Goal: Task Accomplishment & Management: Use online tool/utility

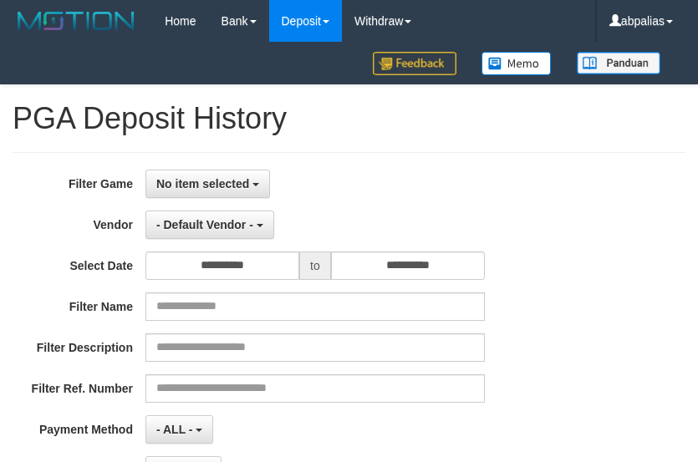
select select
select select "**"
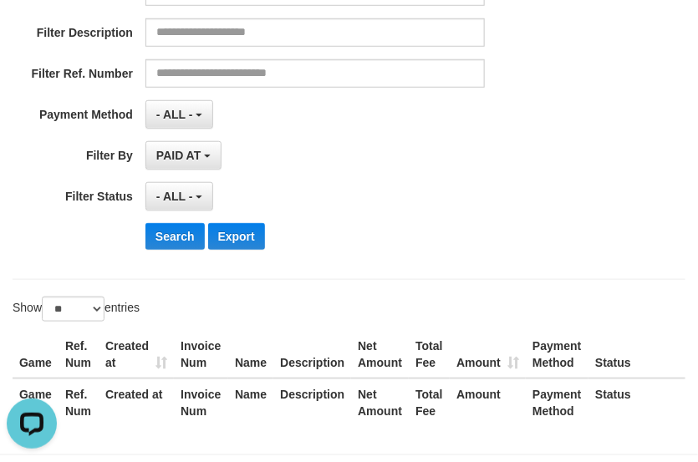
click at [565, 191] on div "**********" at bounding box center [290, 196] width 581 height 28
click at [347, 130] on div "**********" at bounding box center [290, 59] width 581 height 408
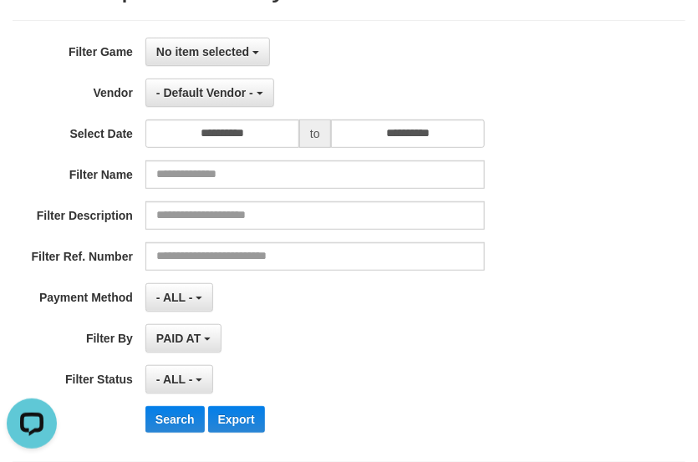
scroll to position [11, 0]
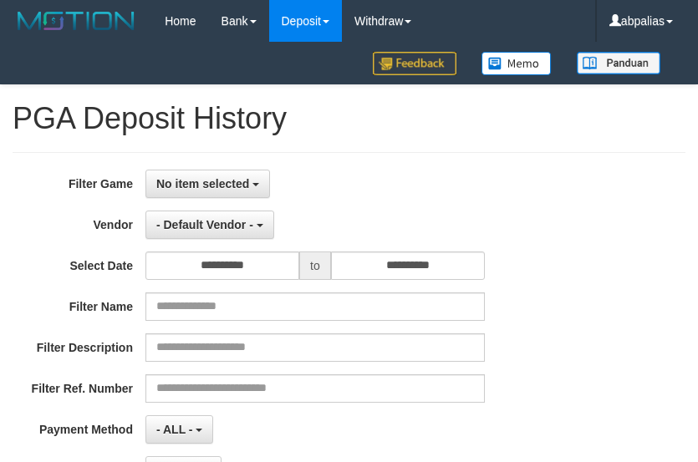
select select
select select "**"
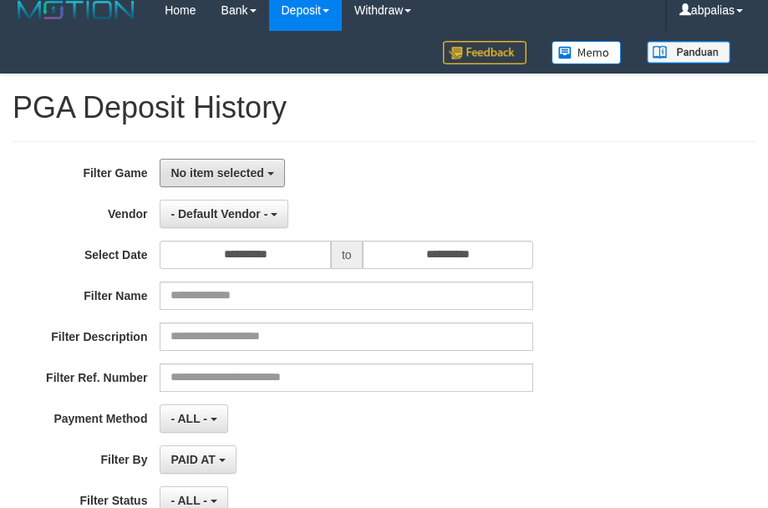
drag, startPoint x: 240, startPoint y: 169, endPoint x: 235, endPoint y: 223, distance: 54.5
click at [239, 169] on span "No item selected" at bounding box center [216, 172] width 93 height 13
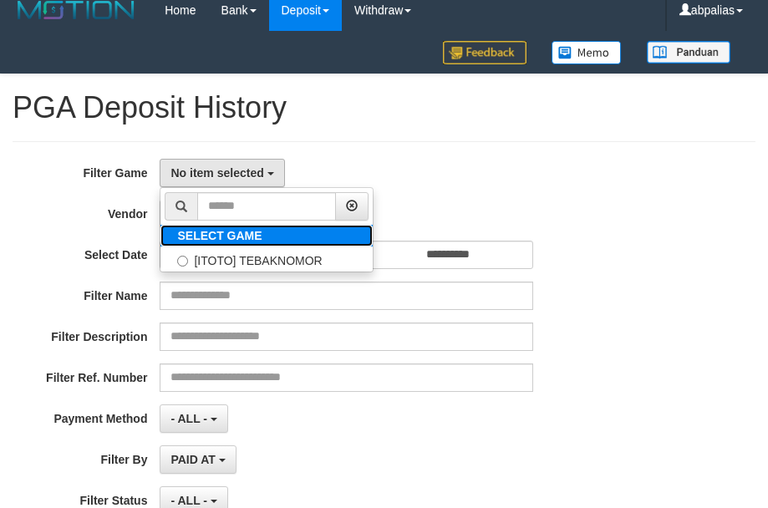
click at [231, 244] on label "SELECT GAME" at bounding box center [219, 236] width 118 height 22
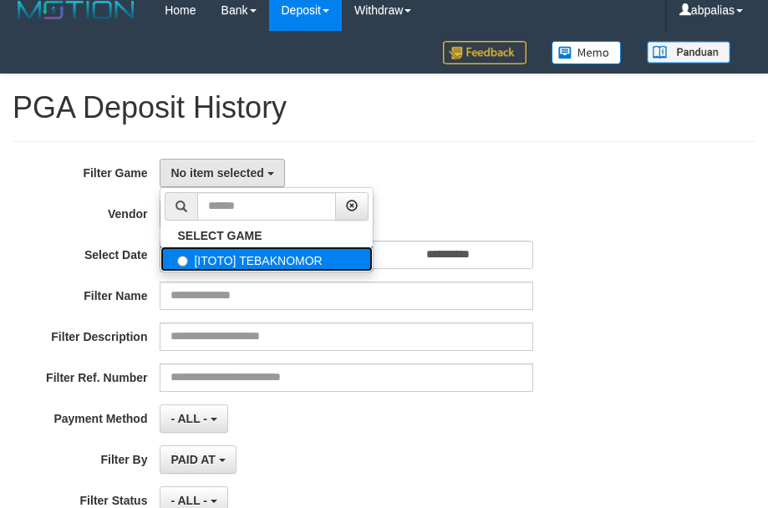
click at [229, 256] on label "[ITOTO] TEBAKNOMOR" at bounding box center [266, 258] width 212 height 25
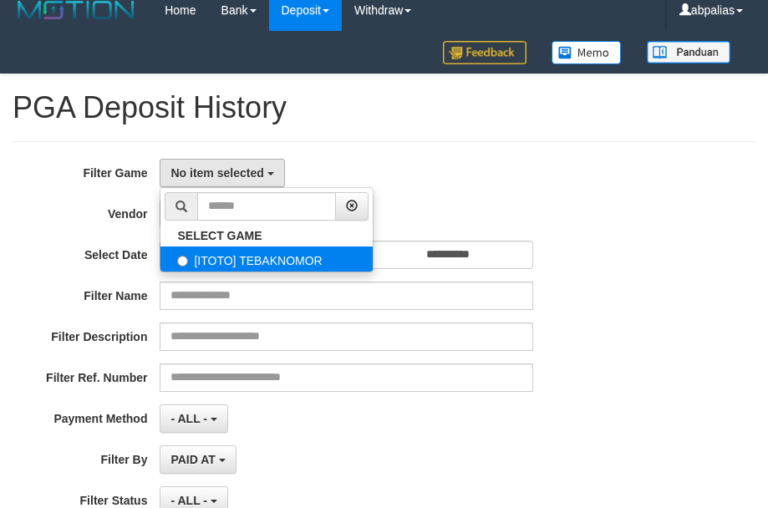
select select "***"
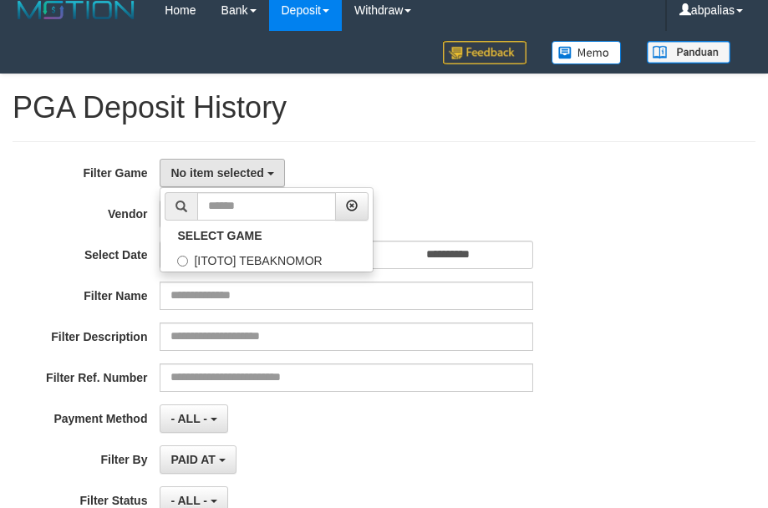
scroll to position [15, 0]
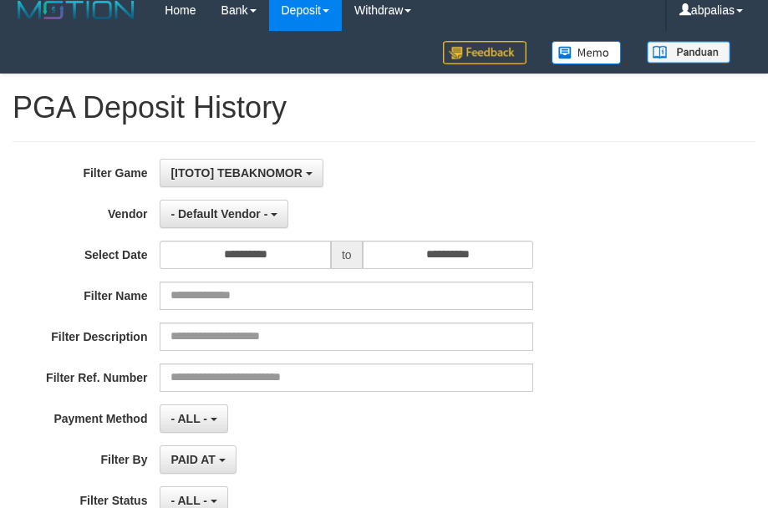
drag, startPoint x: 221, startPoint y: 197, endPoint x: 216, endPoint y: 213, distance: 16.6
click at [220, 198] on div "**********" at bounding box center [320, 363] width 640 height 408
click at [135, 224] on div "**********" at bounding box center [320, 214] width 640 height 28
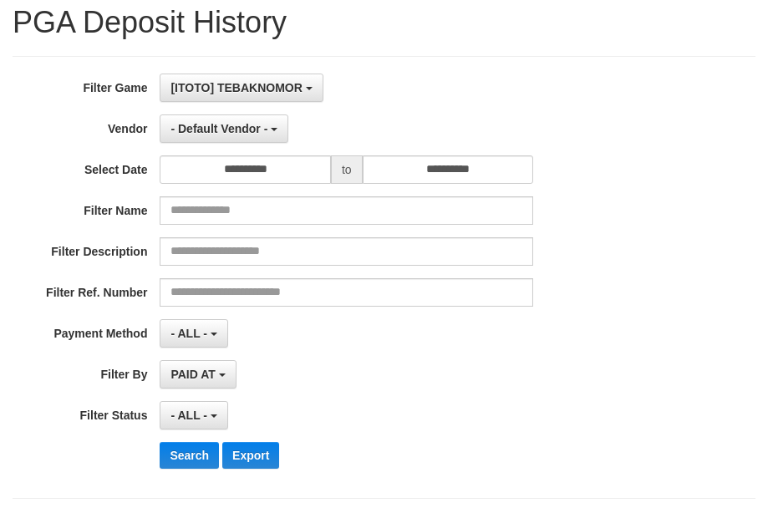
scroll to position [178, 0]
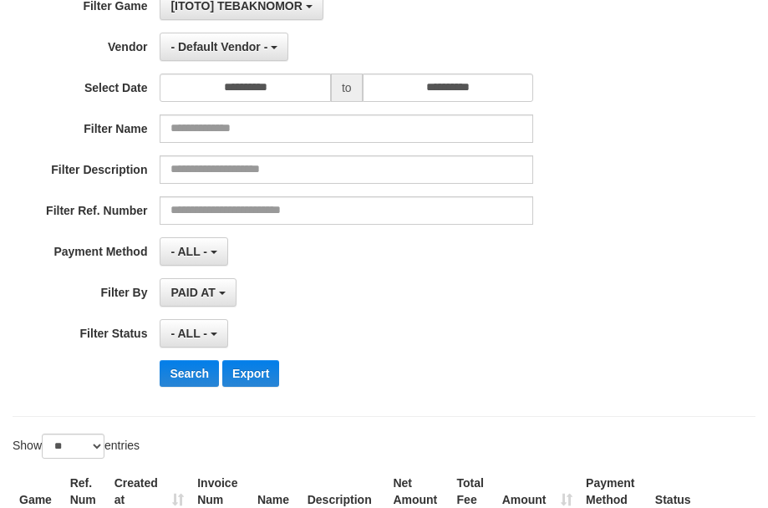
drag, startPoint x: 234, startPoint y: 108, endPoint x: 236, endPoint y: 89, distance: 18.5
click at [234, 106] on div "**********" at bounding box center [320, 196] width 640 height 408
click at [236, 89] on input "**********" at bounding box center [245, 88] width 171 height 28
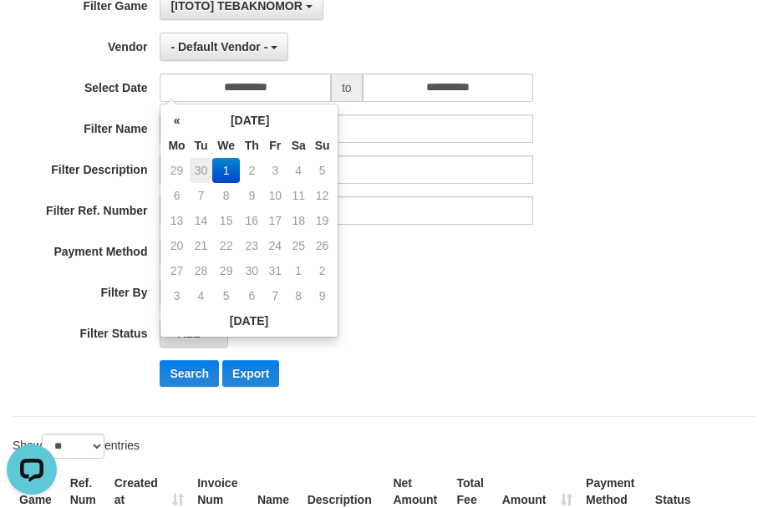
scroll to position [0, 0]
click at [203, 168] on td "30" at bounding box center [201, 170] width 23 height 25
type input "**********"
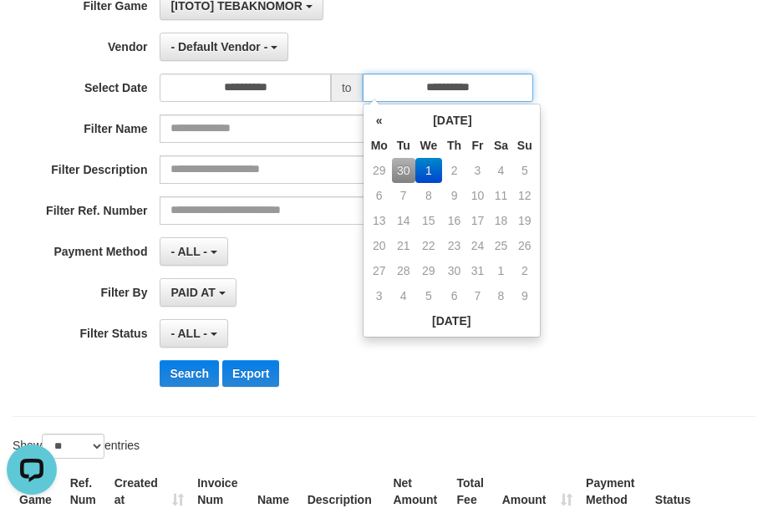
click at [395, 82] on input "**********" at bounding box center [448, 88] width 171 height 28
click at [406, 175] on td "30" at bounding box center [403, 170] width 23 height 25
type input "**********"
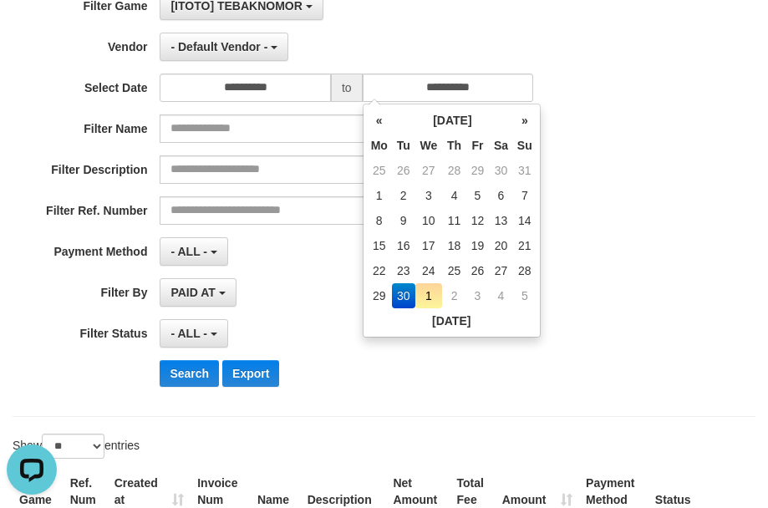
click at [104, 195] on div "**********" at bounding box center [320, 196] width 640 height 408
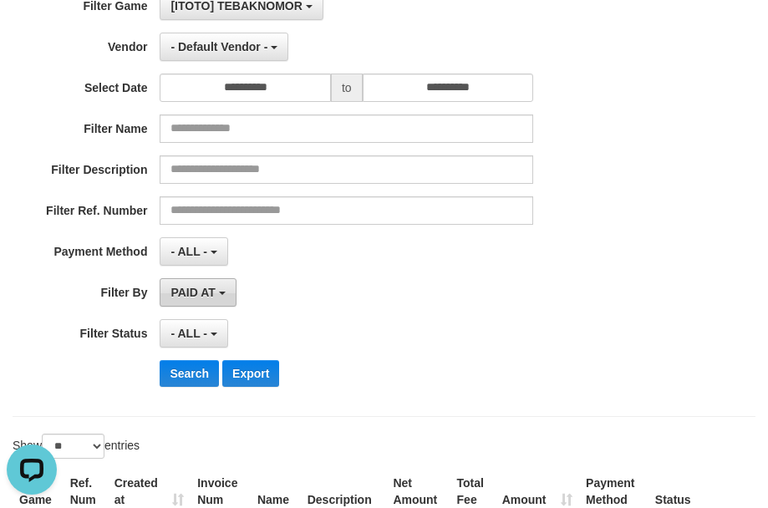
click at [198, 290] on span "PAID AT" at bounding box center [192, 292] width 44 height 13
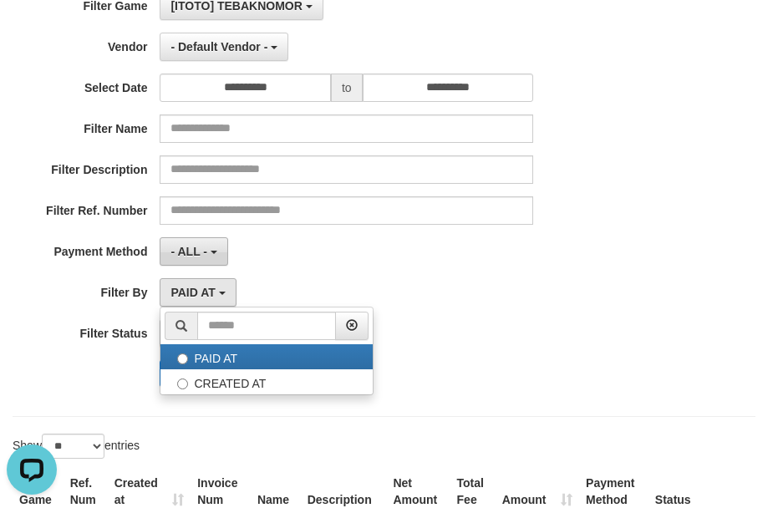
drag, startPoint x: 172, startPoint y: 244, endPoint x: 182, endPoint y: 258, distance: 17.4
click at [174, 245] on span "- ALL -" at bounding box center [188, 251] width 37 height 13
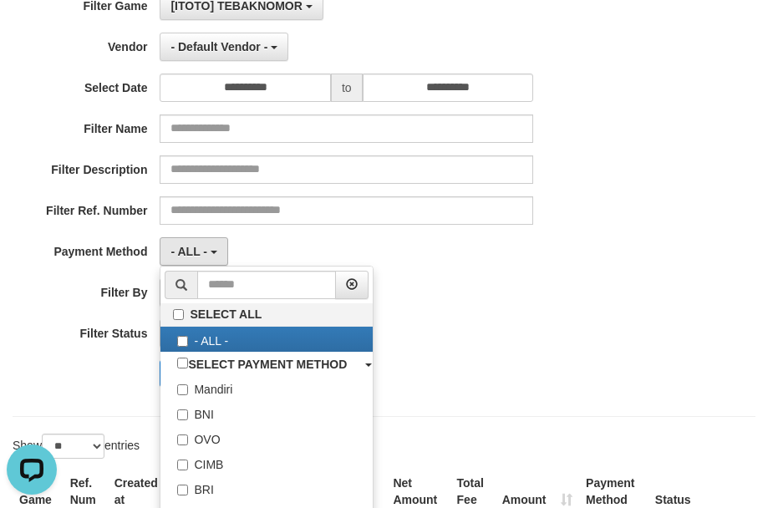
drag, startPoint x: 43, startPoint y: 278, endPoint x: 114, endPoint y: 301, distance: 73.7
click at [63, 282] on label "Filter By" at bounding box center [80, 289] width 160 height 23
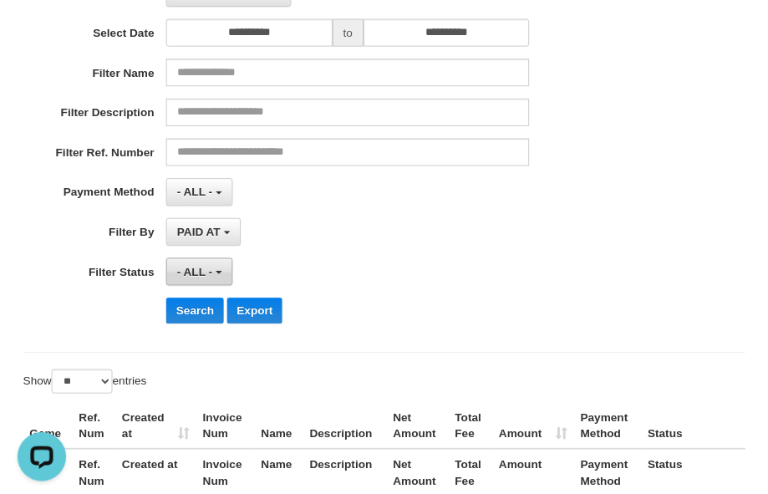
scroll to position [261, 0]
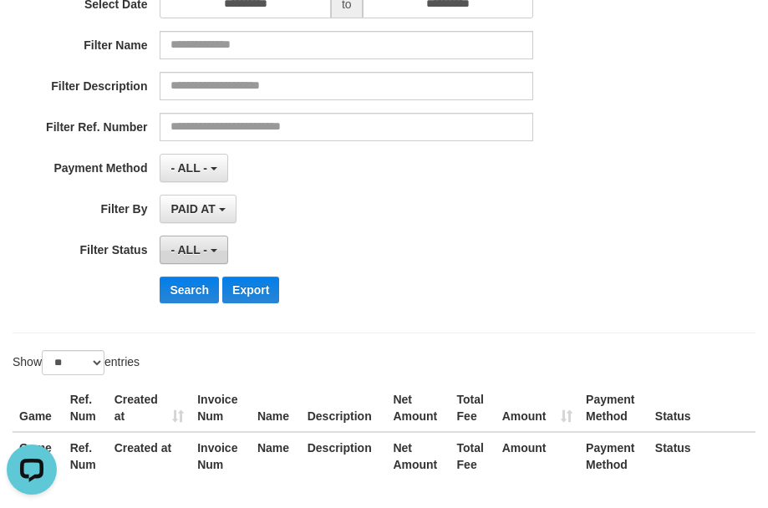
click at [189, 240] on button "- ALL -" at bounding box center [194, 250] width 68 height 28
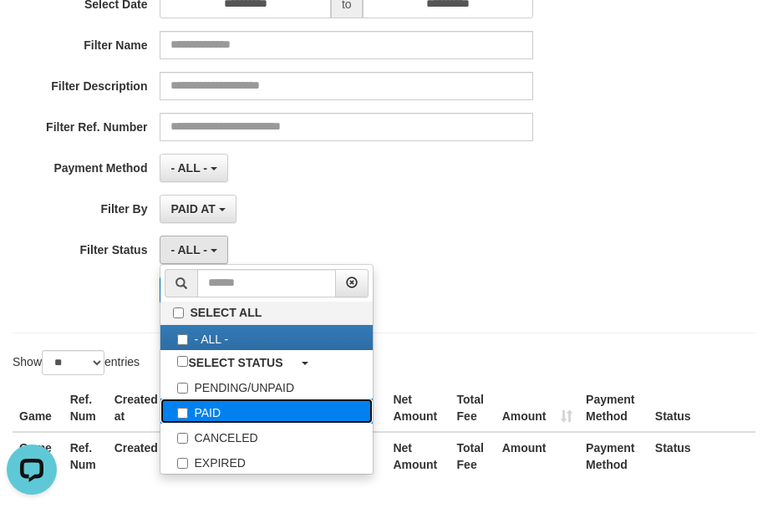
click at [209, 414] on label "PAID" at bounding box center [266, 411] width 212 height 25
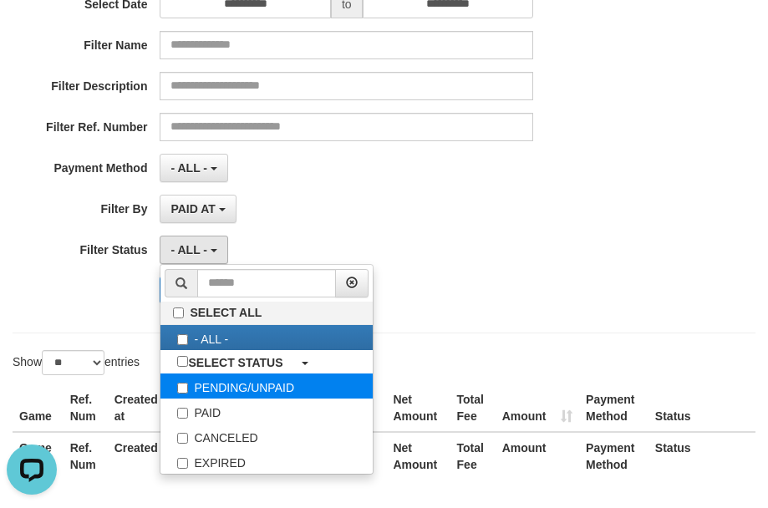
select select "*"
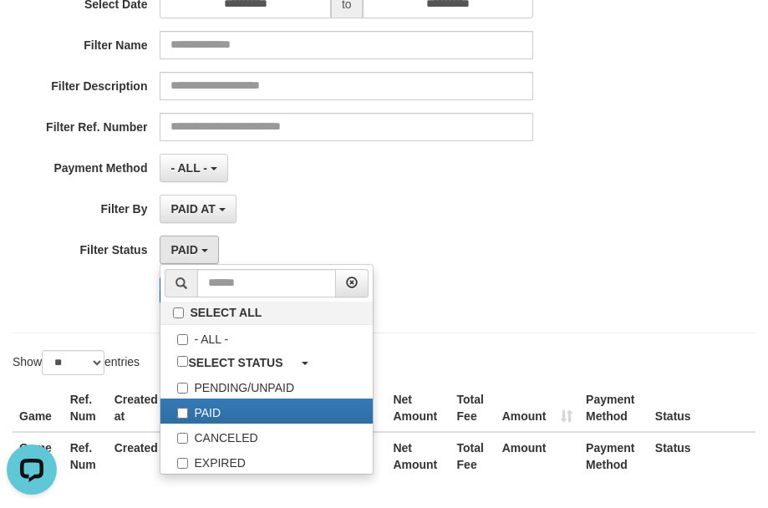
drag, startPoint x: 89, startPoint y: 288, endPoint x: 193, endPoint y: 277, distance: 105.0
click at [93, 287] on div "Search Export" at bounding box center [320, 290] width 640 height 27
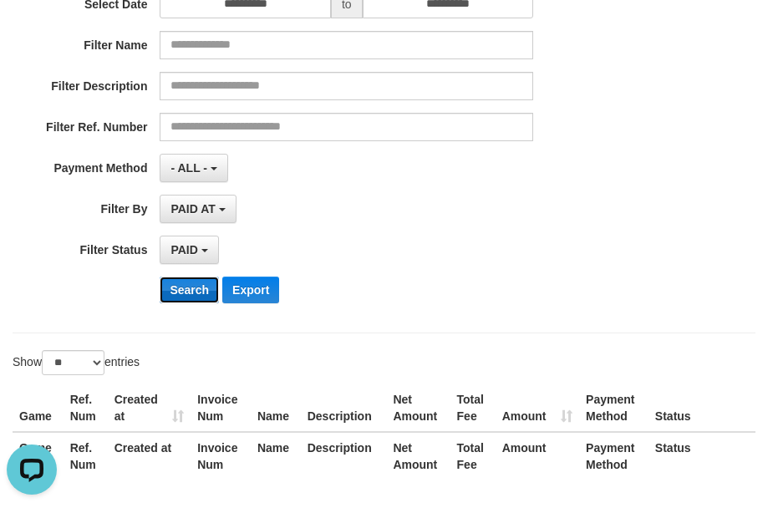
click at [195, 277] on button "Search" at bounding box center [189, 290] width 59 height 27
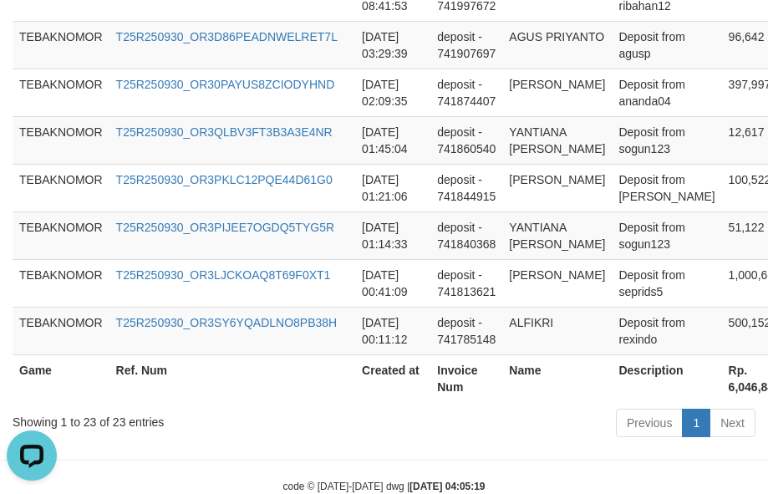
scroll to position [1810, 0]
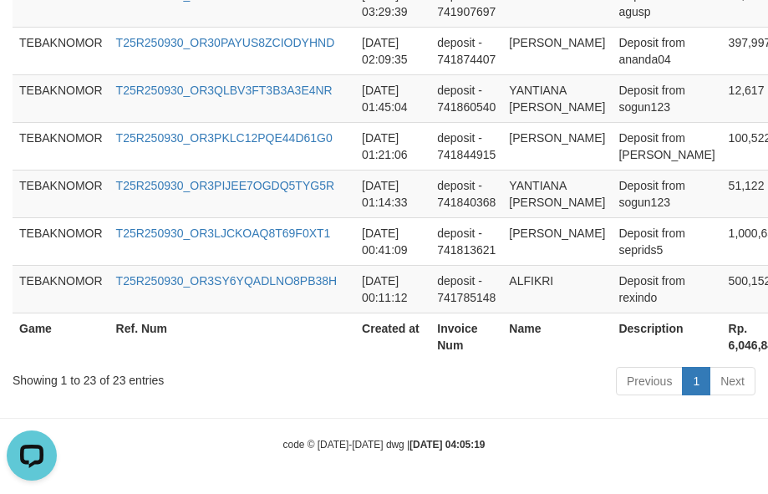
click at [697, 348] on th "Rp. 6,046,842" at bounding box center [754, 336] width 65 height 48
copy th "6,046,842"
drag, startPoint x: 384, startPoint y: 395, endPoint x: 350, endPoint y: 382, distance: 36.8
click at [384, 395] on div "Previous 1 Next" at bounding box center [544, 383] width 423 height 36
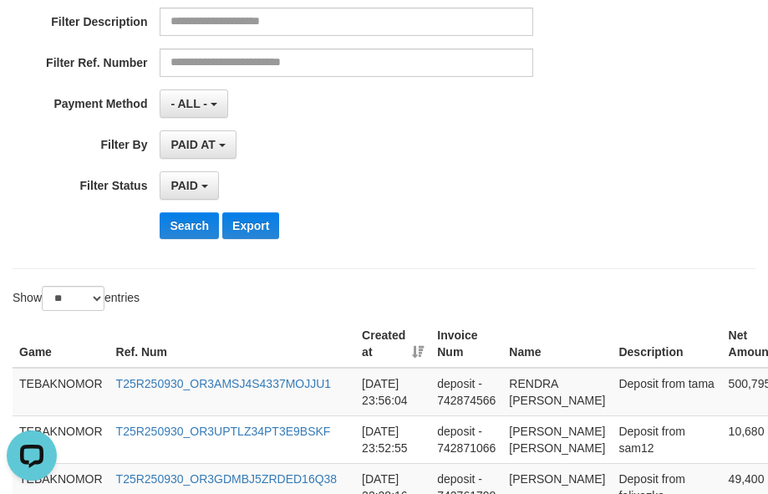
scroll to position [0, 0]
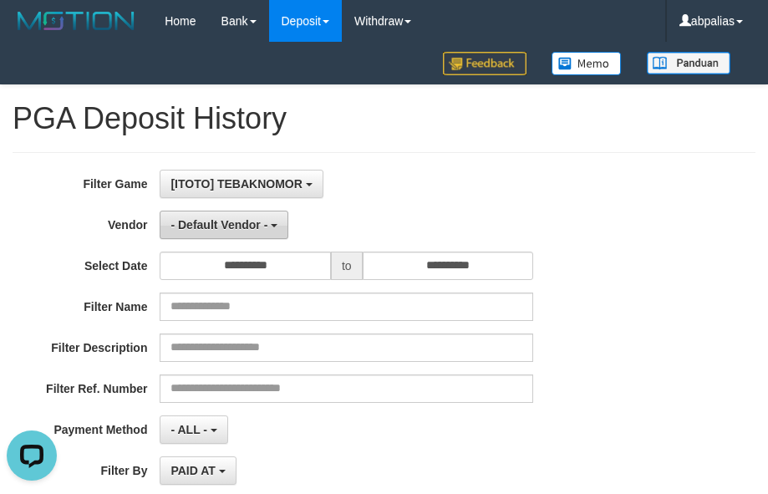
click at [186, 232] on button "- Default Vendor -" at bounding box center [224, 225] width 129 height 28
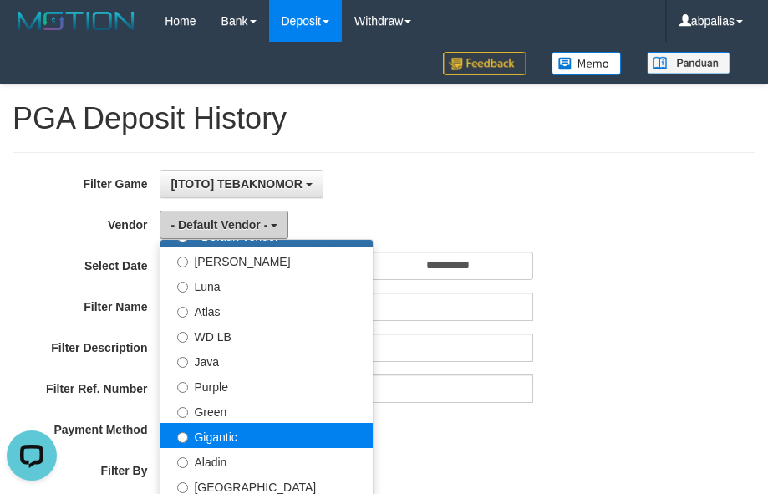
scroll to position [84, 0]
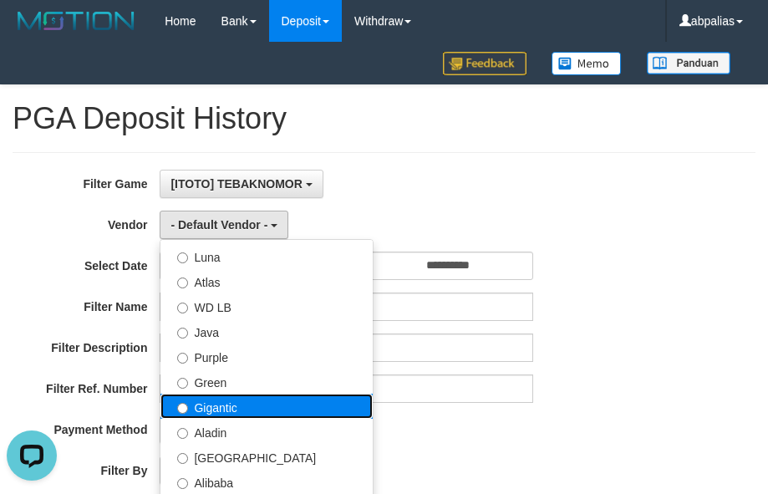
click at [243, 396] on label "Gigantic" at bounding box center [266, 405] width 212 height 25
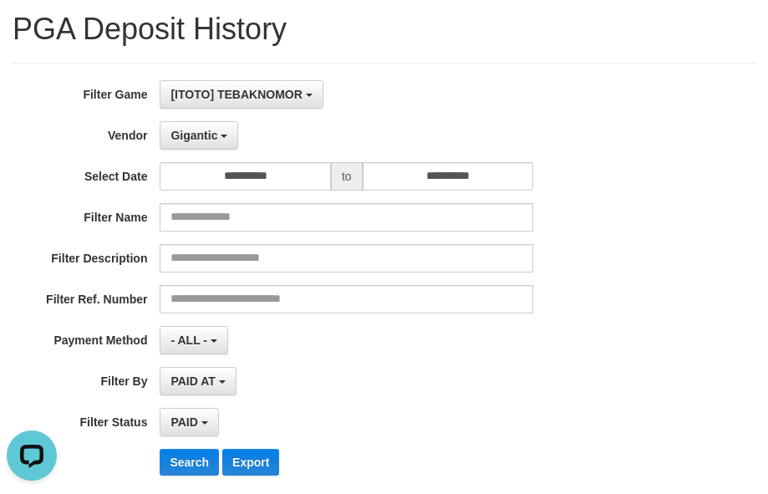
scroll to position [334, 0]
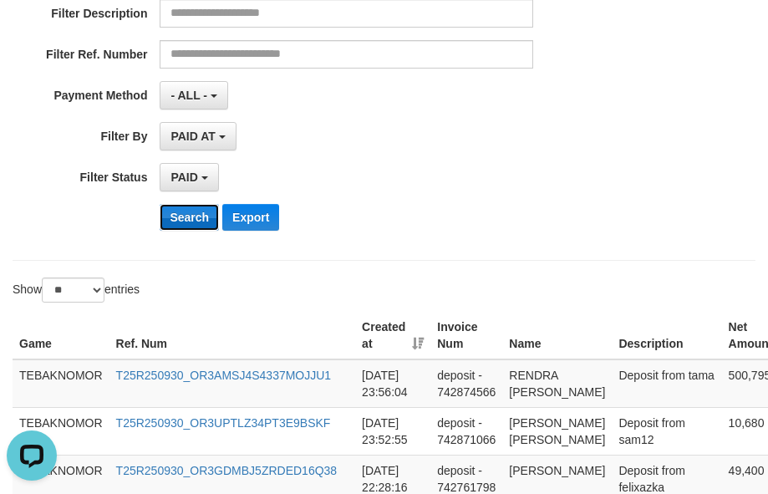
click at [198, 224] on button "Search" at bounding box center [189, 217] width 59 height 27
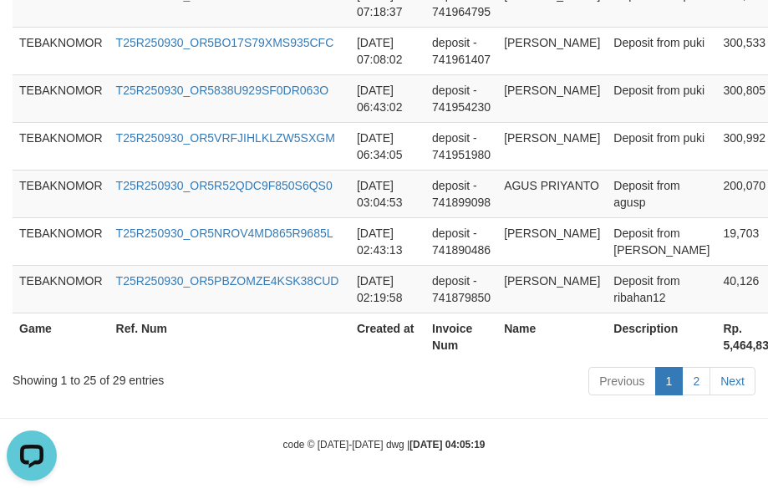
scroll to position [1739, 0]
click at [697, 332] on th "Rp. 5,464,837" at bounding box center [748, 336] width 65 height 48
click at [697, 347] on th "Rp. 5,464,837" at bounding box center [748, 336] width 65 height 48
copy th "5,464,837"
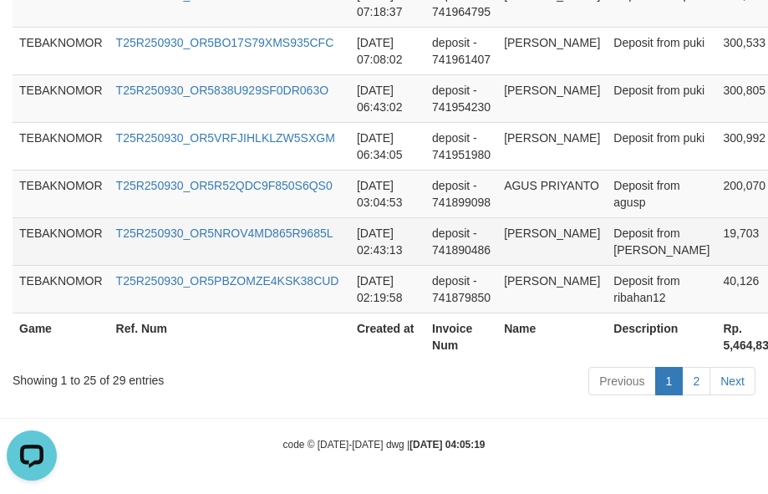
click at [444, 236] on td "deposit - 741890486" at bounding box center [461, 241] width 72 height 48
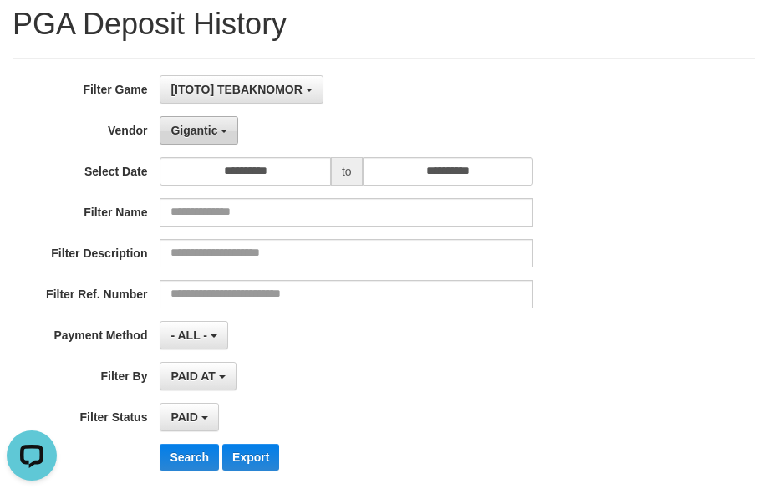
scroll to position [0, 0]
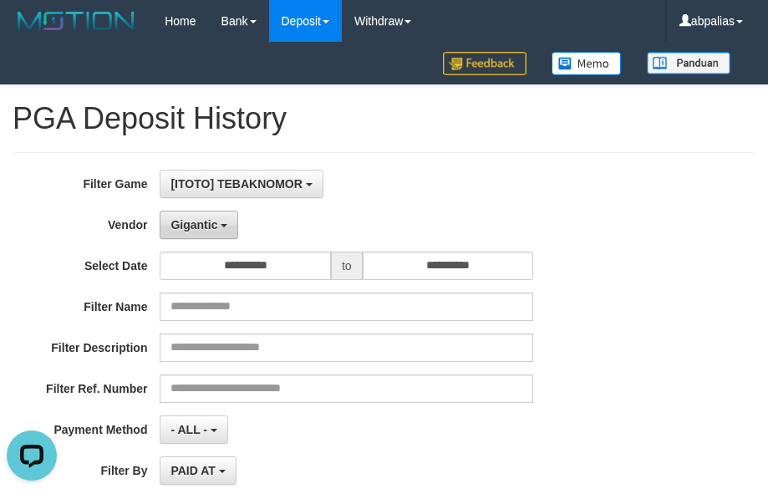
click at [211, 226] on span "Gigantic" at bounding box center [193, 224] width 47 height 13
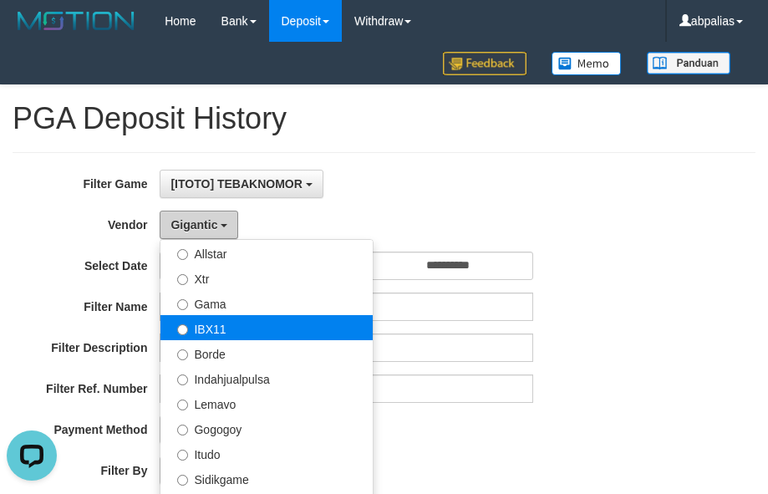
scroll to position [418, 0]
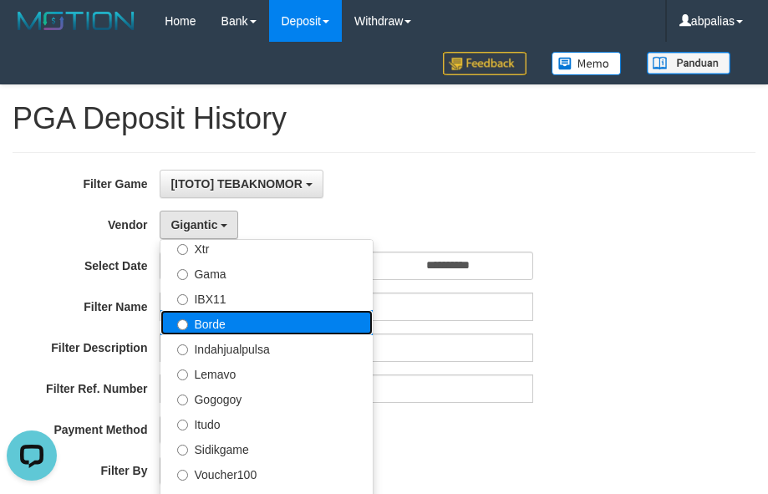
click at [246, 310] on label "Borde" at bounding box center [266, 322] width 212 height 25
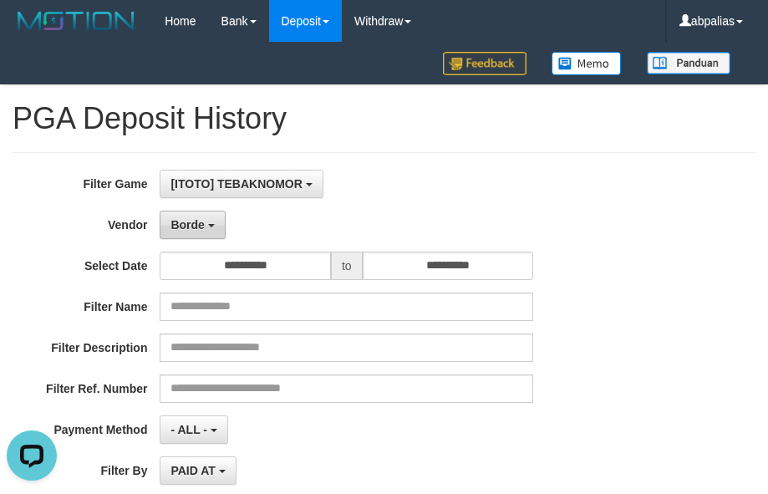
click at [203, 231] on span "Borde" at bounding box center [186, 224] width 33 height 13
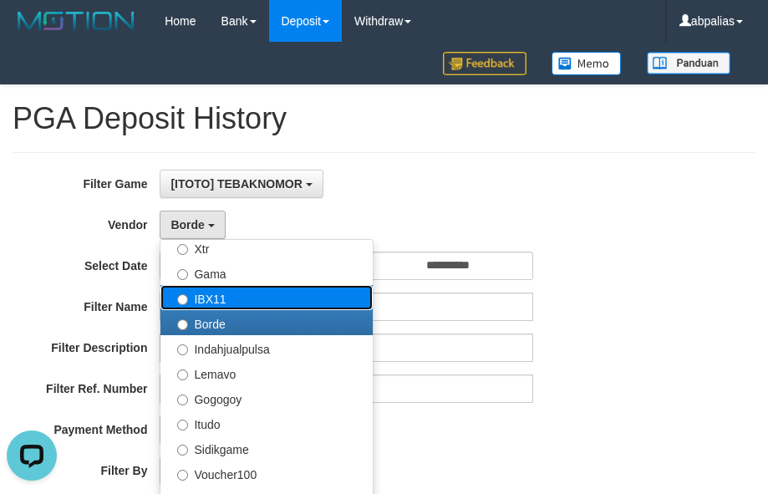
click at [241, 295] on label "IBX11" at bounding box center [266, 297] width 212 height 25
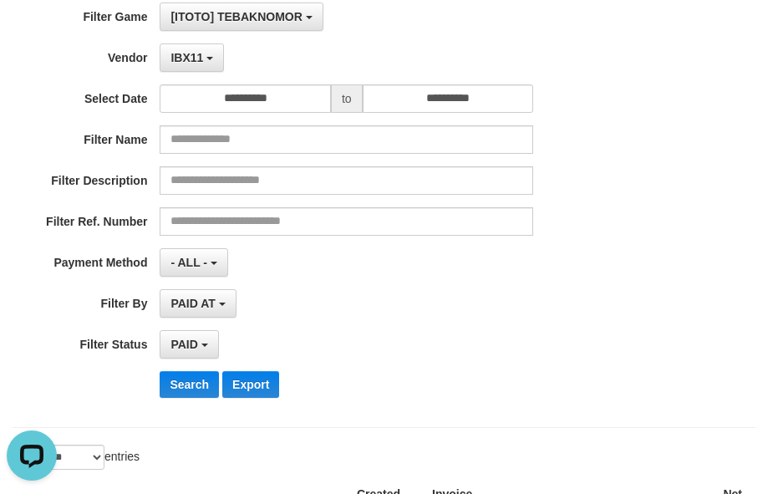
scroll to position [501, 0]
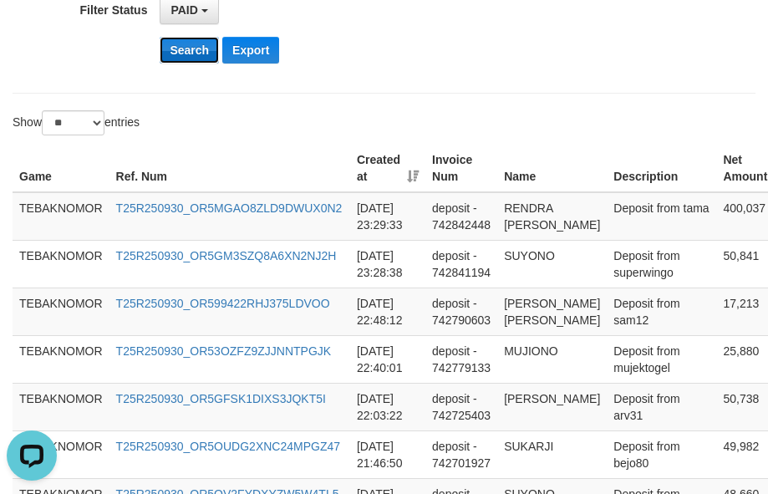
click at [187, 43] on button "Search" at bounding box center [189, 50] width 59 height 27
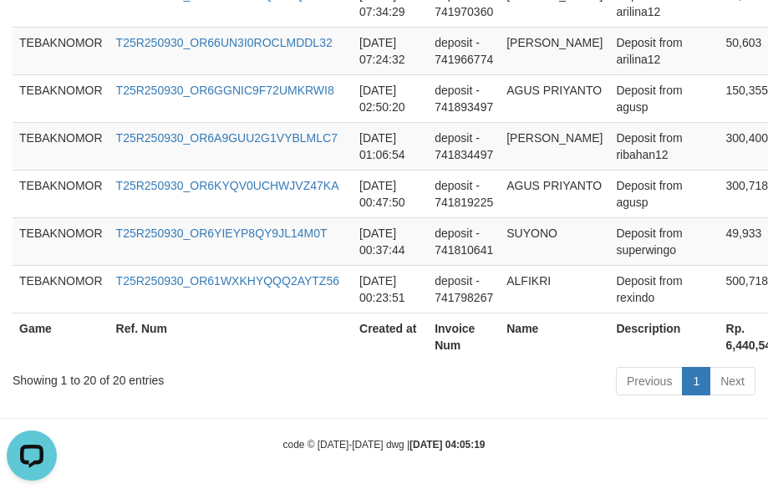
scroll to position [1517, 0]
click at [697, 338] on th "Rp. 6,440,541" at bounding box center [751, 336] width 65 height 48
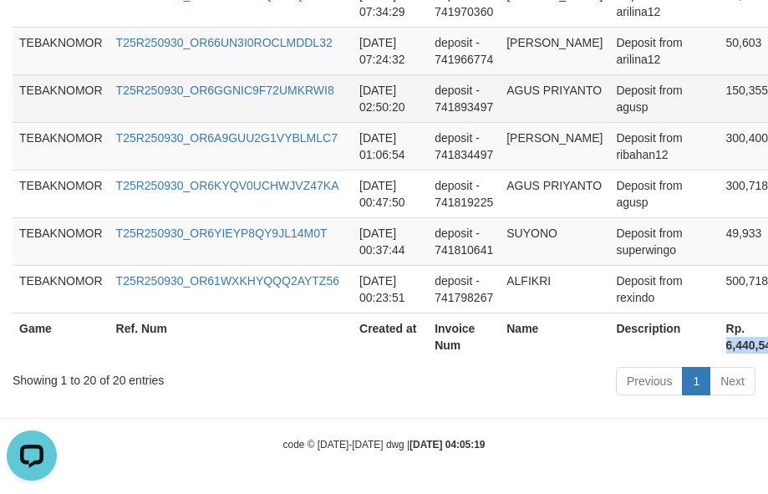
copy th "6,440,541"
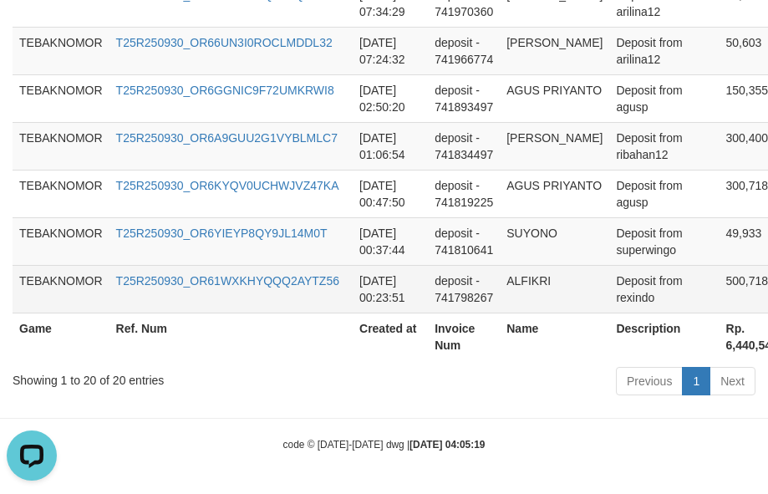
click at [467, 265] on td "deposit - 741798267" at bounding box center [464, 289] width 72 height 48
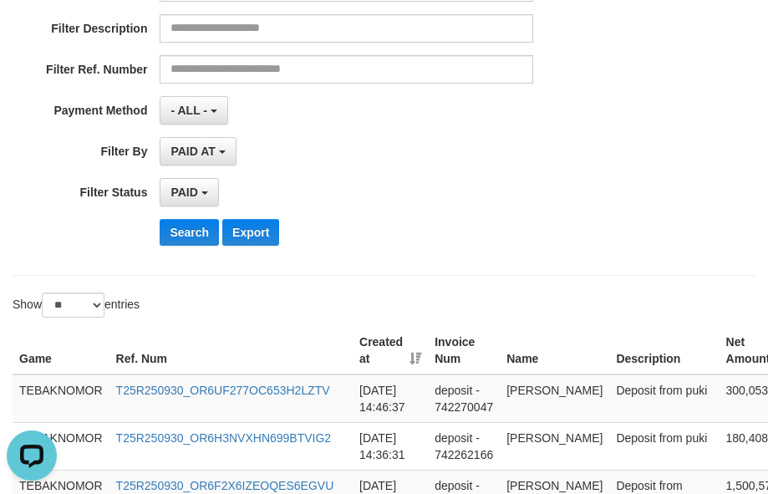
scroll to position [97, 0]
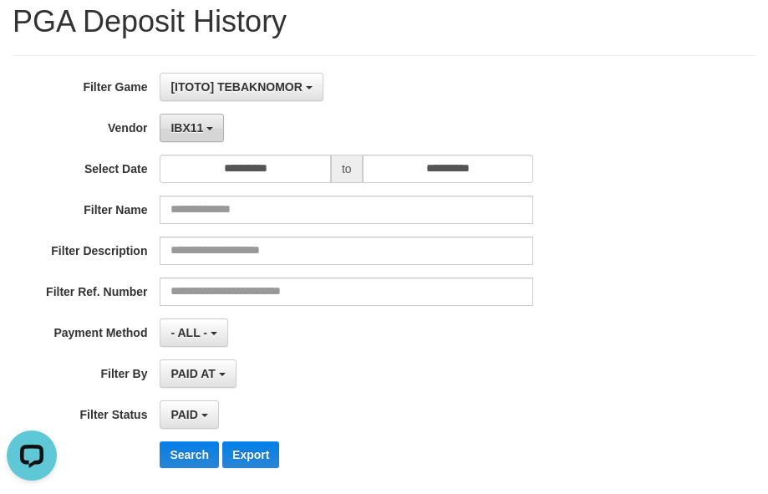
click at [170, 114] on button "IBX11" at bounding box center [192, 128] width 64 height 28
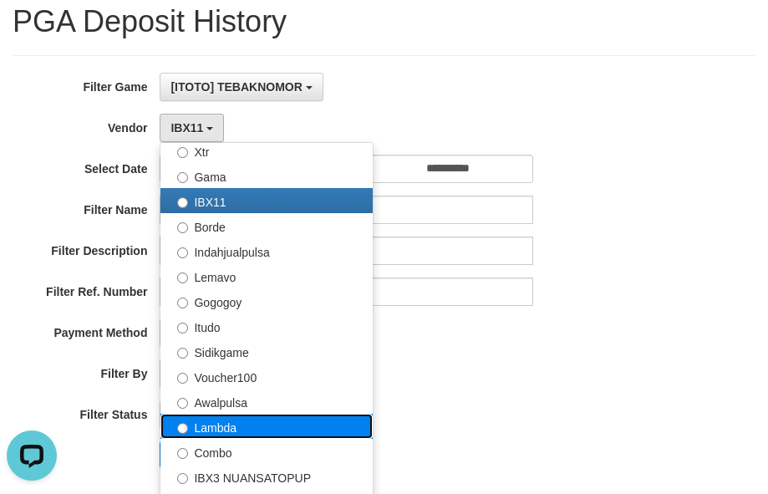
click at [231, 434] on label "Lambda" at bounding box center [266, 426] width 212 height 25
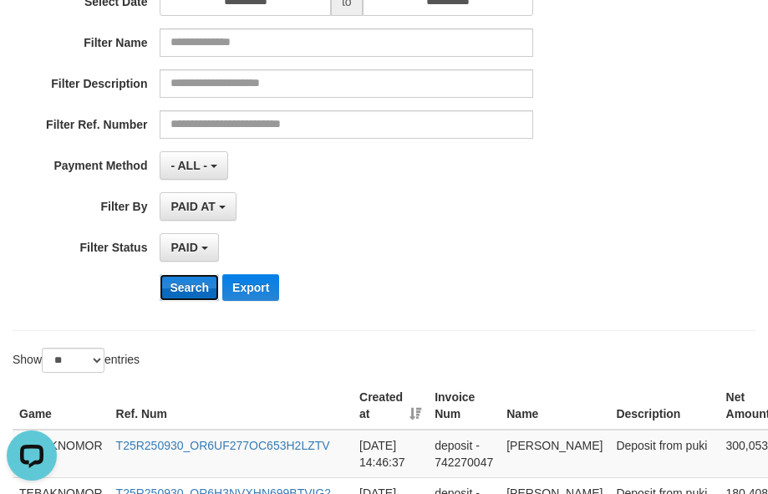
click at [183, 291] on button "Search" at bounding box center [189, 287] width 59 height 27
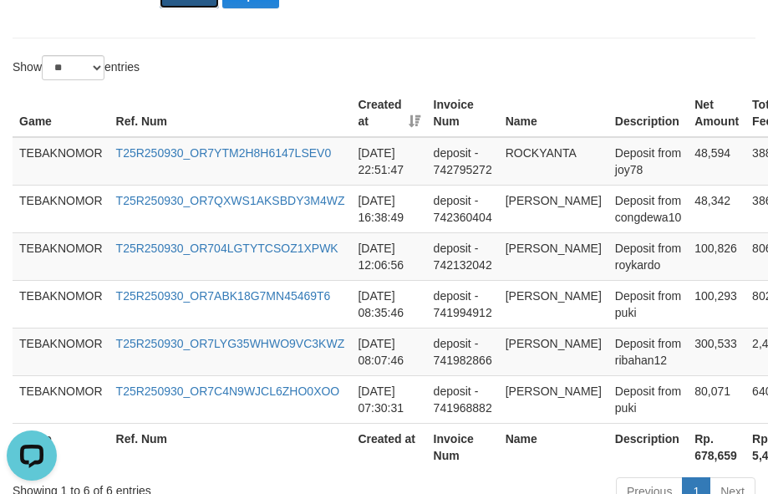
scroll to position [667, 0]
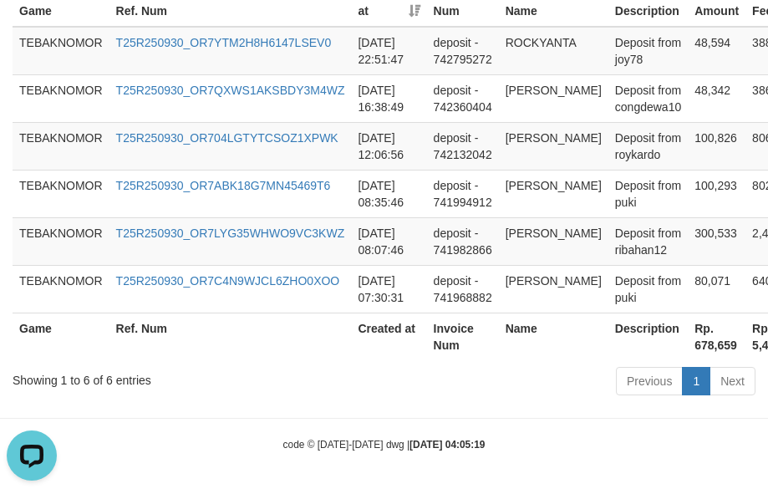
click at [688, 345] on th "Rp. 678,659" at bounding box center [717, 336] width 58 height 48
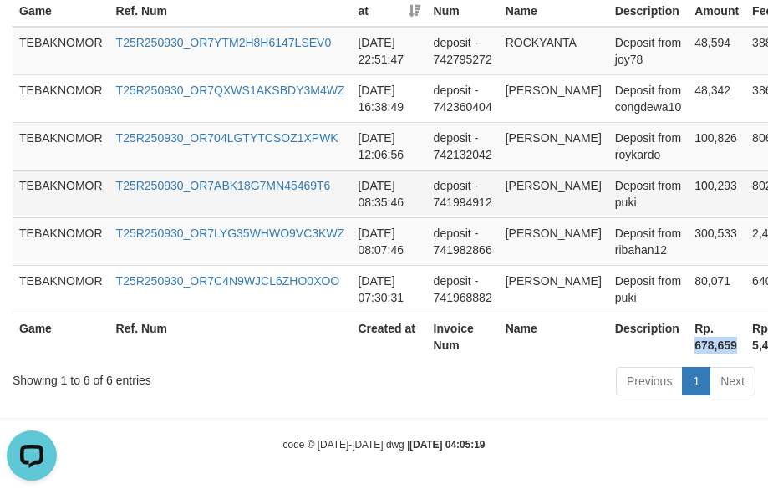
copy th "678,659"
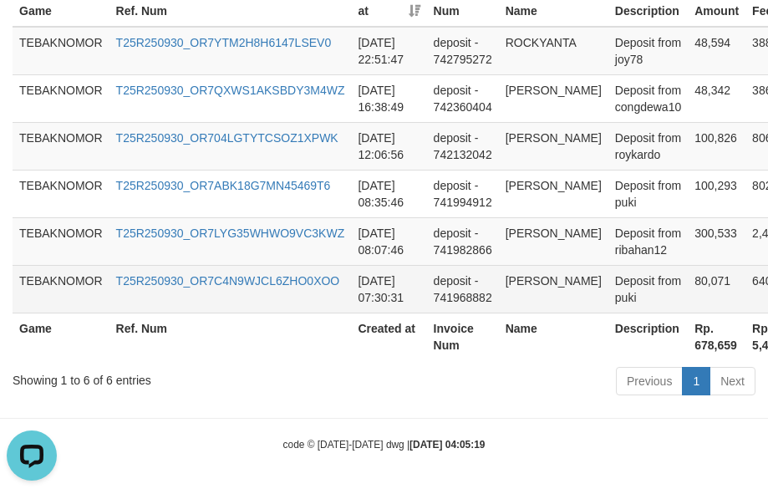
click at [459, 293] on td "deposit - 741968882" at bounding box center [463, 289] width 72 height 48
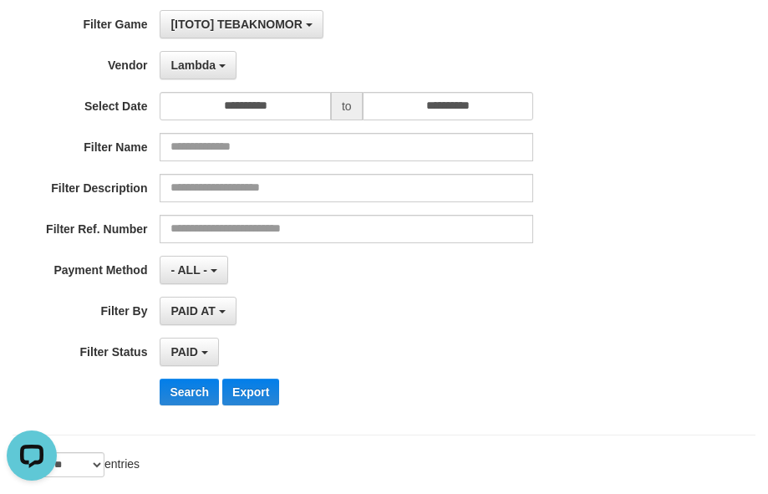
scroll to position [0, 0]
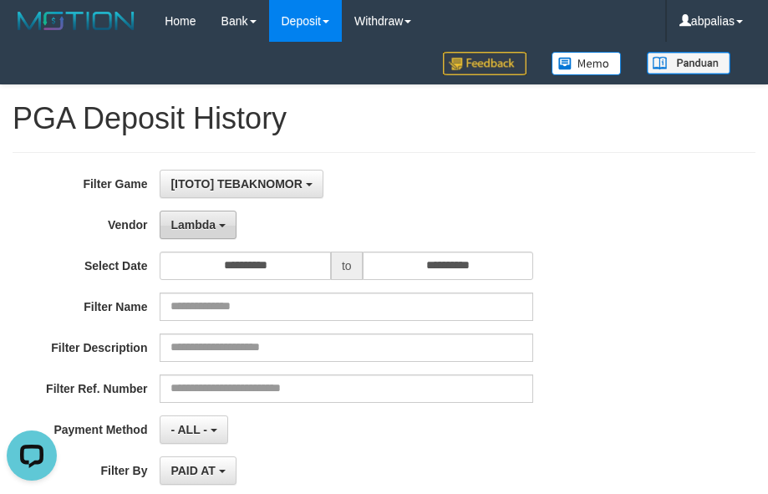
click at [199, 233] on button "Lambda" at bounding box center [198, 225] width 77 height 28
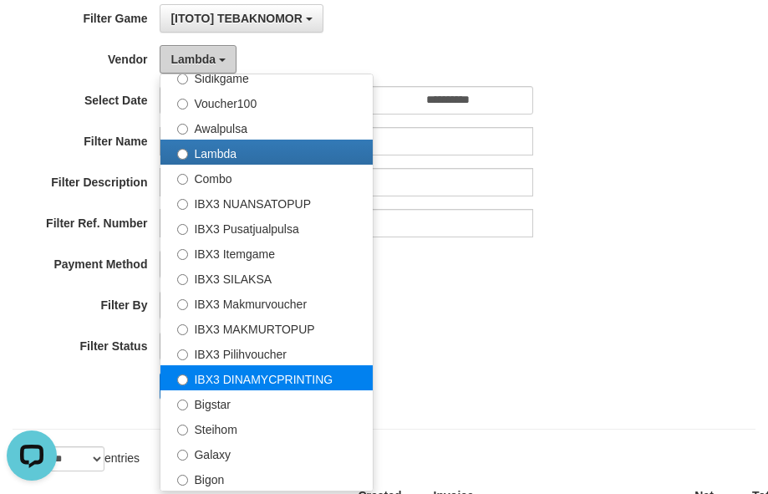
scroll to position [167, 0]
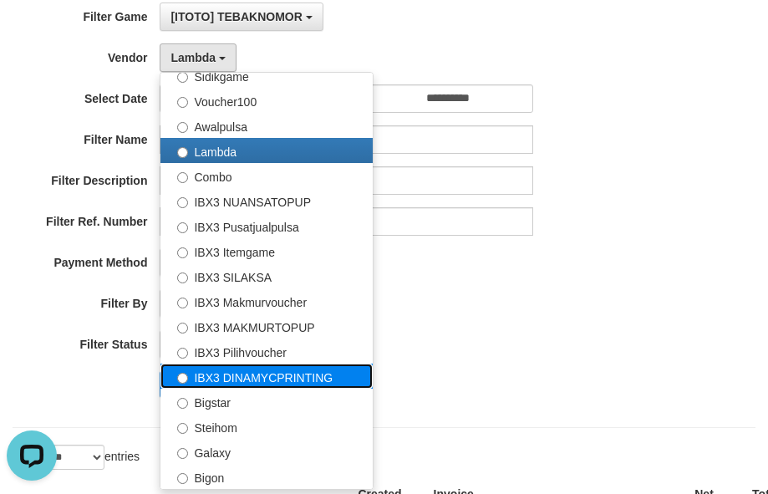
click at [251, 370] on label "IBX3 DINAMYCPRINTING" at bounding box center [266, 375] width 212 height 25
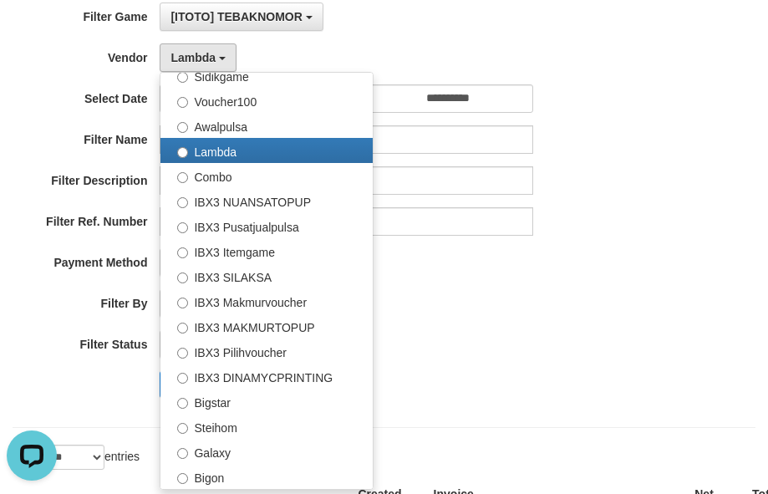
select select "**********"
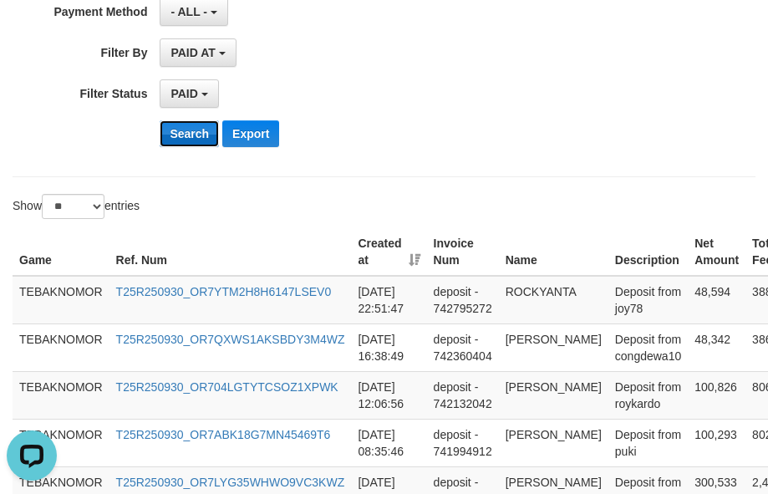
click at [190, 143] on button "Search" at bounding box center [189, 133] width 59 height 27
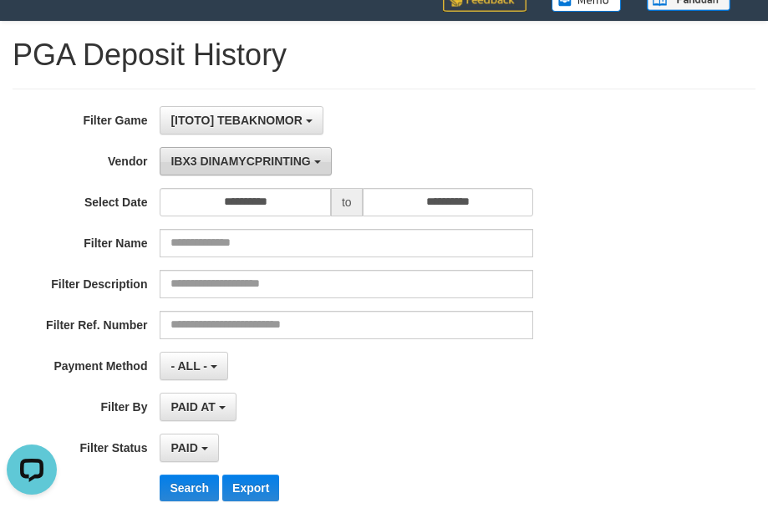
click at [197, 158] on span "IBX3 DINAMYCPRINTING" at bounding box center [240, 161] width 140 height 13
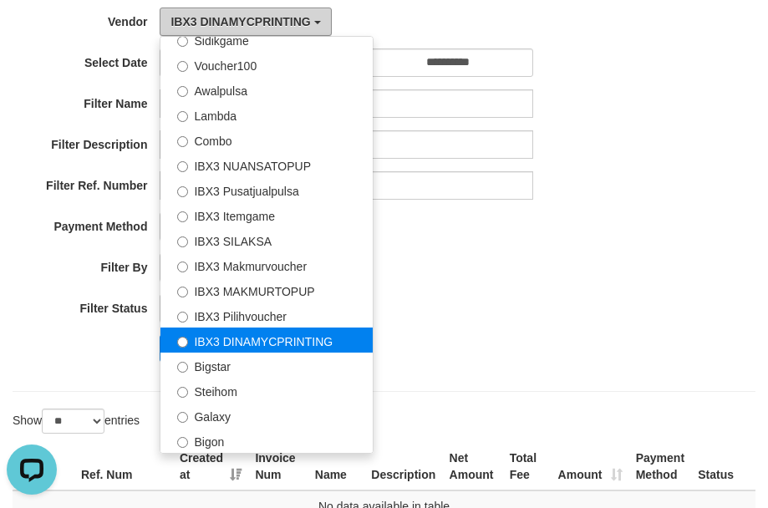
scroll to position [231, 0]
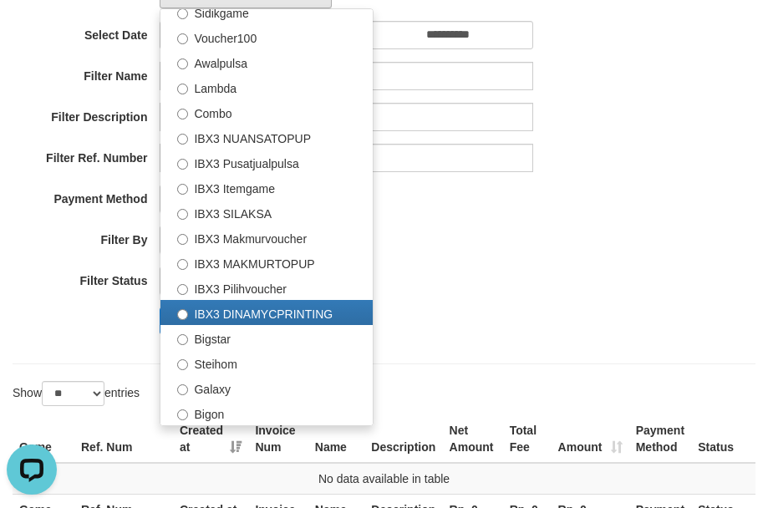
drag, startPoint x: 698, startPoint y: 252, endPoint x: 456, endPoint y: 256, distance: 241.5
click at [697, 252] on div "**********" at bounding box center [384, 143] width 768 height 408
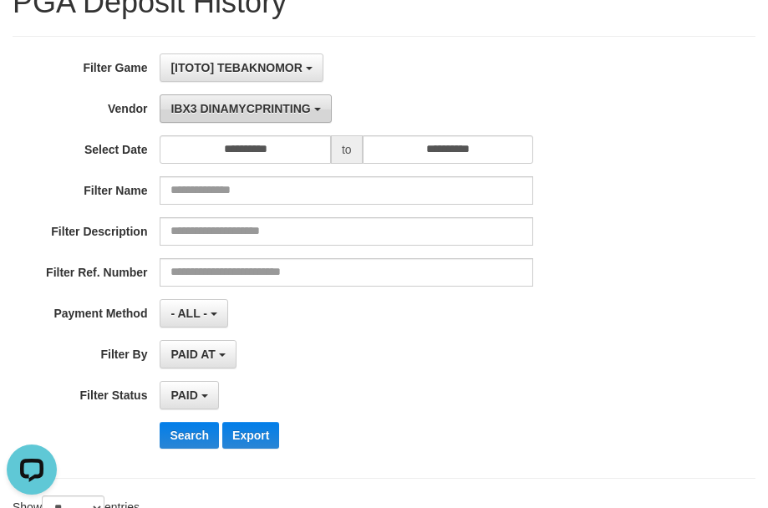
scroll to position [0, 0]
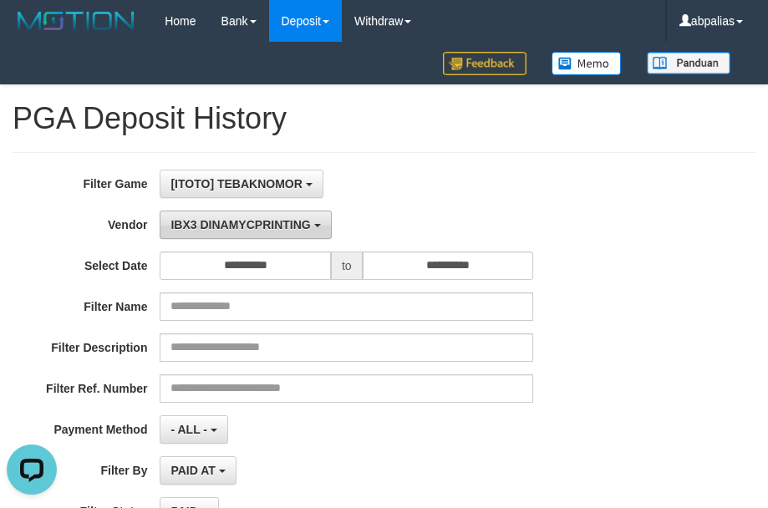
click at [190, 227] on span "IBX3 DINAMYCPRINTING" at bounding box center [240, 224] width 140 height 13
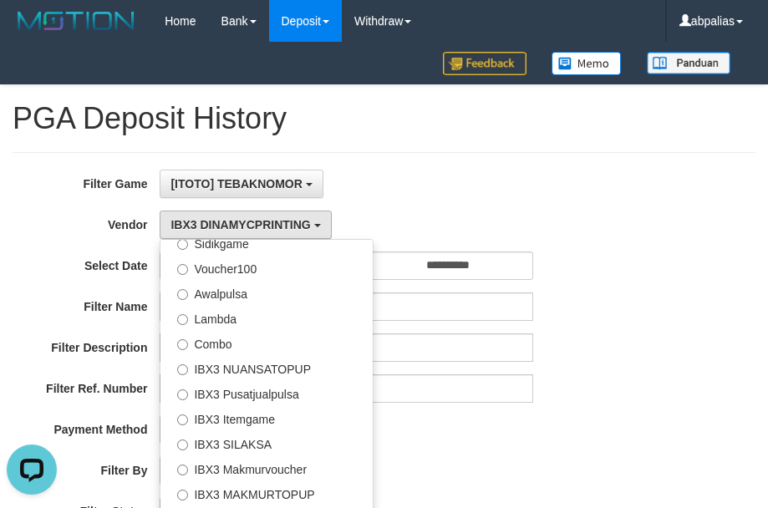
drag, startPoint x: 23, startPoint y: 251, endPoint x: 36, endPoint y: 251, distance: 12.5
click at [36, 251] on label "Select Date" at bounding box center [80, 262] width 160 height 23
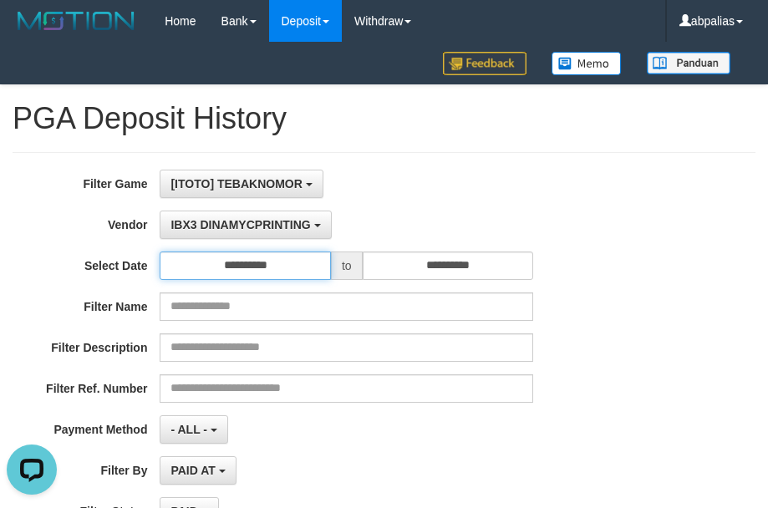
click at [248, 267] on input "**********" at bounding box center [245, 265] width 171 height 28
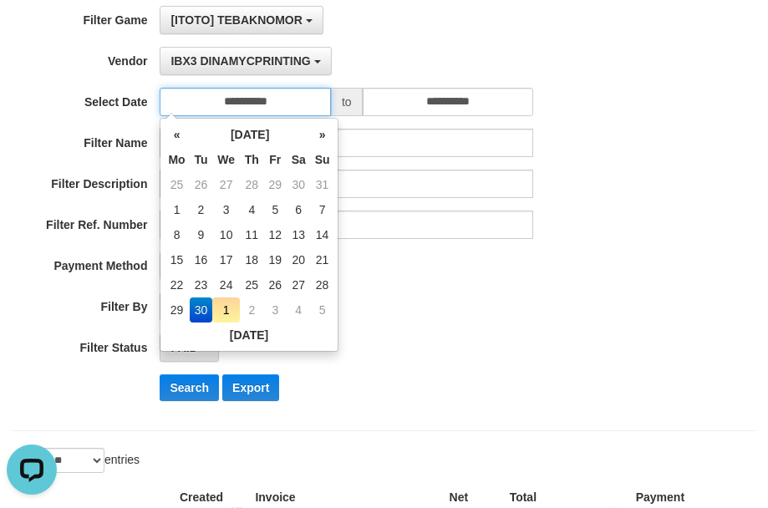
scroll to position [167, 0]
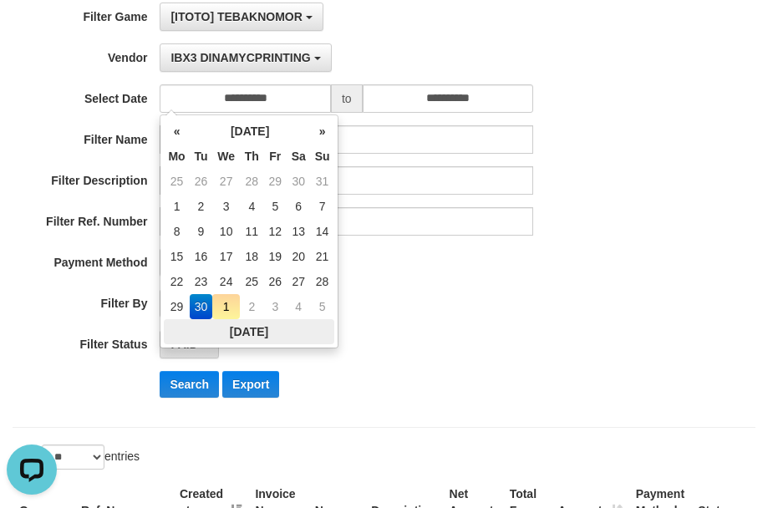
click at [246, 341] on th "Today" at bounding box center [249, 331] width 170 height 25
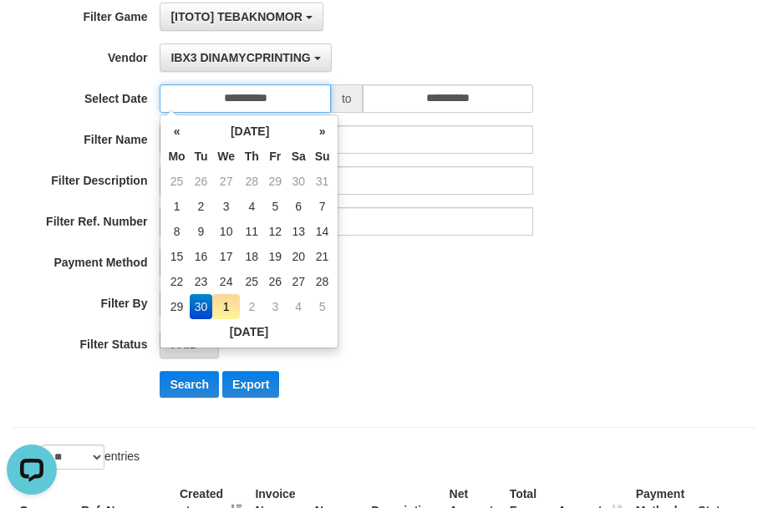
type input "**********"
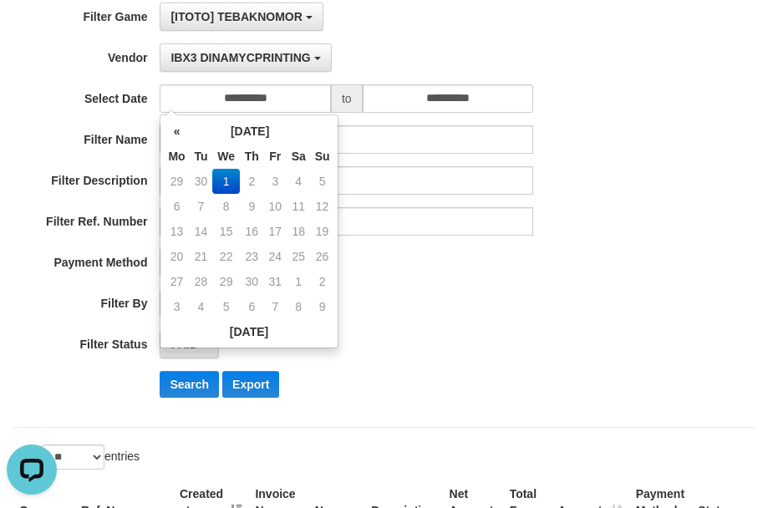
click at [418, 330] on div "PAID SELECT ALL - ALL - SELECT STATUS PENDING/UNPAID PAID CANCELED EXPIRED" at bounding box center [346, 344] width 373 height 28
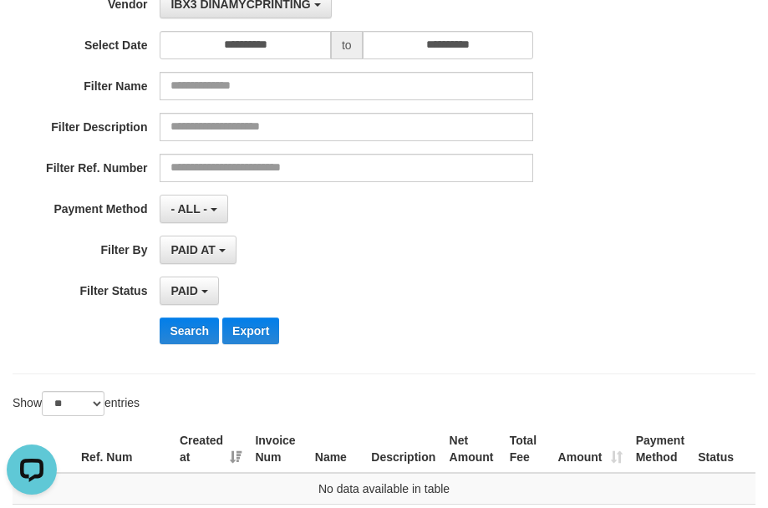
scroll to position [251, 0]
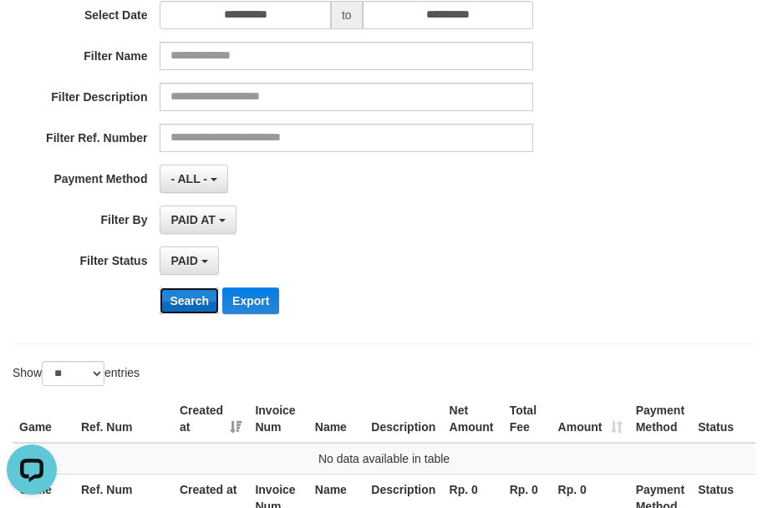
click at [198, 300] on button "Search" at bounding box center [189, 300] width 59 height 27
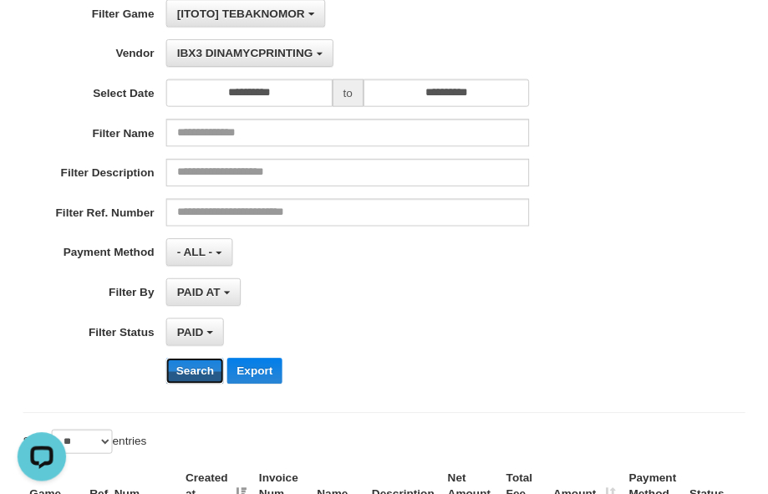
scroll to position [147, 0]
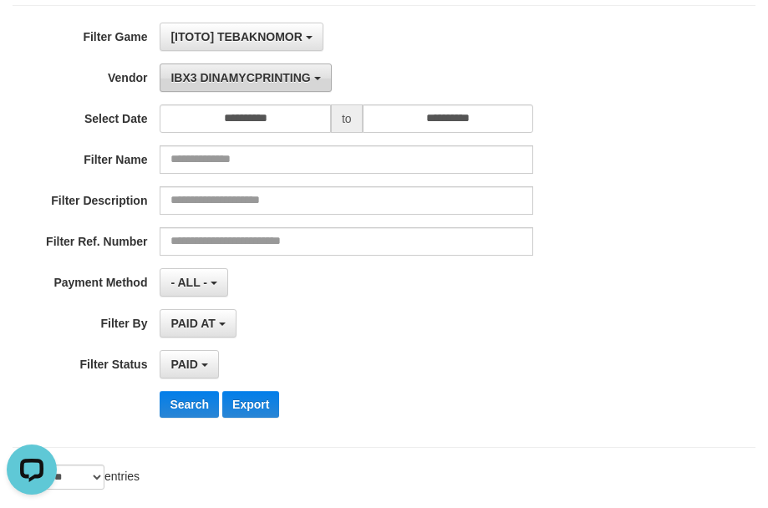
click at [213, 80] on span "IBX3 DINAMYCPRINTING" at bounding box center [240, 77] width 140 height 13
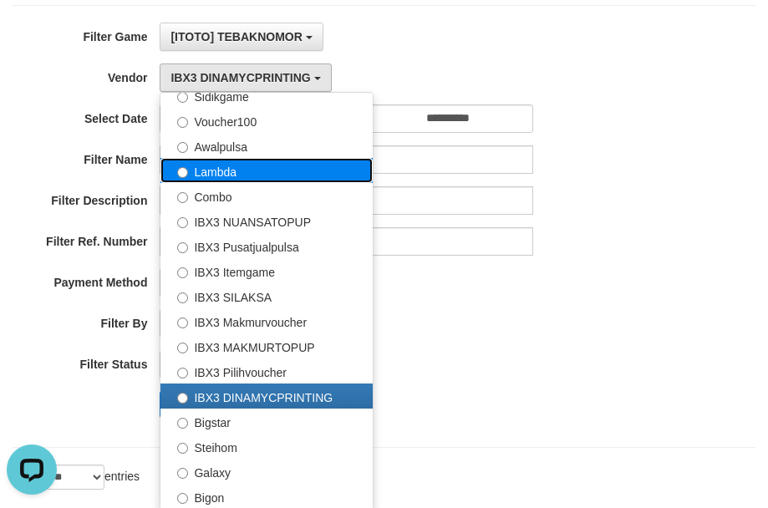
click at [238, 177] on label "Lambda" at bounding box center [266, 170] width 212 height 25
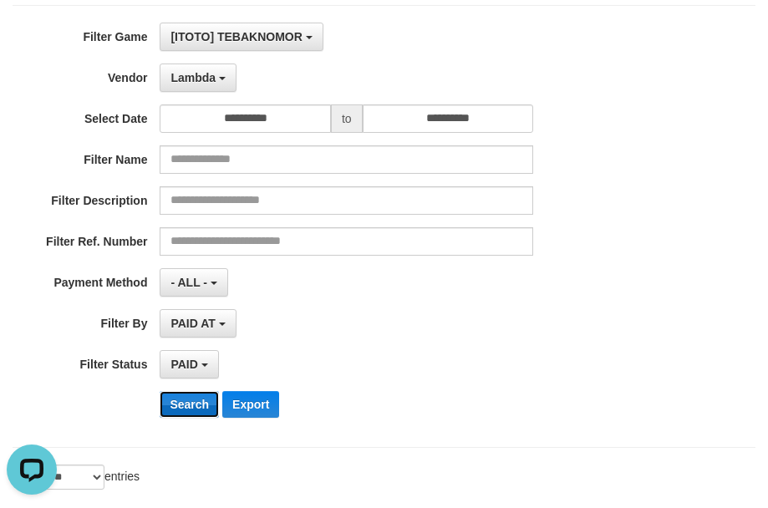
click at [179, 393] on button "Search" at bounding box center [189, 404] width 59 height 27
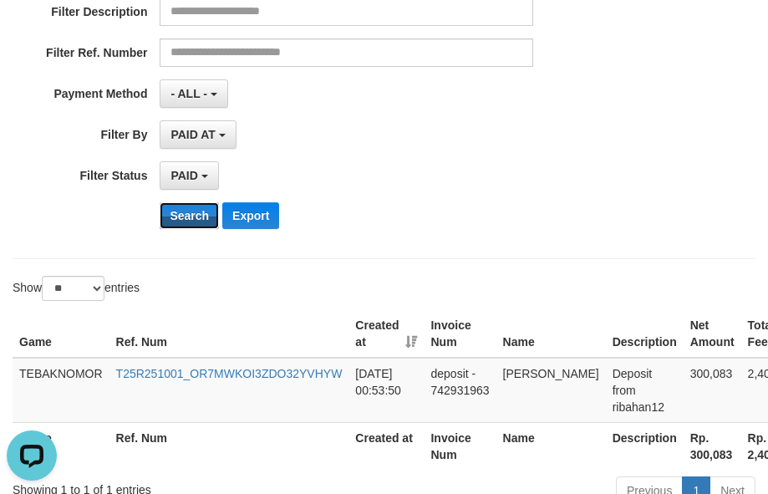
scroll to position [445, 0]
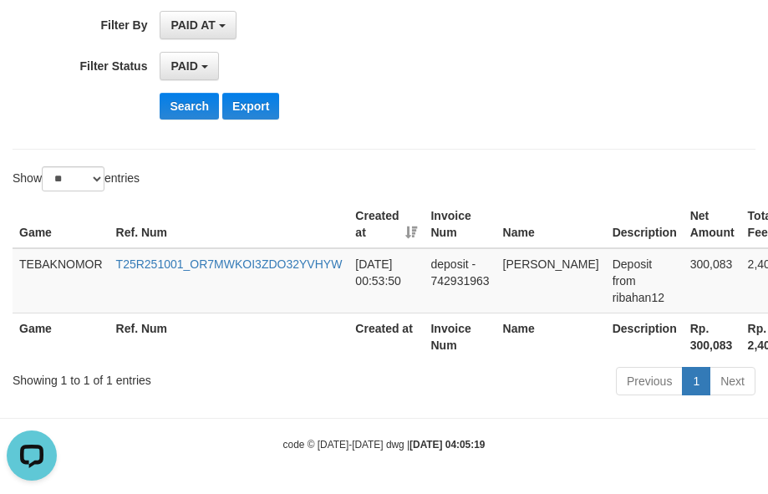
click at [683, 338] on th "Rp. 300,083" at bounding box center [712, 336] width 58 height 48
copy th "300,083"
click at [473, 187] on div "Show ** ** ** *** entries" at bounding box center [384, 180] width 768 height 29
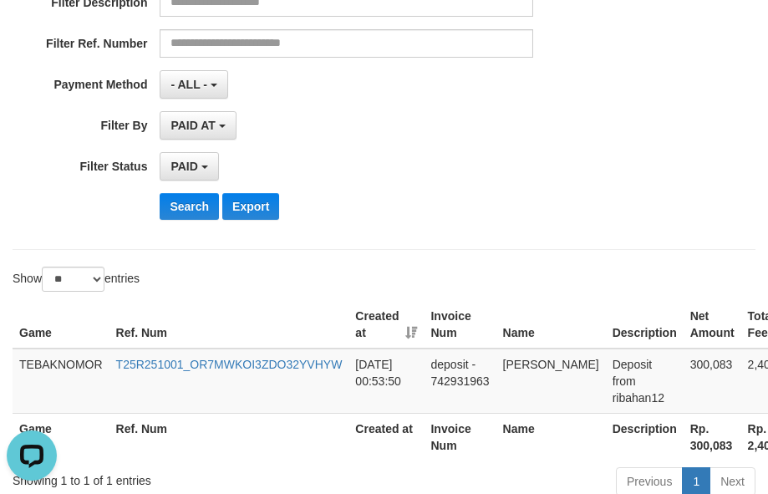
scroll to position [111, 0]
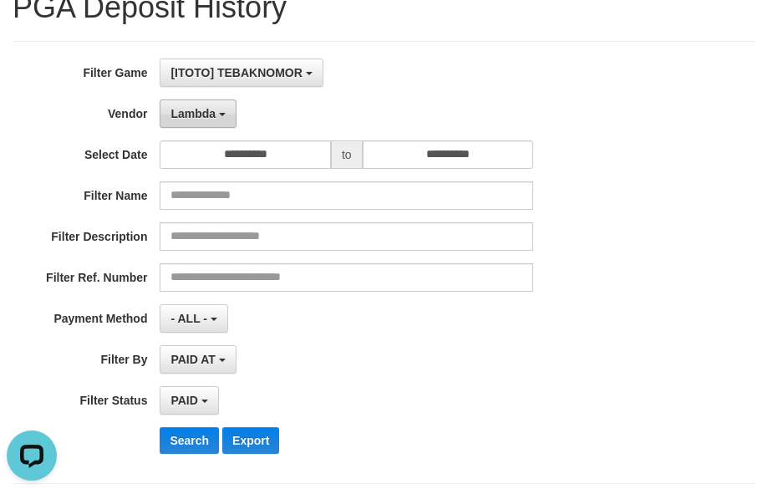
click at [195, 109] on span "Lambda" at bounding box center [192, 113] width 45 height 13
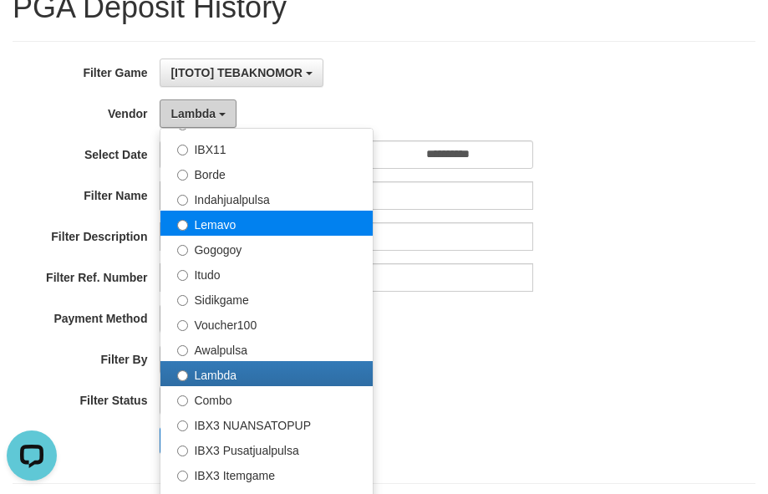
scroll to position [373, 0]
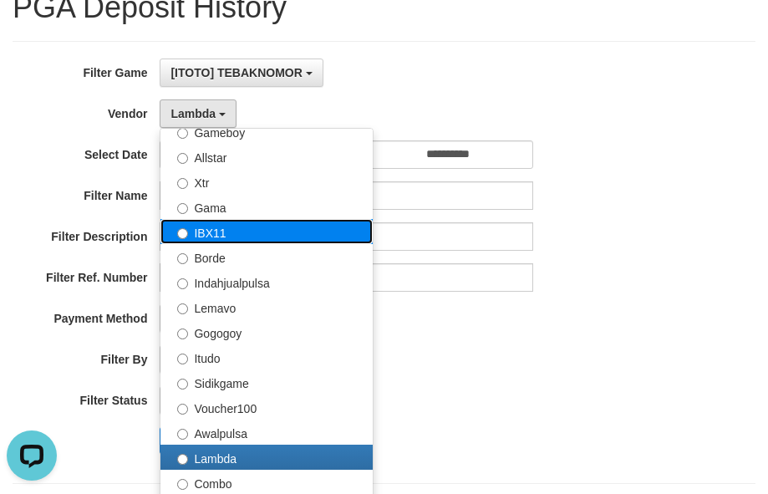
click at [230, 236] on label "IBX11" at bounding box center [266, 231] width 212 height 25
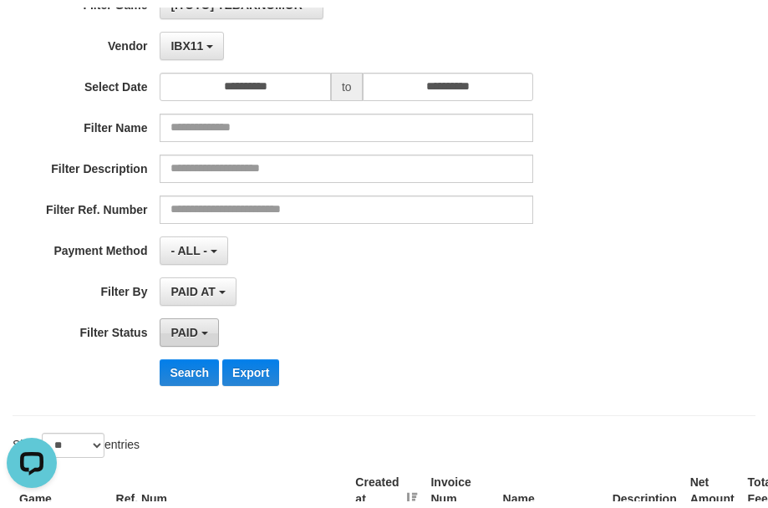
scroll to position [278, 0]
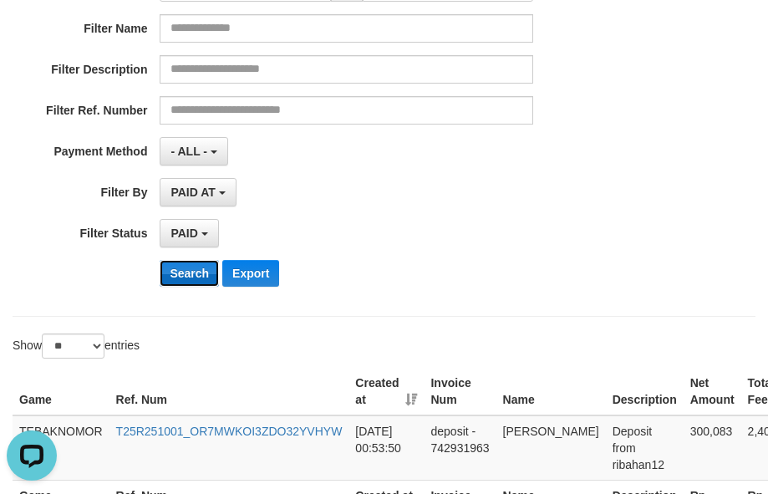
click at [190, 264] on button "Search" at bounding box center [189, 273] width 59 height 27
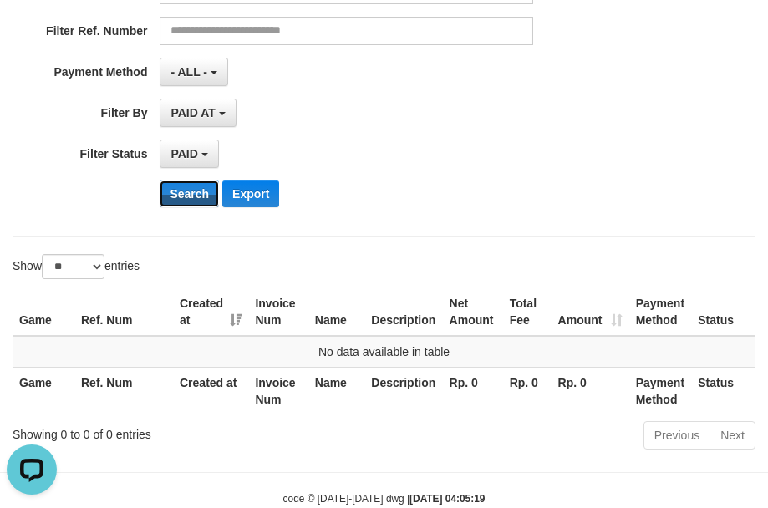
scroll to position [63, 0]
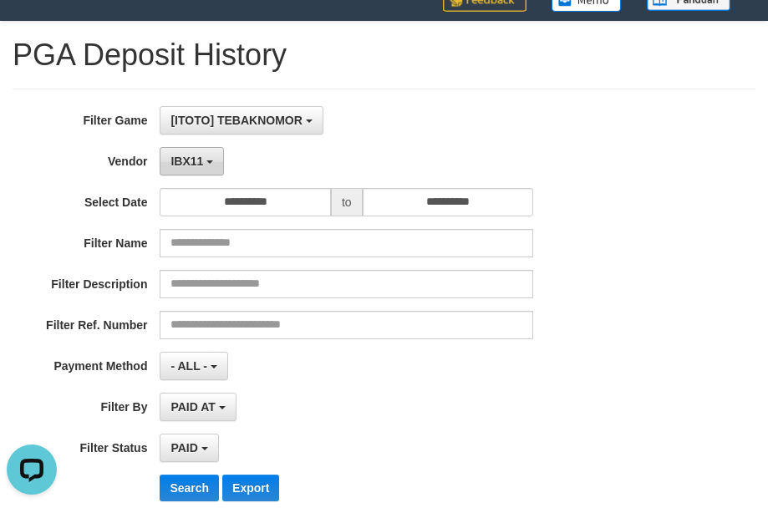
click at [207, 166] on button "IBX11" at bounding box center [192, 161] width 64 height 28
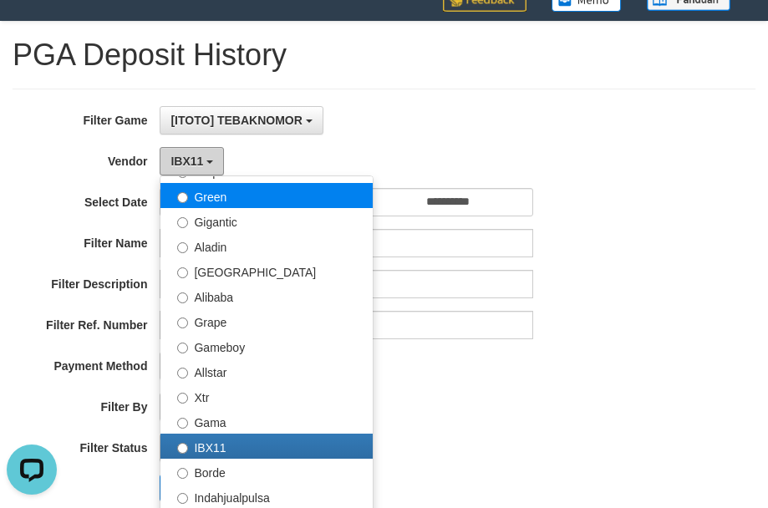
scroll to position [122, 0]
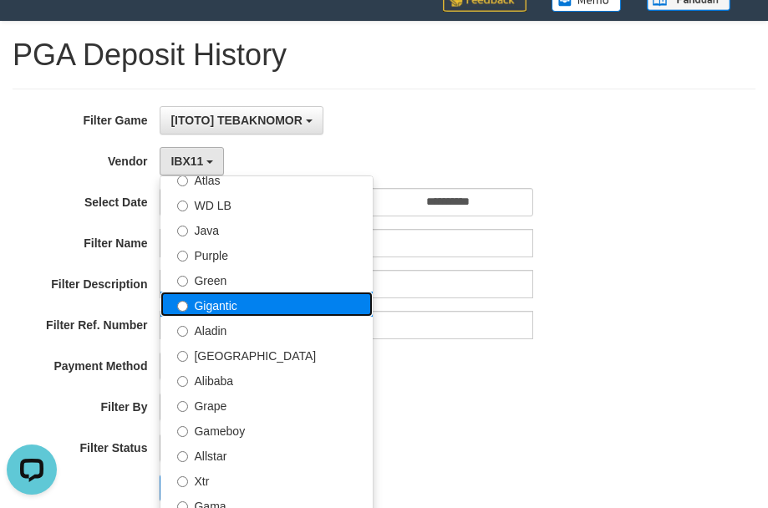
click at [236, 303] on label "Gigantic" at bounding box center [266, 304] width 212 height 25
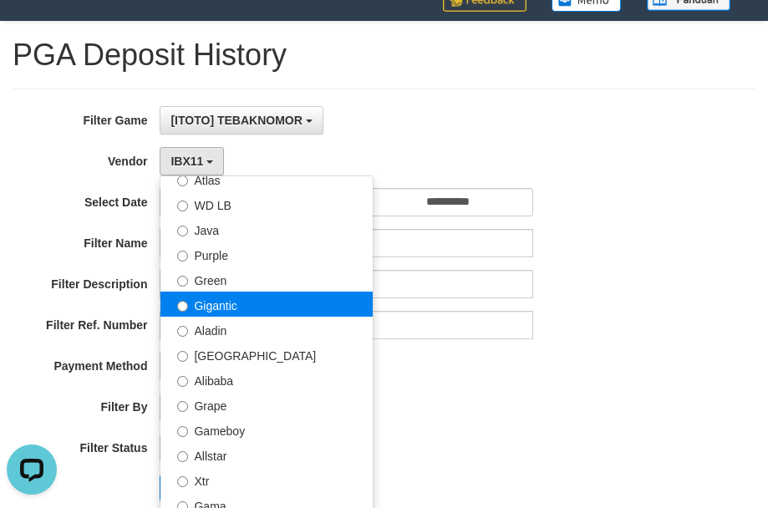
select select "**********"
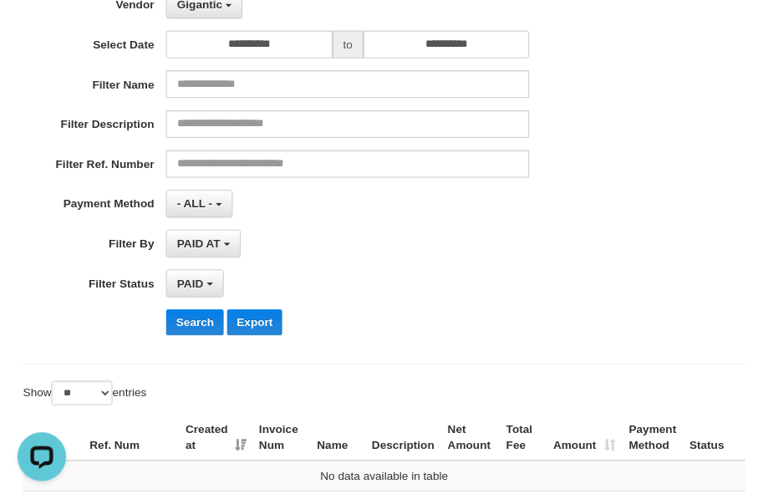
scroll to position [398, 0]
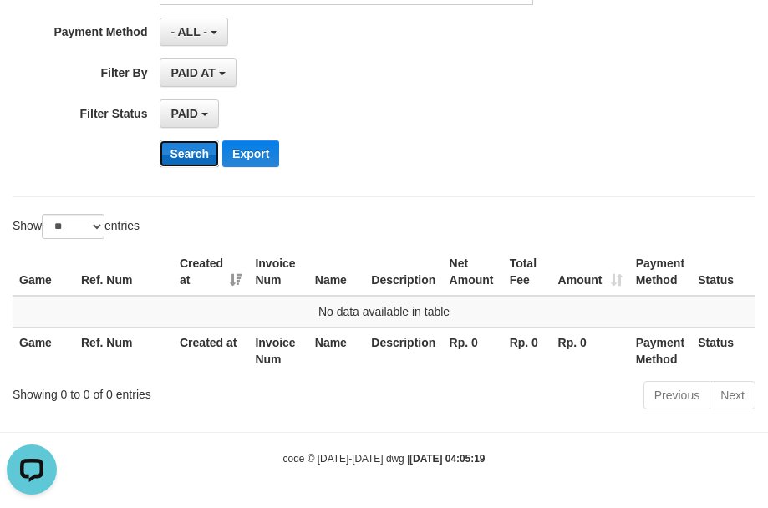
click at [189, 155] on button "Search" at bounding box center [189, 153] width 59 height 27
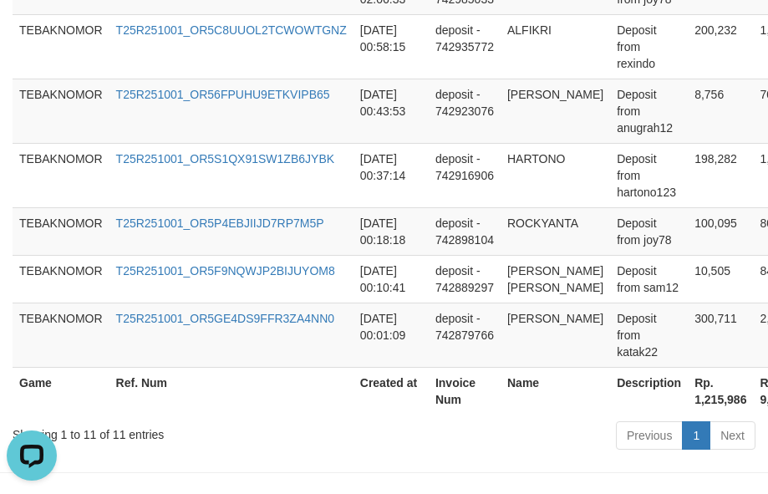
scroll to position [1022, 0]
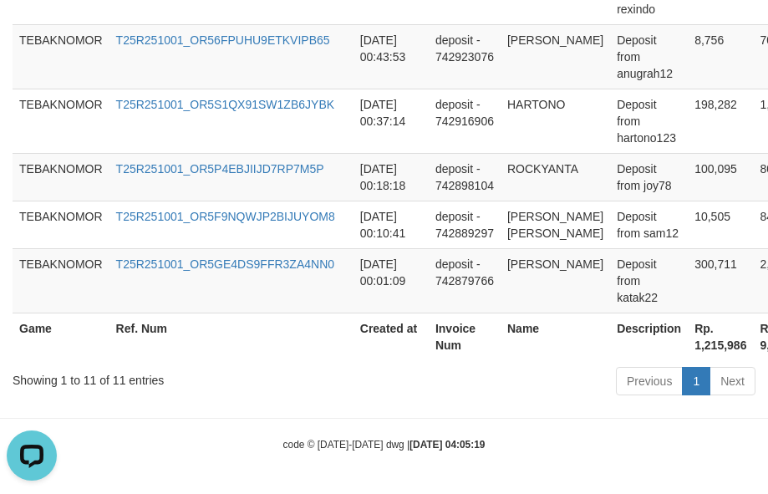
click at [688, 343] on th "Rp. 1,215,986" at bounding box center [720, 336] width 65 height 48
copy th "1,215,986"
click at [375, 341] on th "Created at" at bounding box center [390, 336] width 75 height 48
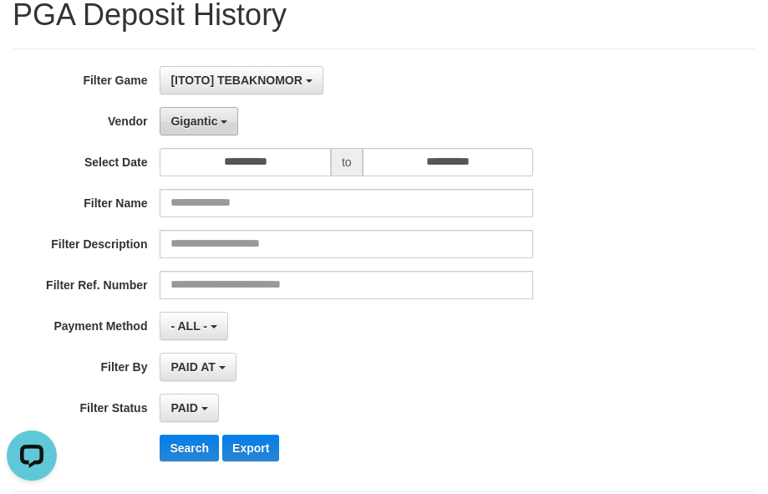
scroll to position [0, 0]
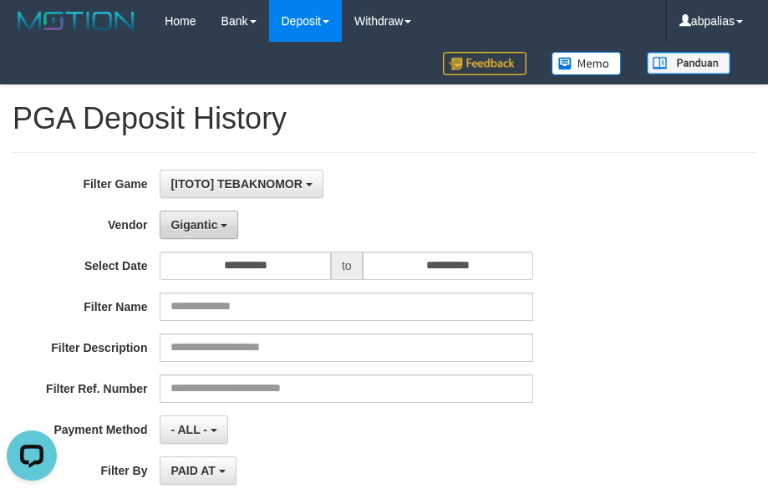
click at [193, 223] on span "Gigantic" at bounding box center [193, 224] width 47 height 13
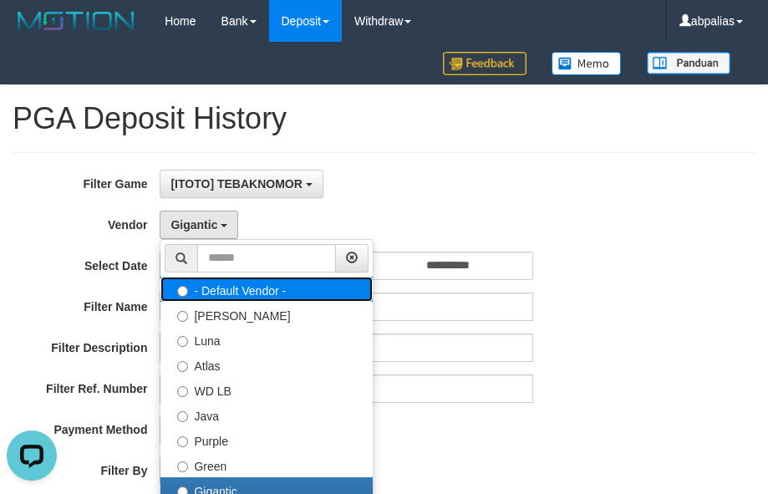
click at [220, 300] on label "- Default Vendor -" at bounding box center [266, 289] width 212 height 25
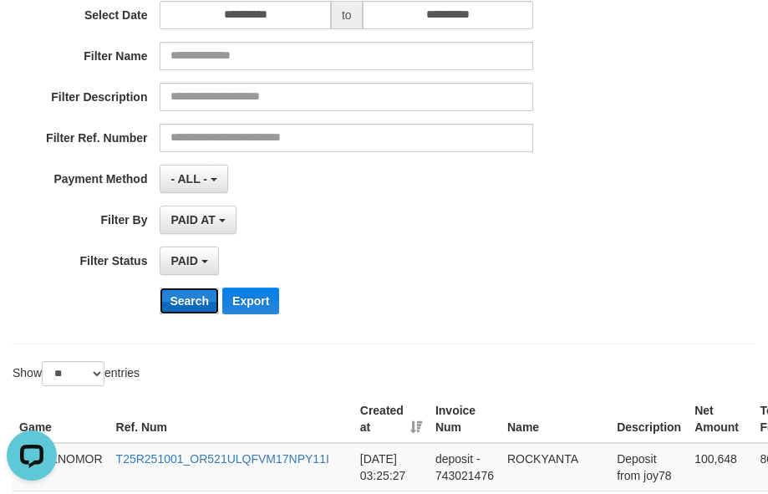
click at [193, 292] on button "Search" at bounding box center [189, 300] width 59 height 27
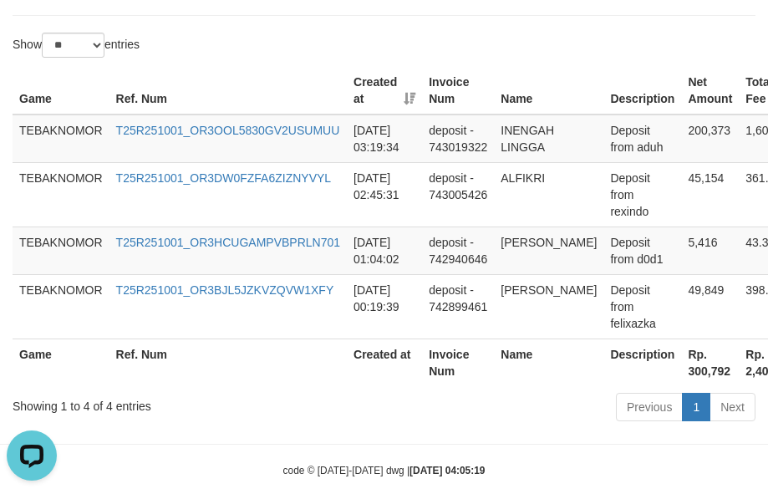
scroll to position [622, 0]
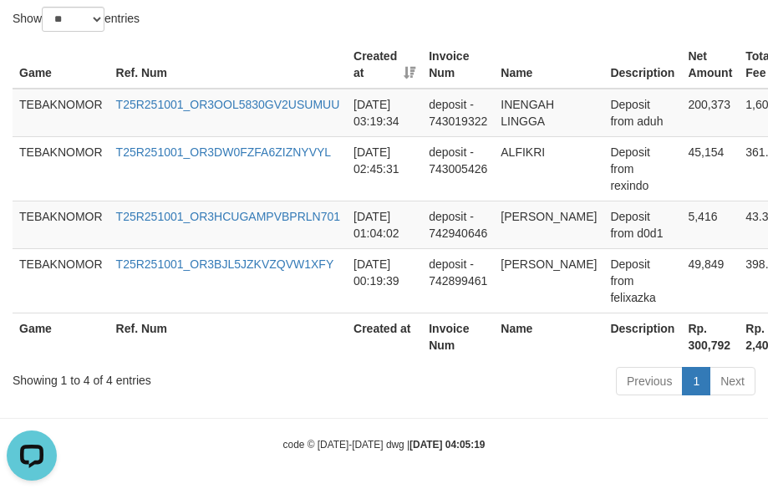
click at [683, 348] on th "Rp. 300,792" at bounding box center [710, 336] width 58 height 48
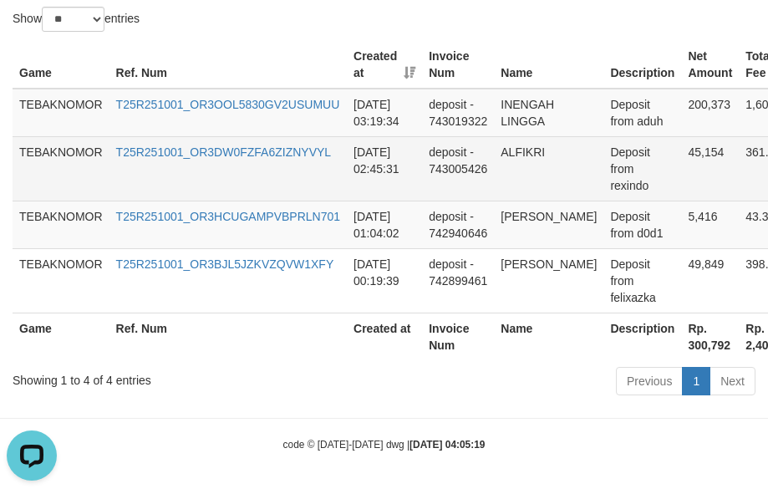
click at [630, 170] on td "Deposit from rexindo" at bounding box center [642, 168] width 78 height 64
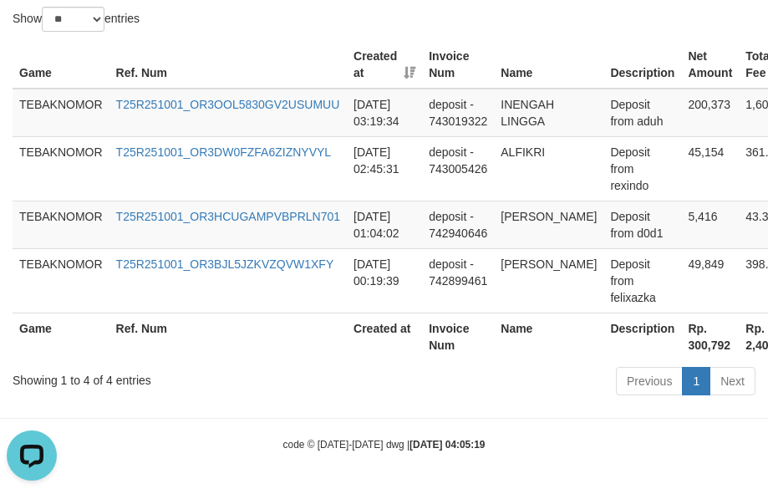
click at [681, 348] on th "Rp. 300,792" at bounding box center [710, 336] width 58 height 48
copy th "300,792"
drag, startPoint x: 561, startPoint y: 198, endPoint x: 293, endPoint y: 211, distance: 268.5
click at [559, 201] on td "DODDY ADRIANTO SIHOMBING" at bounding box center [548, 225] width 109 height 48
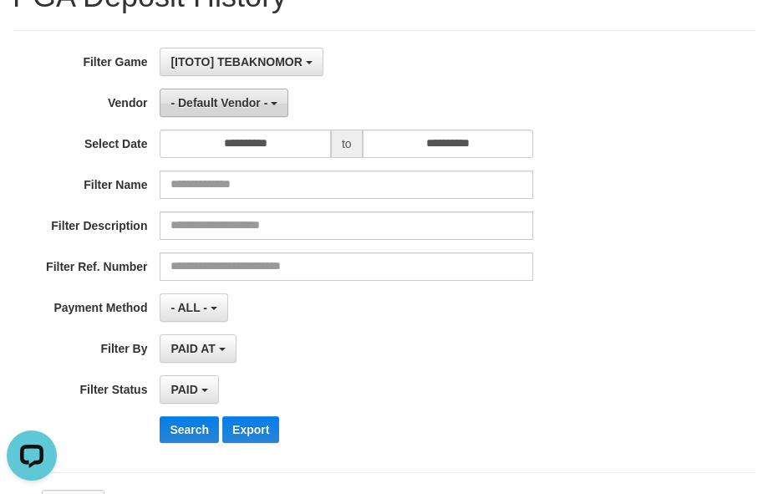
scroll to position [120, 0]
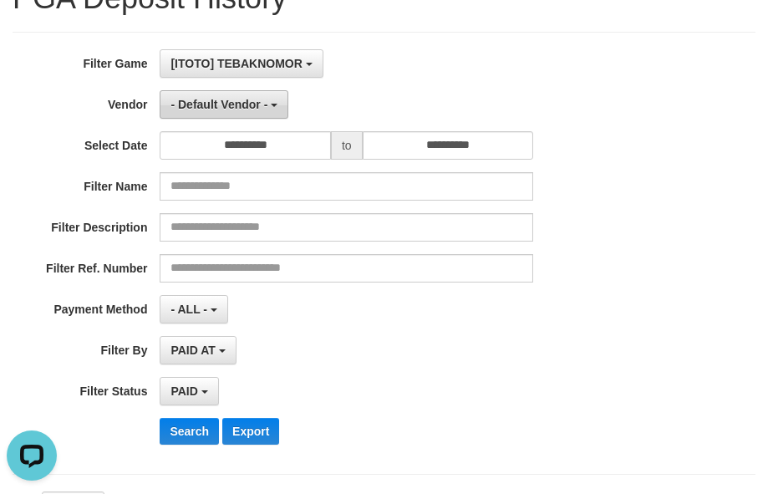
click at [207, 112] on button "- Default Vendor -" at bounding box center [224, 104] width 129 height 28
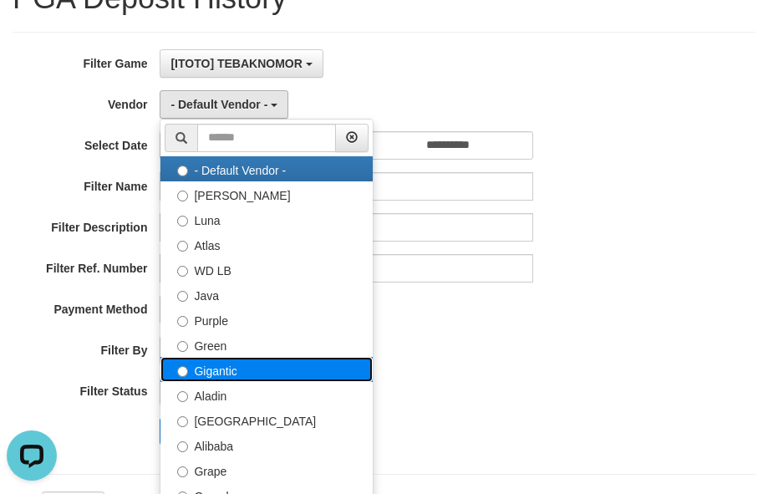
click at [229, 371] on label "Gigantic" at bounding box center [266, 369] width 212 height 25
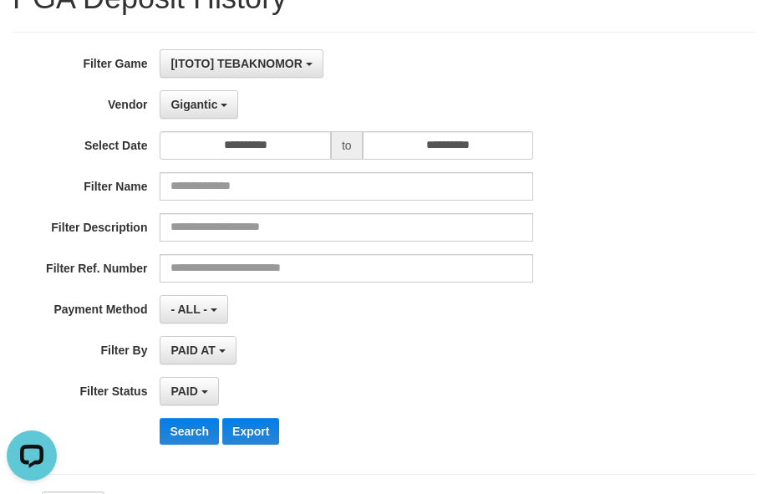
scroll to position [454, 0]
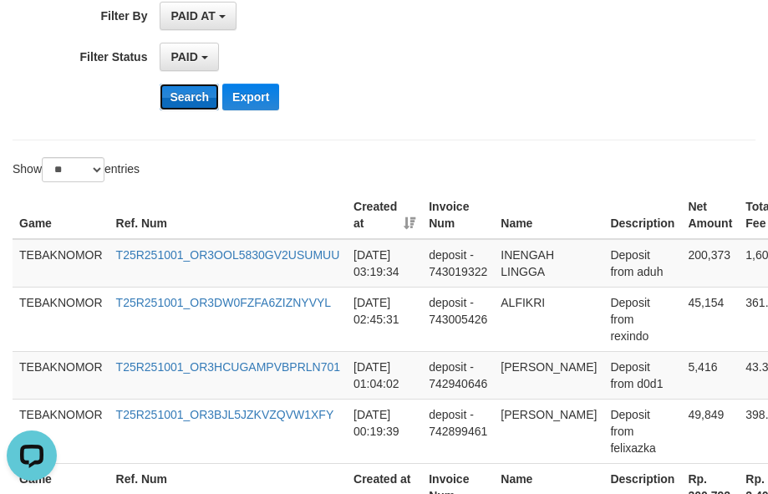
click at [184, 88] on button "Search" at bounding box center [189, 97] width 59 height 27
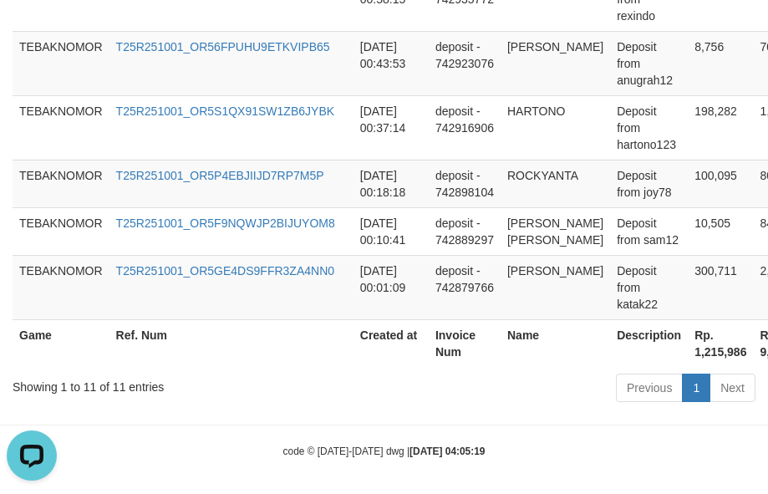
scroll to position [1022, 0]
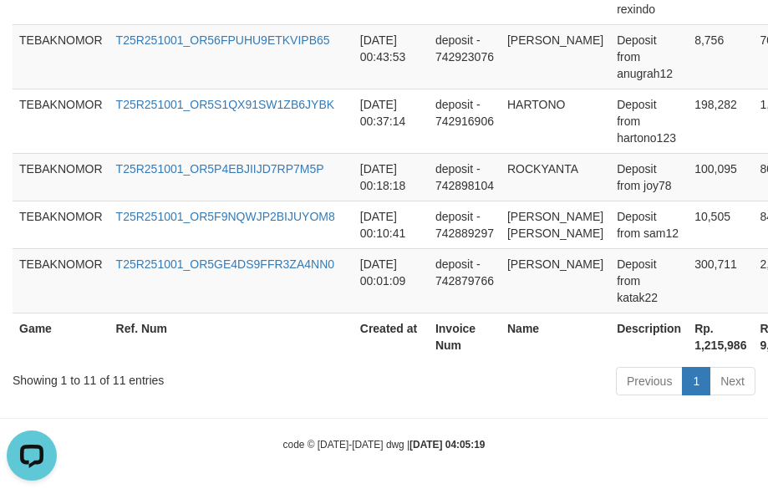
click at [688, 335] on th "Rp. 1,215,986" at bounding box center [720, 336] width 65 height 48
click at [688, 346] on th "Rp. 1,215,986" at bounding box center [720, 336] width 65 height 48
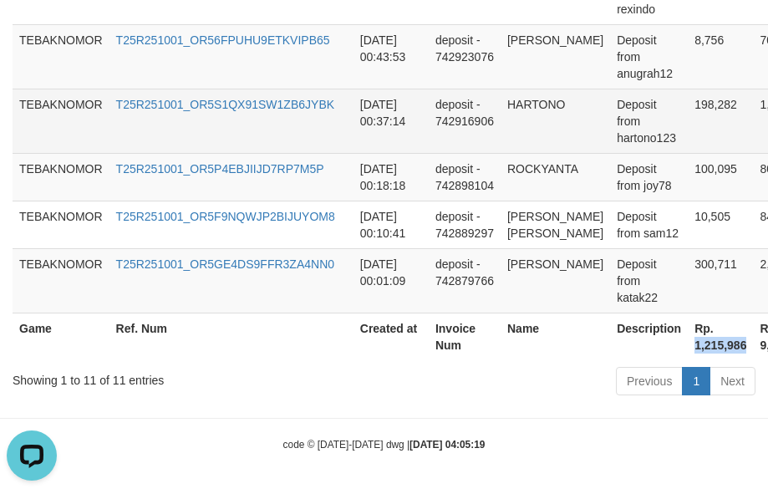
copy th "1,215,986"
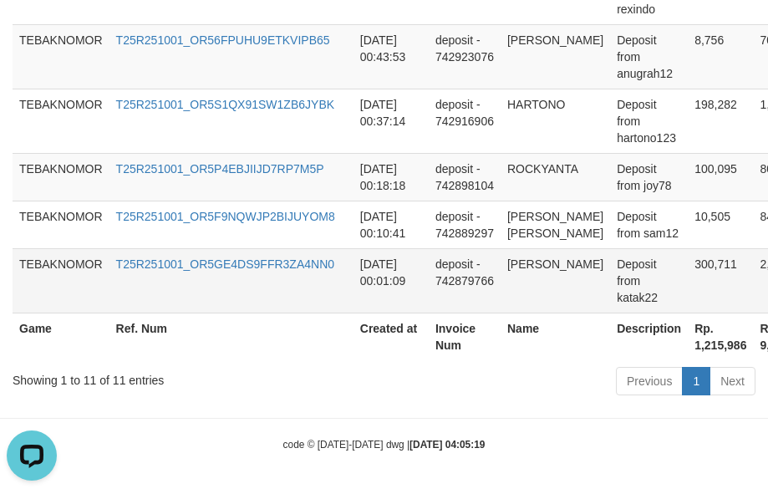
click at [472, 271] on td "deposit - 742879766" at bounding box center [465, 280] width 72 height 64
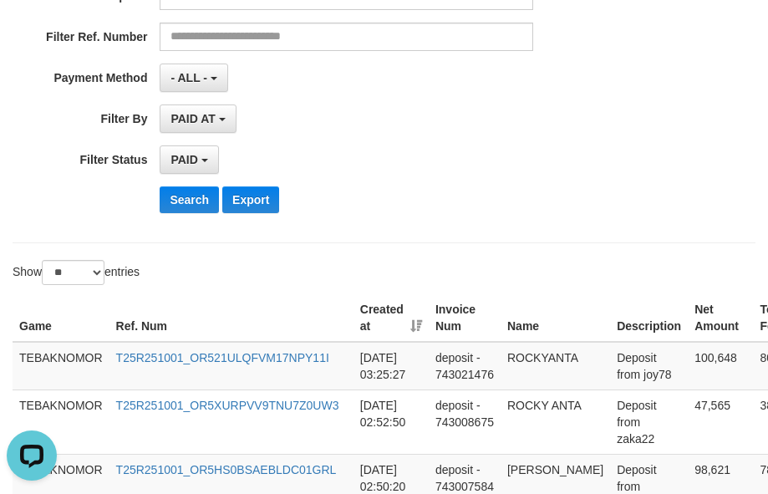
scroll to position [186, 0]
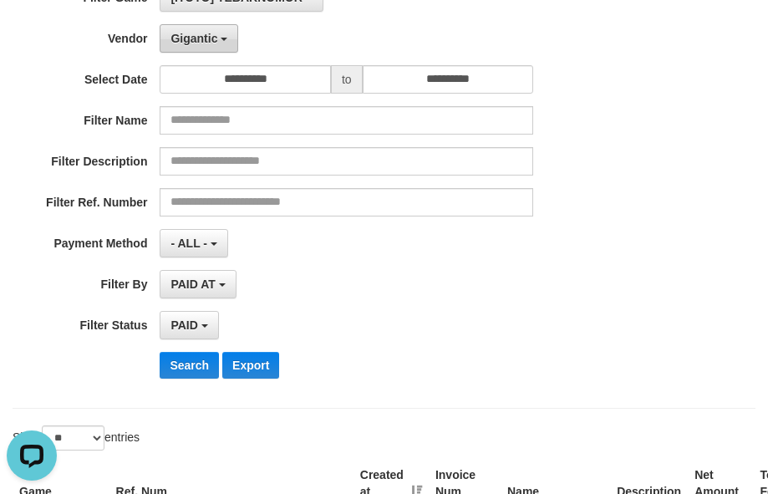
click at [201, 39] on span "Gigantic" at bounding box center [193, 38] width 47 height 13
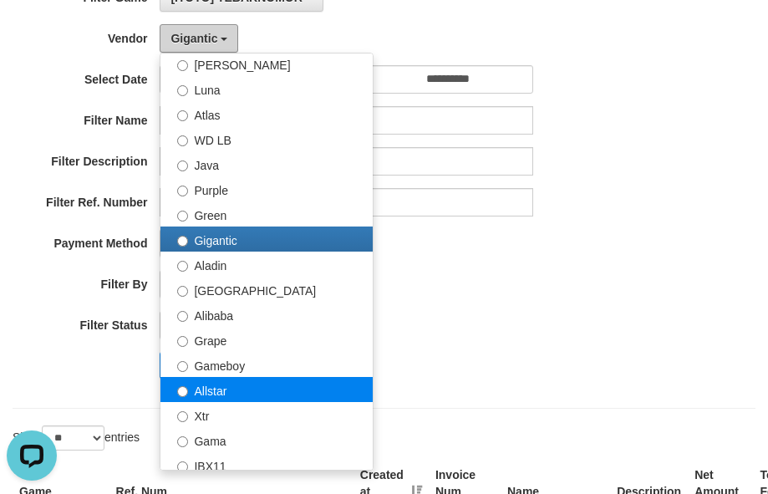
scroll to position [167, 0]
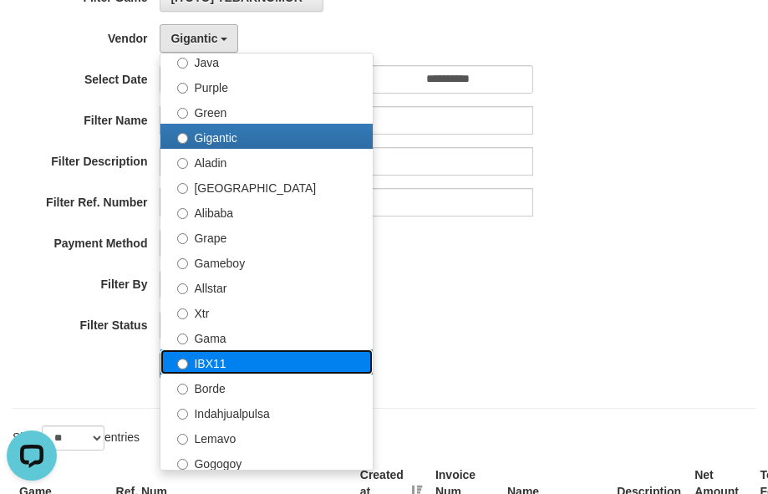
click at [228, 362] on label "IBX11" at bounding box center [266, 361] width 212 height 25
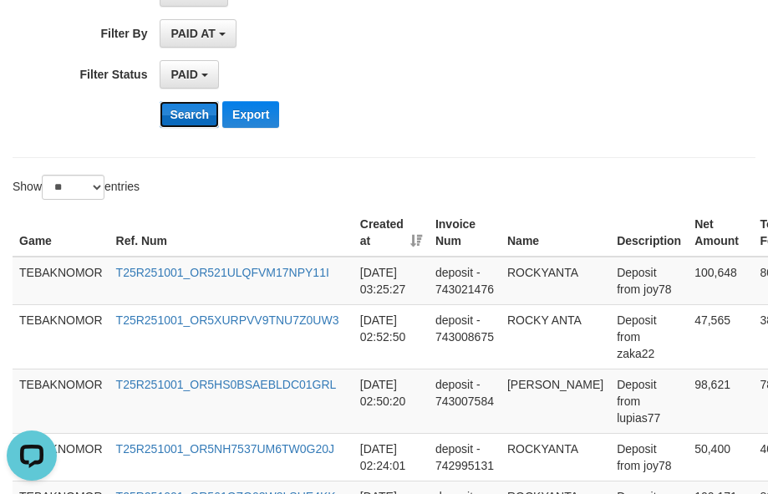
click at [189, 117] on button "Search" at bounding box center [189, 114] width 59 height 27
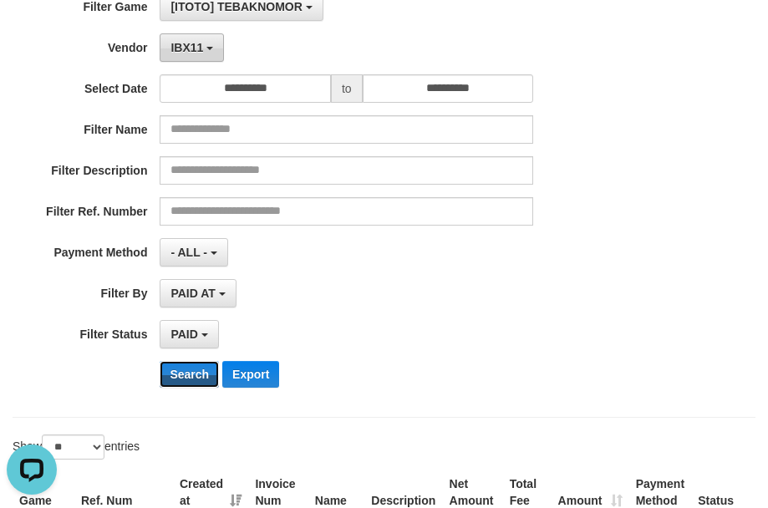
scroll to position [147, 0]
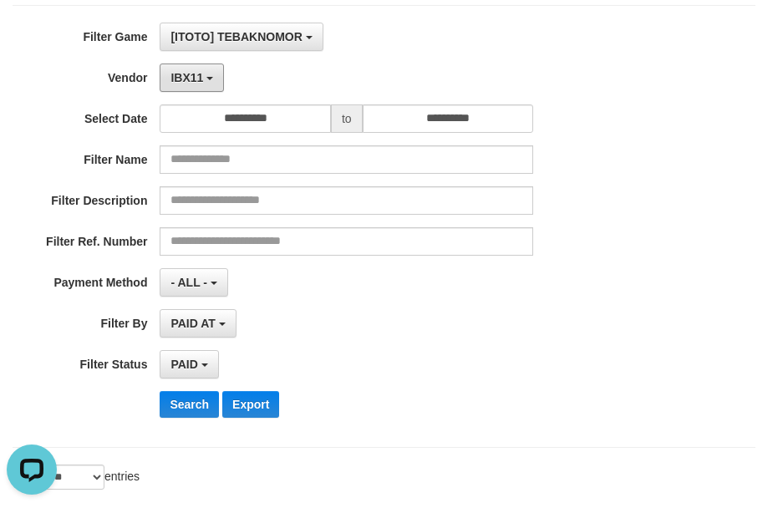
drag, startPoint x: 200, startPoint y: 84, endPoint x: 210, endPoint y: 115, distance: 33.3
click at [199, 83] on span "IBX11" at bounding box center [186, 77] width 33 height 13
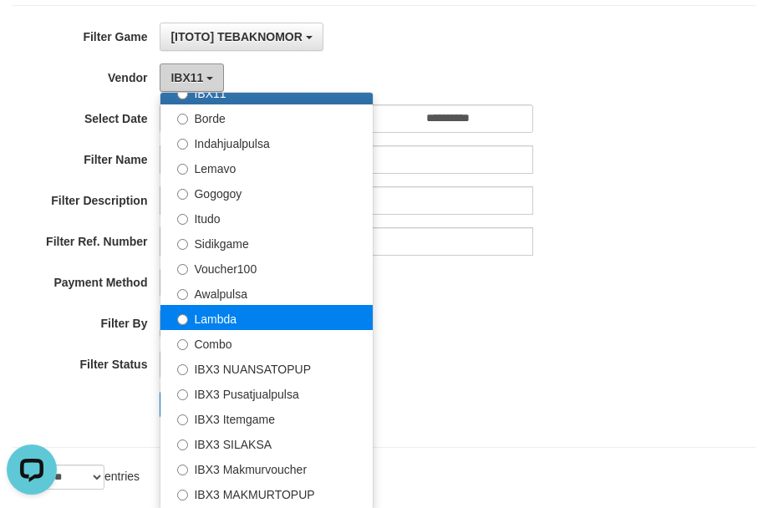
scroll to position [501, 0]
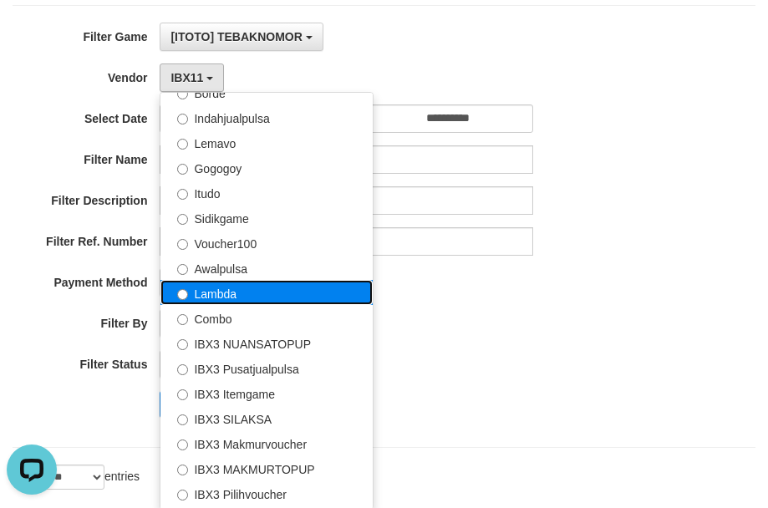
click at [241, 291] on label "Lambda" at bounding box center [266, 292] width 212 height 25
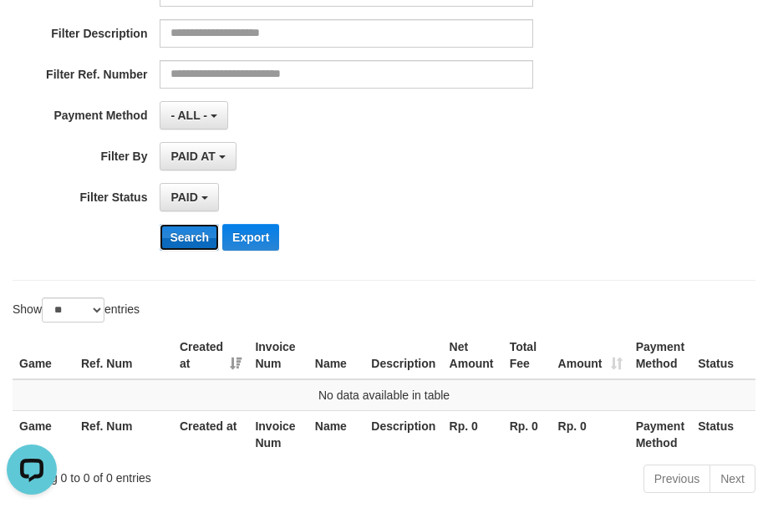
click at [190, 241] on button "Search" at bounding box center [189, 237] width 59 height 27
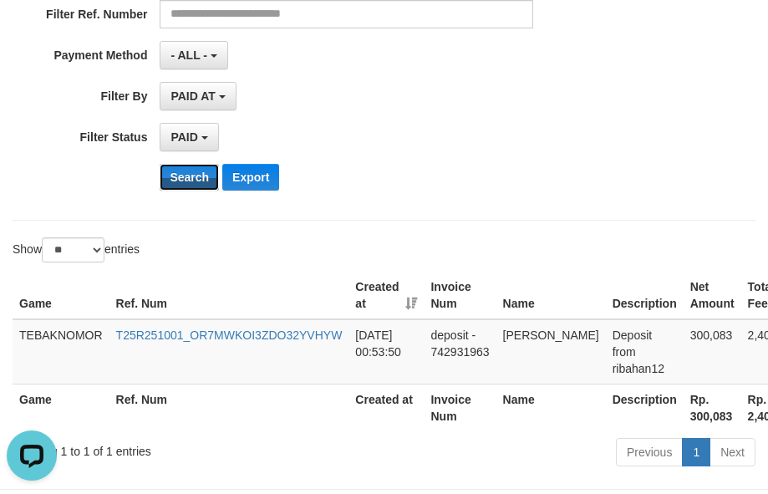
scroll to position [445, 0]
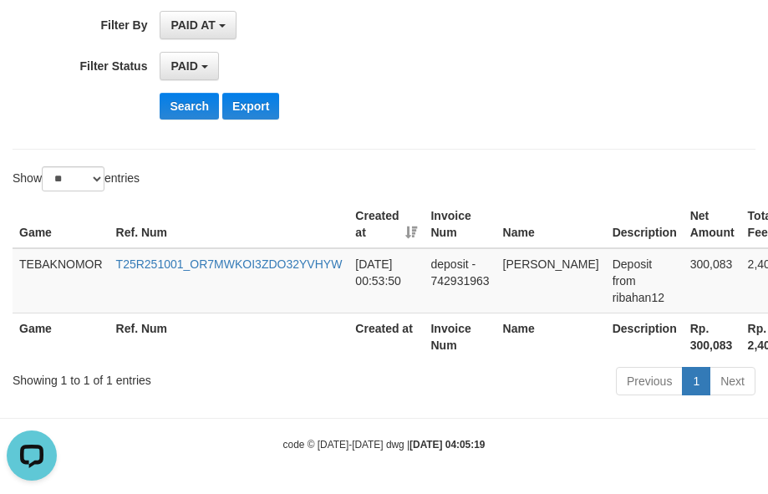
click at [683, 335] on th "Rp. 300,083" at bounding box center [712, 336] width 58 height 48
click at [683, 346] on th "Rp. 300,083" at bounding box center [712, 336] width 58 height 48
copy th "300,083"
drag, startPoint x: 436, startPoint y: 264, endPoint x: 274, endPoint y: 206, distance: 172.0
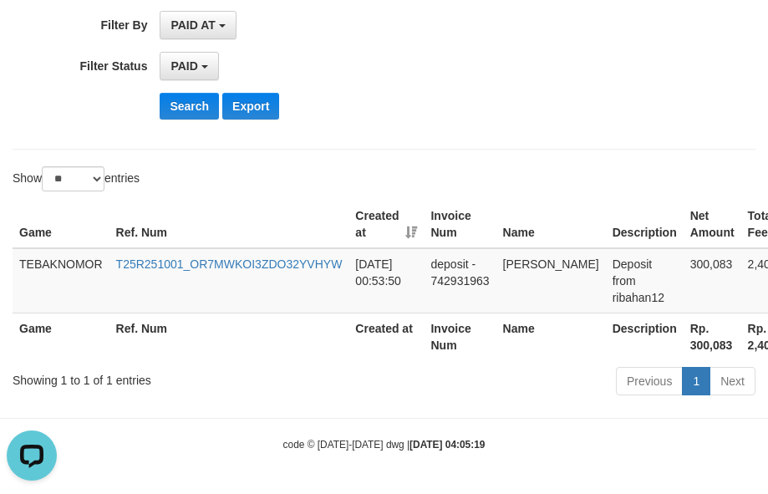
click at [435, 261] on td "deposit - 742931963" at bounding box center [460, 280] width 72 height 65
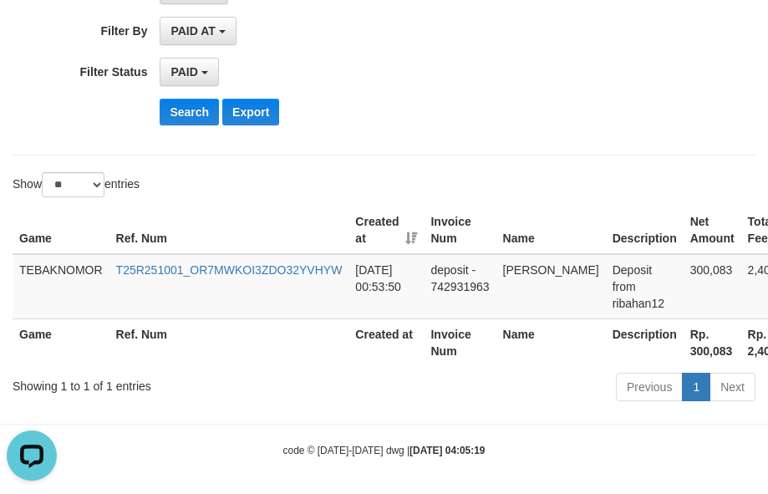
scroll to position [111, 0]
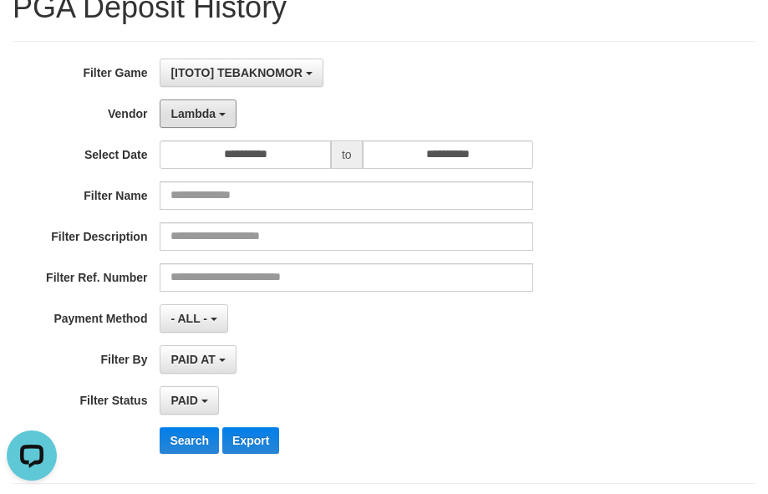
drag, startPoint x: 181, startPoint y: 111, endPoint x: 206, endPoint y: 186, distance: 79.0
click at [183, 110] on span "Lambda" at bounding box center [192, 113] width 45 height 13
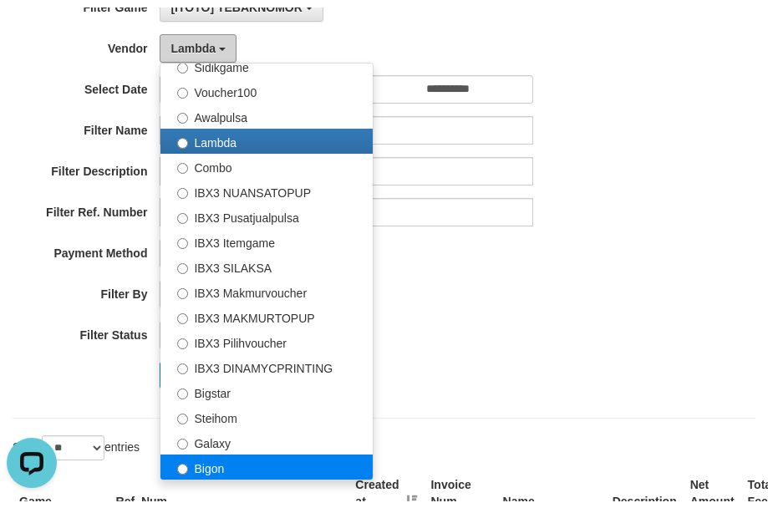
scroll to position [278, 0]
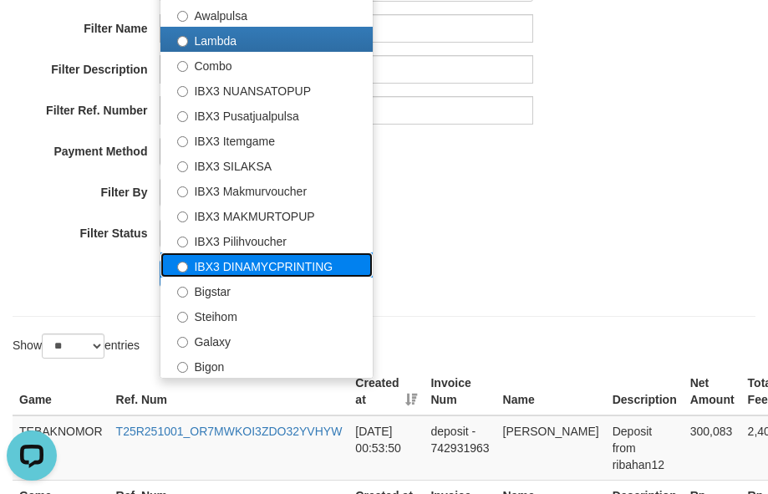
click at [248, 261] on label "IBX3 DINAMYCPRINTING" at bounding box center [266, 264] width 212 height 25
select select "**********"
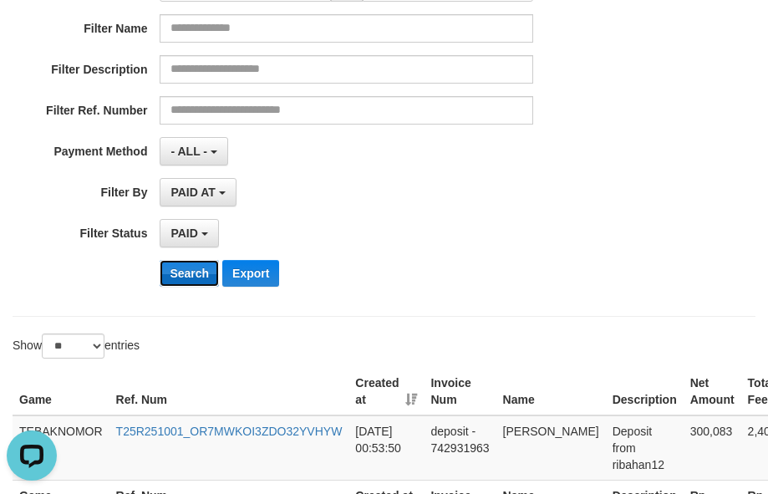
click at [180, 278] on button "Search" at bounding box center [189, 273] width 59 height 27
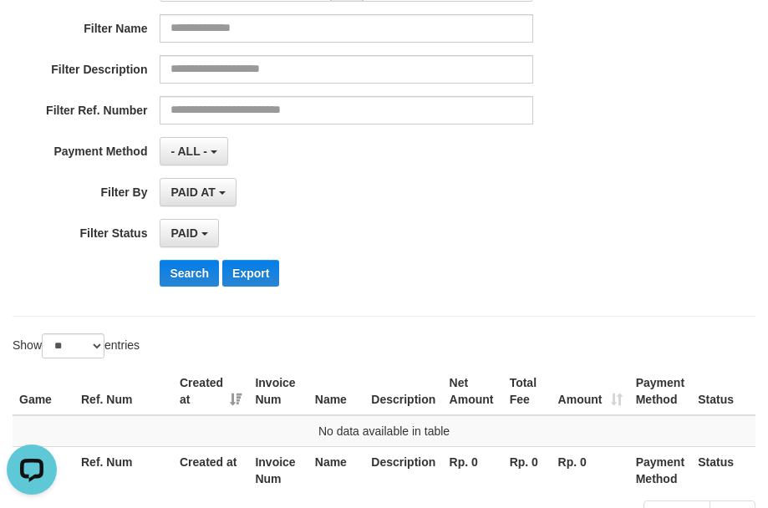
drag, startPoint x: 643, startPoint y: 230, endPoint x: 464, endPoint y: 241, distance: 179.1
click at [642, 230] on div "**********" at bounding box center [384, 95] width 768 height 408
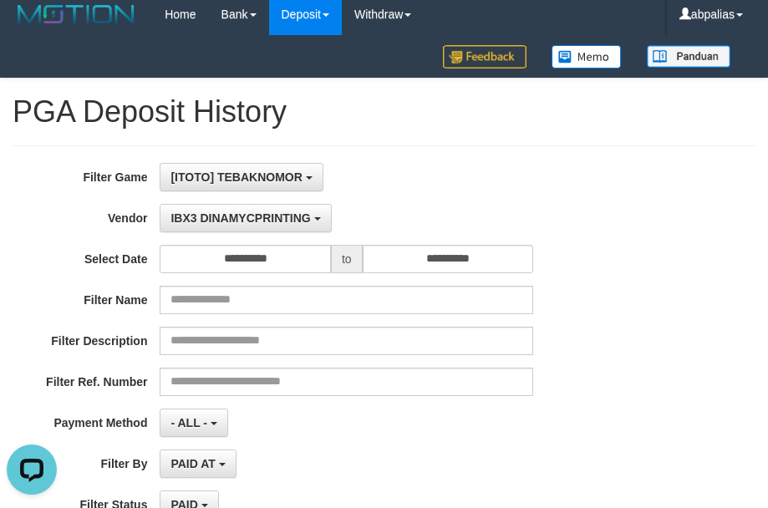
scroll to position [0, 0]
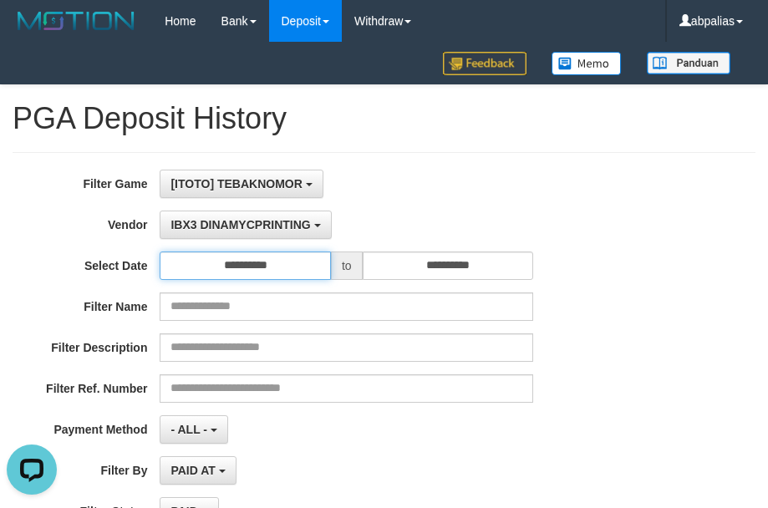
click at [214, 256] on input "**********" at bounding box center [245, 265] width 171 height 28
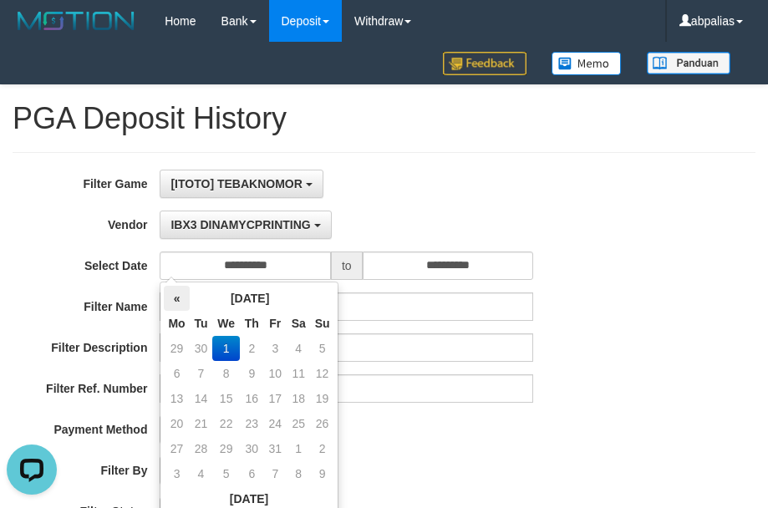
click at [173, 297] on th "«" at bounding box center [176, 298] width 25 height 25
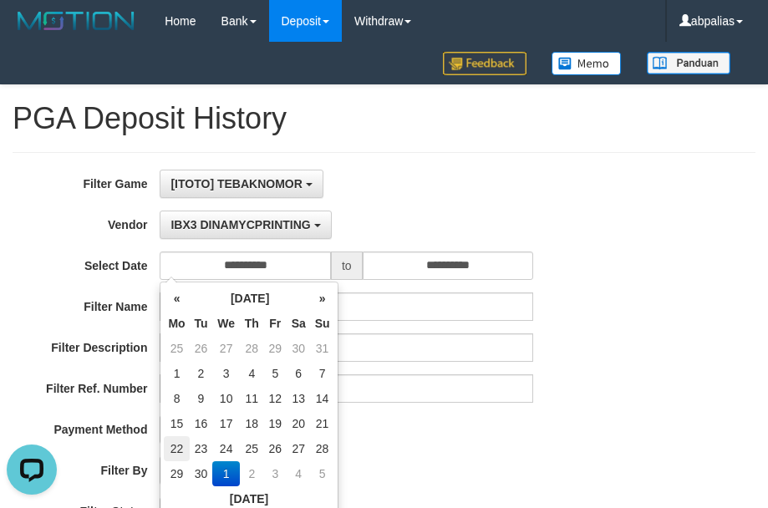
click at [177, 440] on td "22" at bounding box center [176, 448] width 25 height 25
type input "**********"
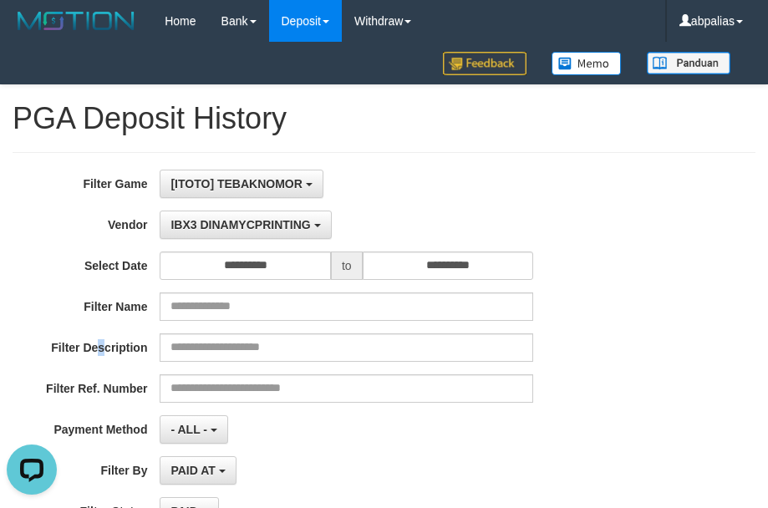
click at [102, 335] on label "Filter Description" at bounding box center [80, 344] width 160 height 23
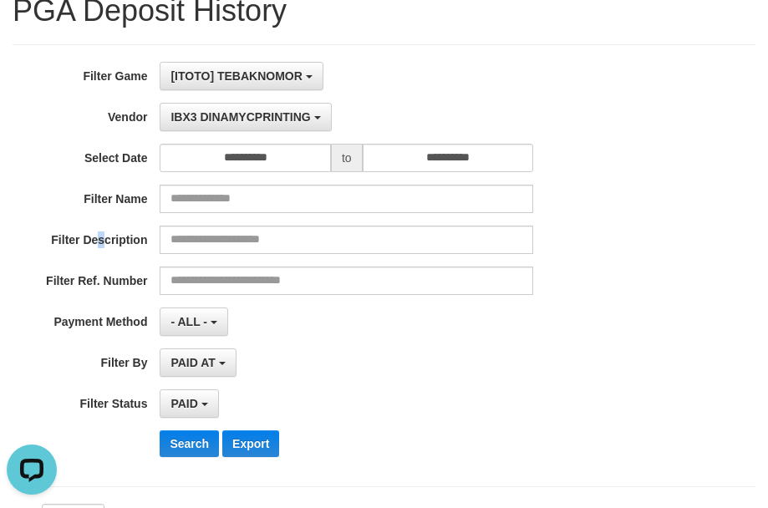
scroll to position [251, 0]
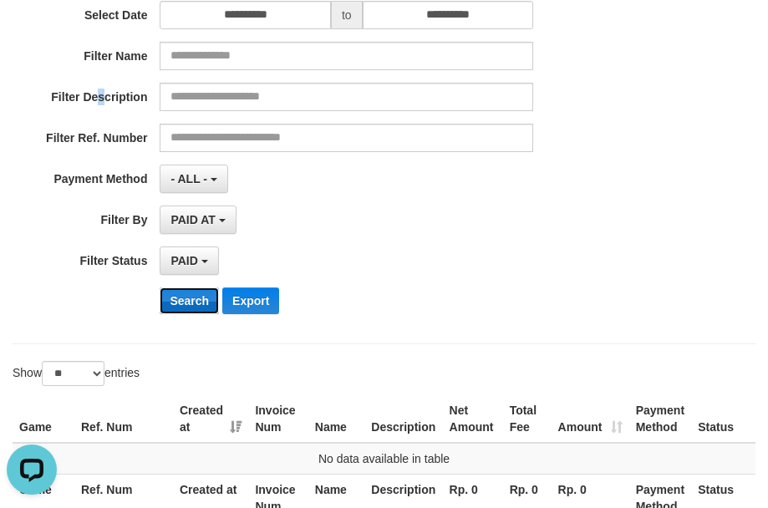
click at [191, 293] on button "Search" at bounding box center [189, 300] width 59 height 27
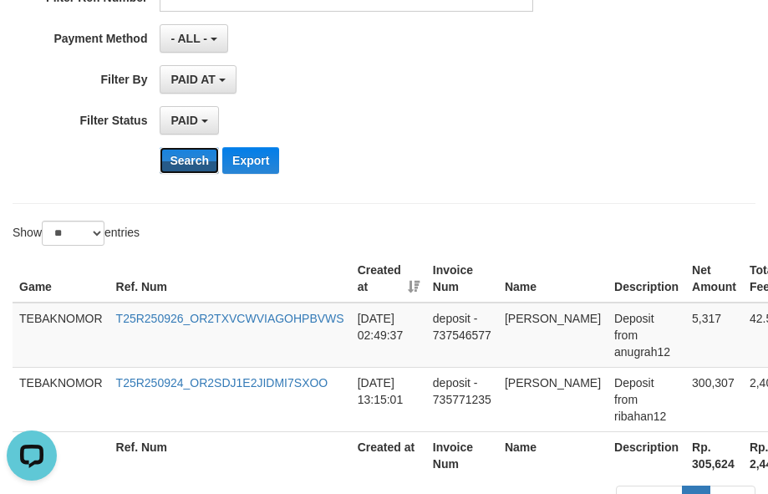
scroll to position [510, 0]
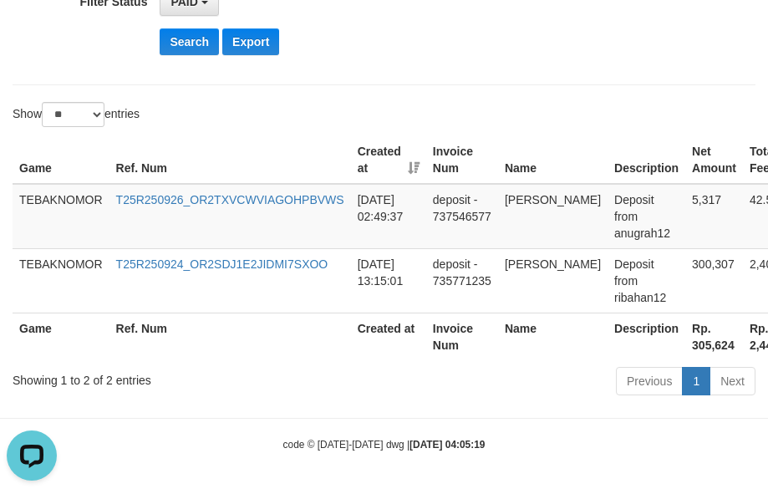
click at [685, 347] on th "Rp. 305,624" at bounding box center [714, 336] width 58 height 48
copy th "305,624"
click at [385, 223] on td "2025-09-26 02:49:37" at bounding box center [388, 216] width 75 height 65
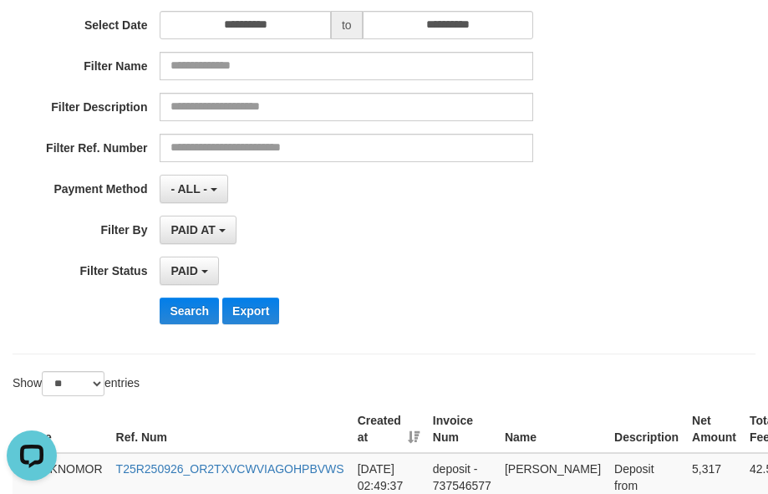
scroll to position [92, 0]
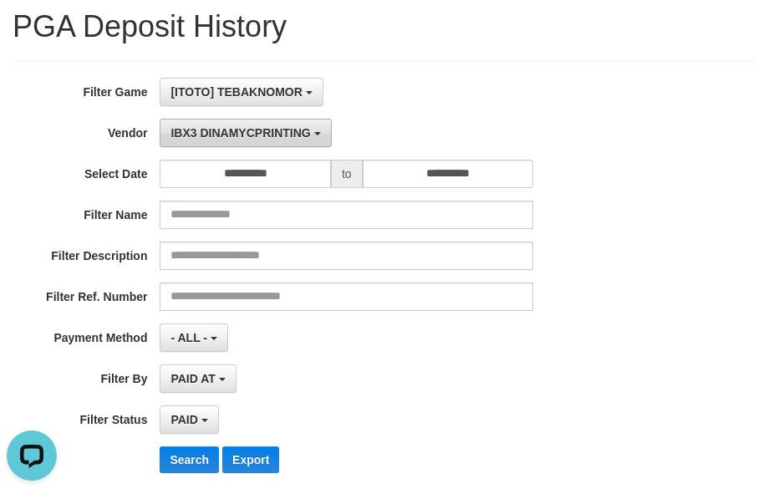
click at [229, 128] on span "IBX3 DINAMYCPRINTING" at bounding box center [240, 132] width 140 height 13
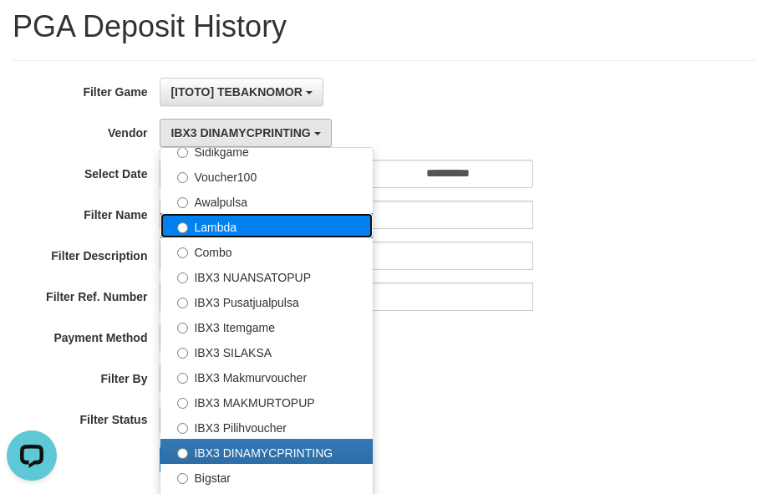
click at [230, 227] on label "Lambda" at bounding box center [266, 225] width 212 height 25
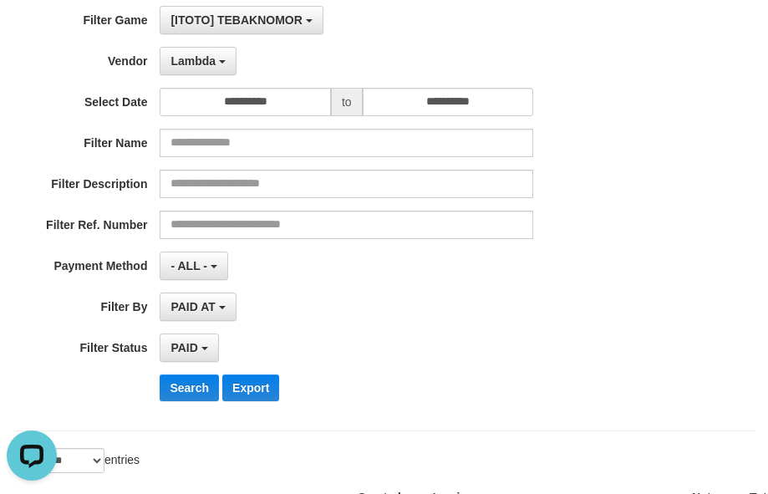
scroll to position [259, 0]
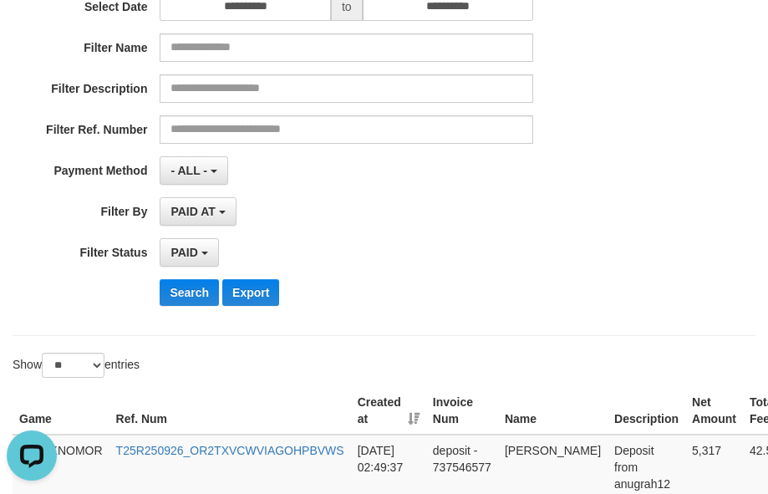
click at [192, 275] on div "**********" at bounding box center [320, 115] width 640 height 408
click at [192, 288] on button "Search" at bounding box center [189, 292] width 59 height 27
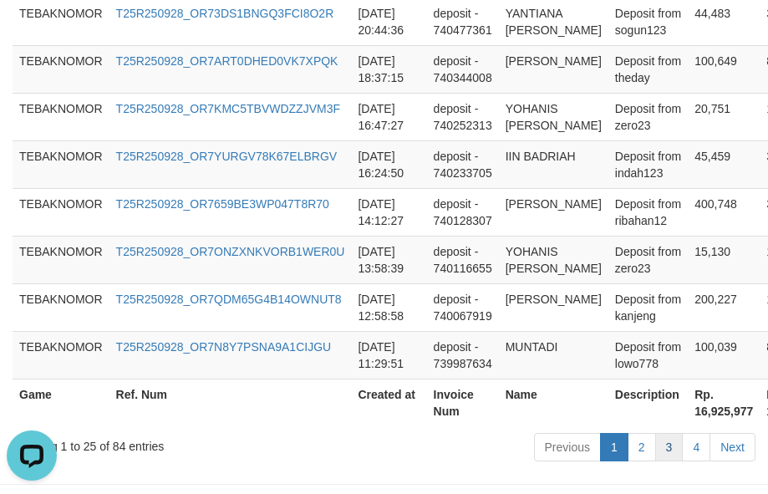
scroll to position [1655, 0]
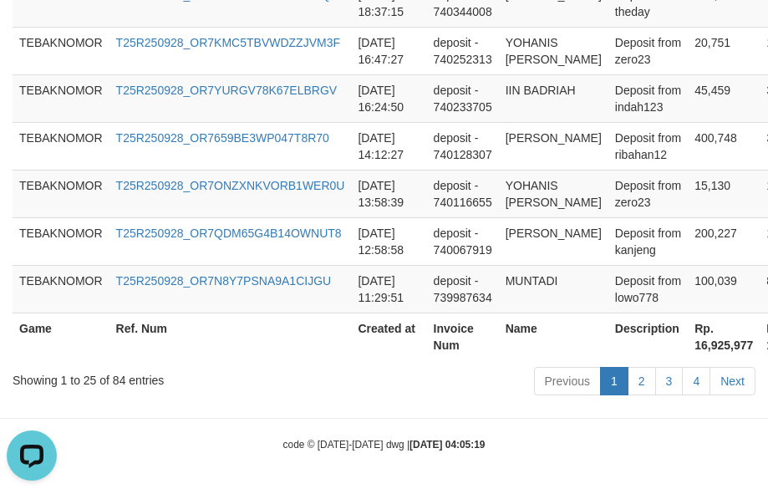
click at [691, 333] on th "Rp. 16,925,977" at bounding box center [724, 336] width 72 height 48
click at [695, 347] on th "Rp. 16,925,977" at bounding box center [724, 336] width 72 height 48
drag, startPoint x: 421, startPoint y: 216, endPoint x: 352, endPoint y: 212, distance: 69.5
click at [428, 211] on tr "TEBAKNOMOR T25R250928_OR7ONZXNKVORB1WER0U 2025-09-28 13:58:39 deposit - 7401166…" at bounding box center [522, 194] width 1018 height 48
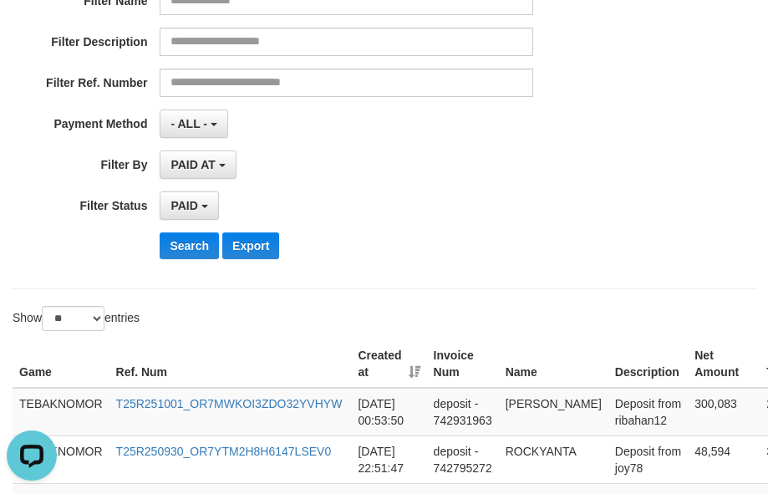
scroll to position [0, 0]
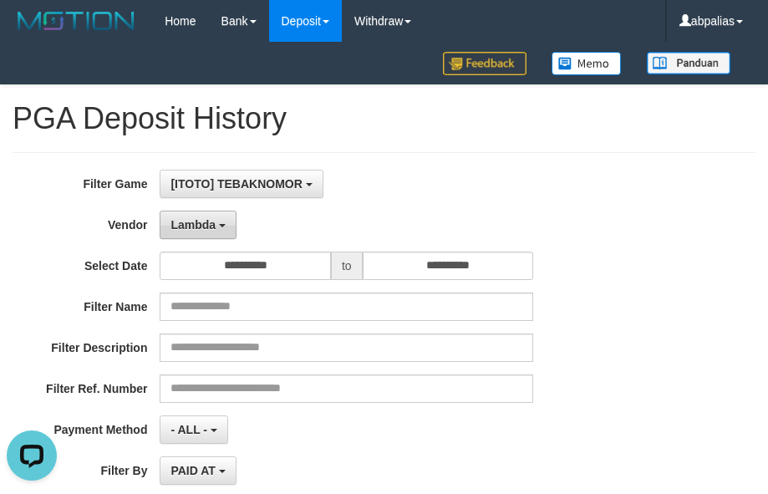
click at [206, 221] on span "Lambda" at bounding box center [192, 224] width 45 height 13
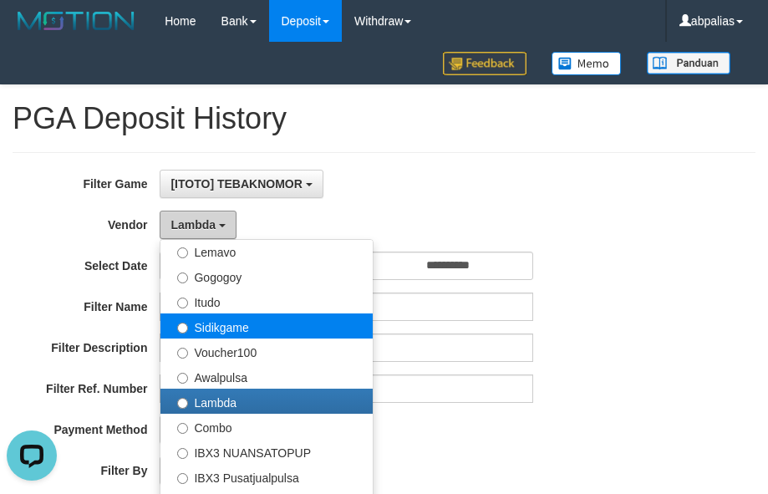
scroll to position [456, 0]
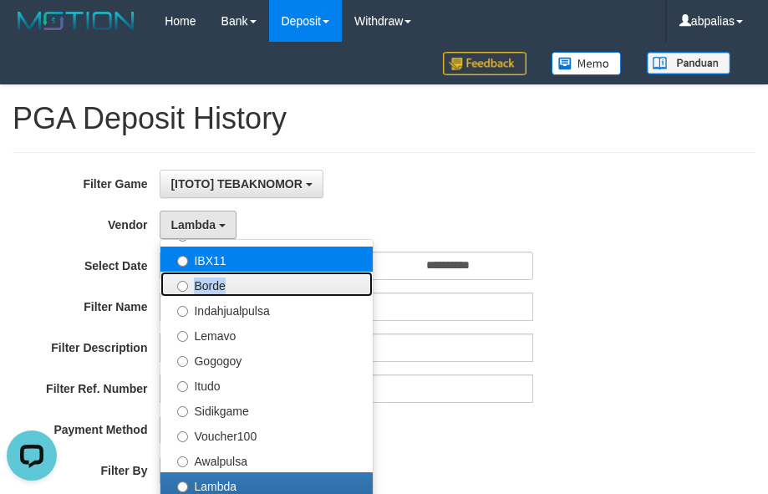
click at [217, 267] on ul "- Default Vendor - Lucy Luna Atlas WD LB Java Purple Green Gigantic Aladin Duba…" at bounding box center [267, 448] width 214 height 418
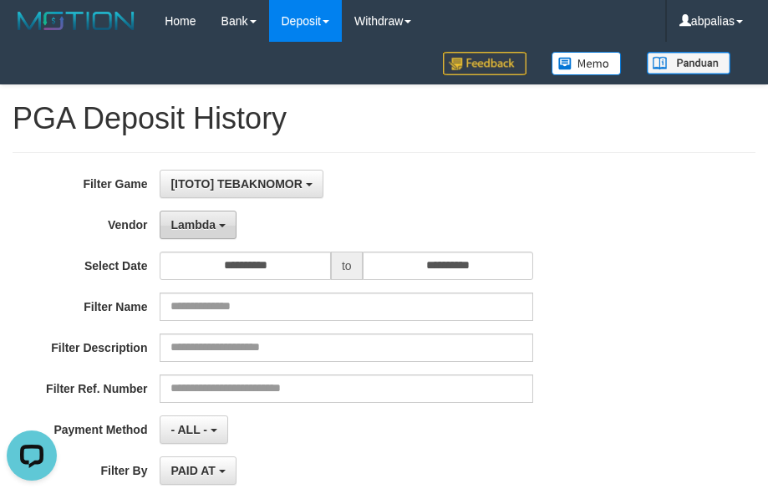
click at [189, 225] on span "Lambda" at bounding box center [192, 224] width 45 height 13
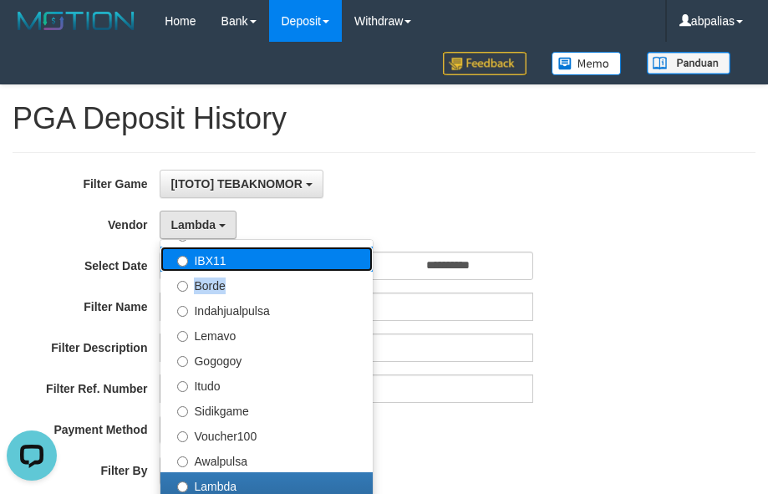
click at [237, 256] on label "IBX11" at bounding box center [266, 258] width 212 height 25
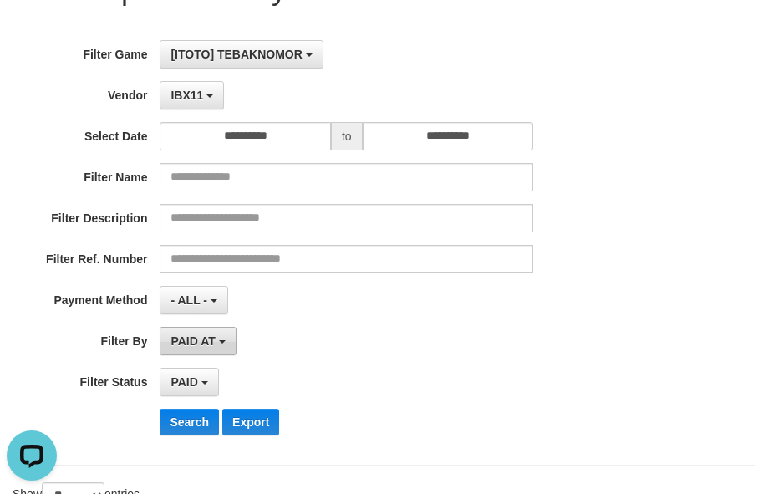
scroll to position [251, 0]
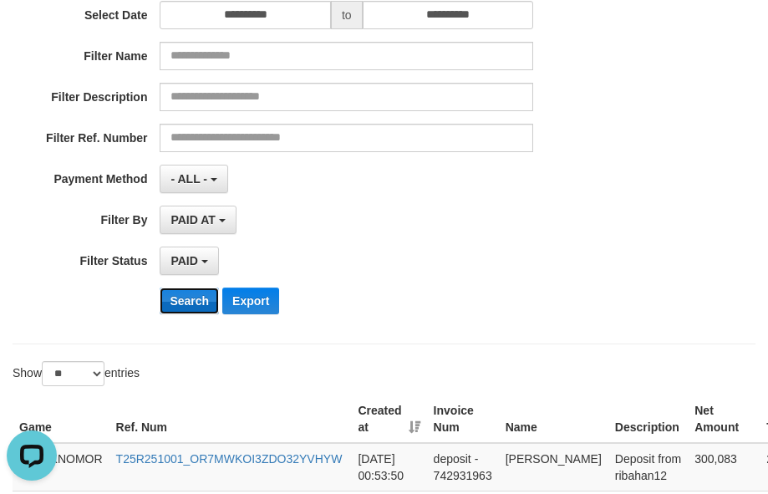
click at [170, 294] on button "Search" at bounding box center [189, 300] width 59 height 27
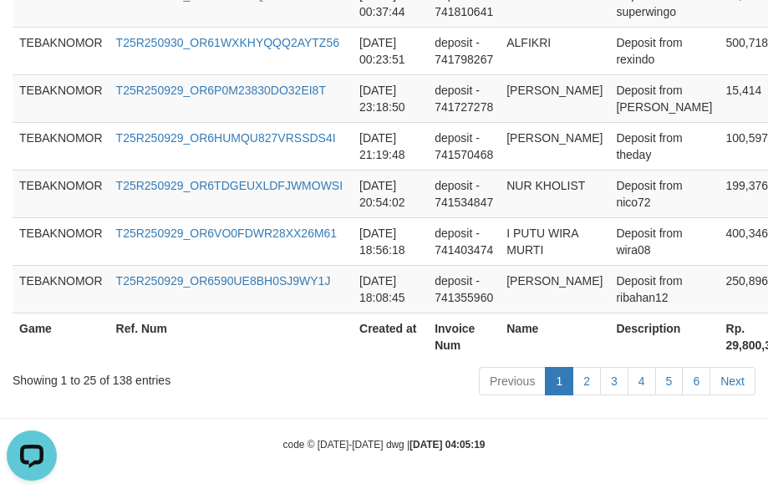
scroll to position [1789, 0]
click at [697, 353] on th "Rp. 29,800,319" at bounding box center [755, 336] width 72 height 48
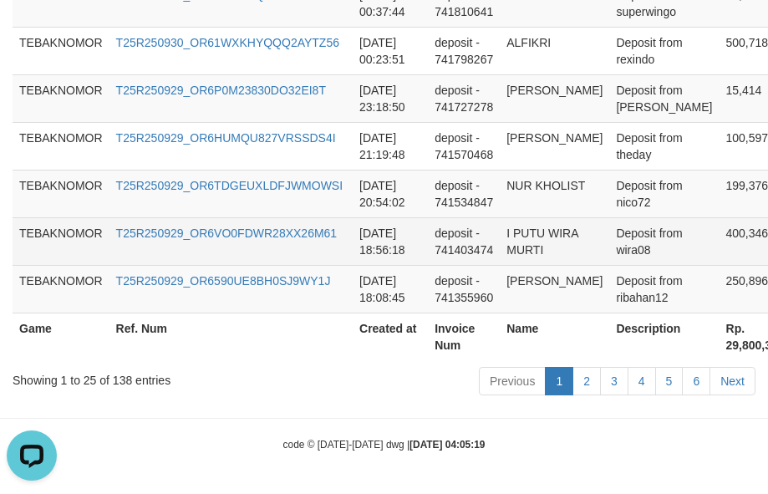
click at [427, 223] on td "2025-09-29 18:56:18" at bounding box center [390, 241] width 75 height 48
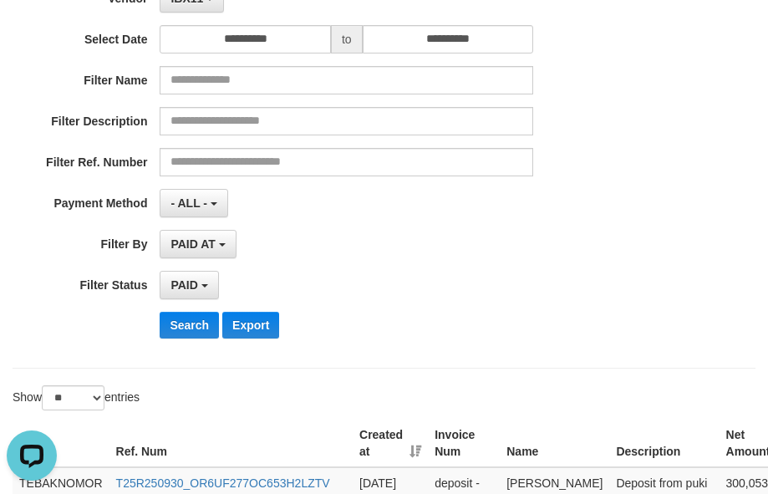
scroll to position [201, 0]
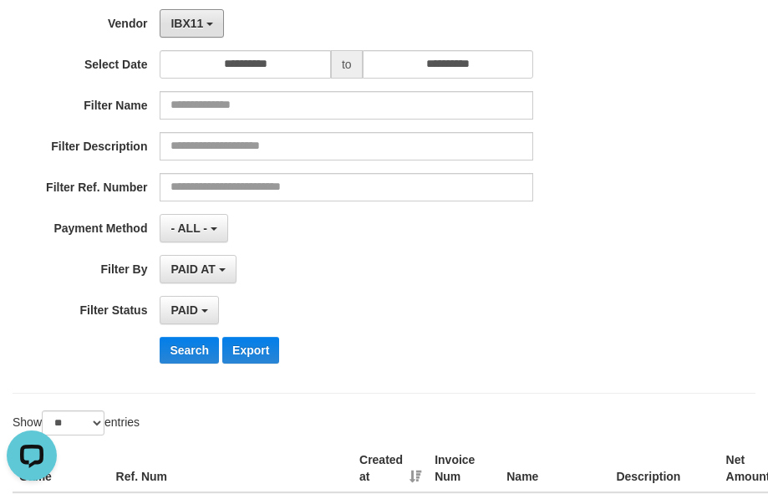
drag, startPoint x: 192, startPoint y: 29, endPoint x: 235, endPoint y: 199, distance: 174.9
click at [194, 30] on button "IBX11" at bounding box center [192, 23] width 64 height 28
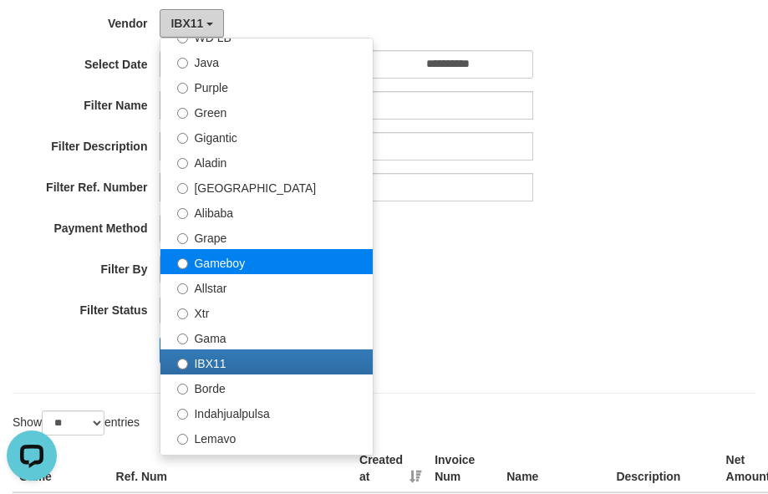
scroll to position [122, 0]
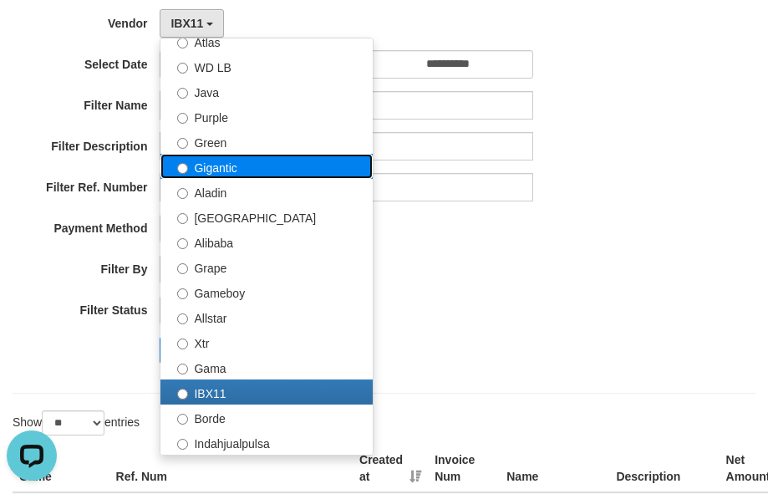
click at [242, 170] on label "Gigantic" at bounding box center [266, 166] width 212 height 25
select select "**********"
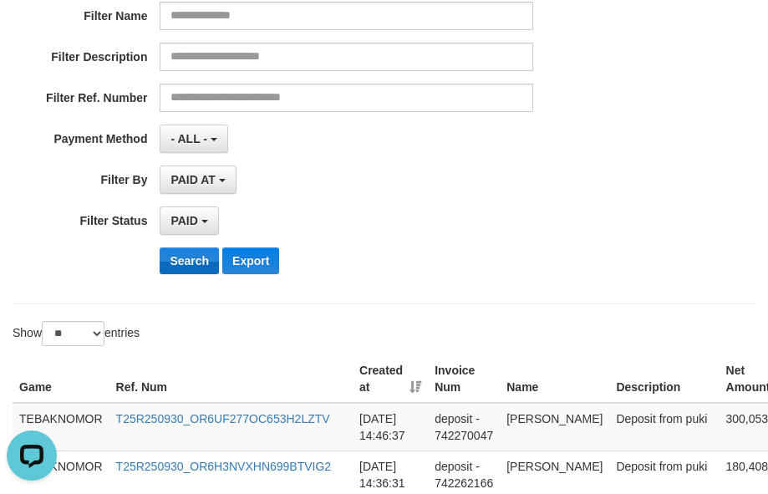
scroll to position [368, 0]
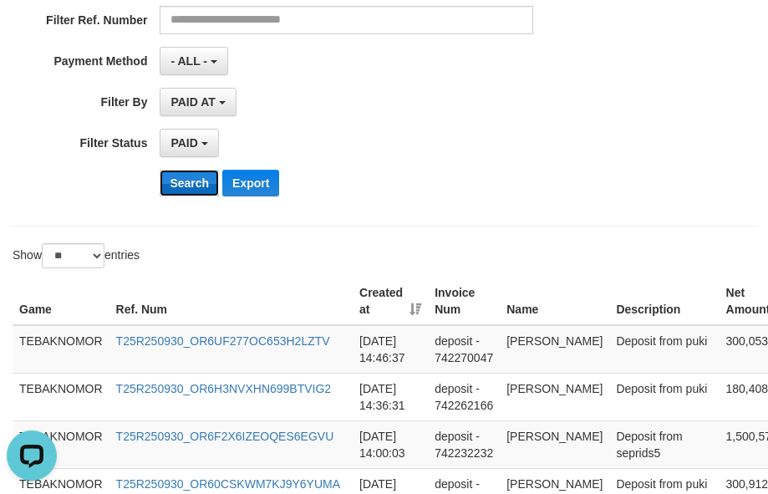
click at [195, 189] on button "Search" at bounding box center [189, 183] width 59 height 27
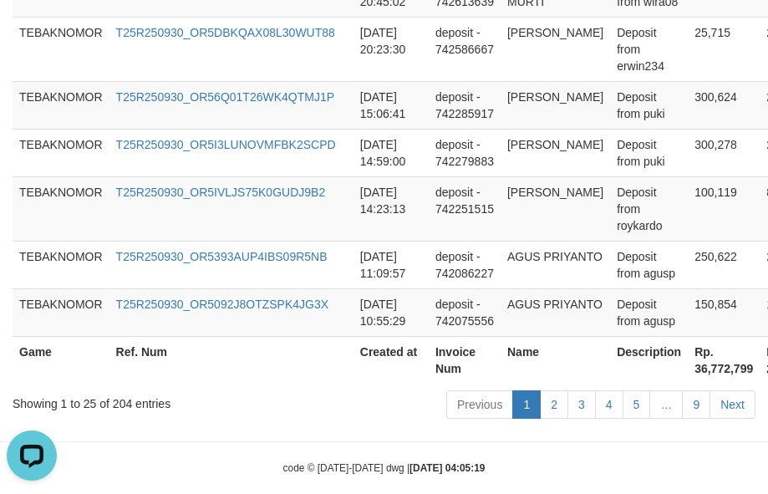
scroll to position [1805, 0]
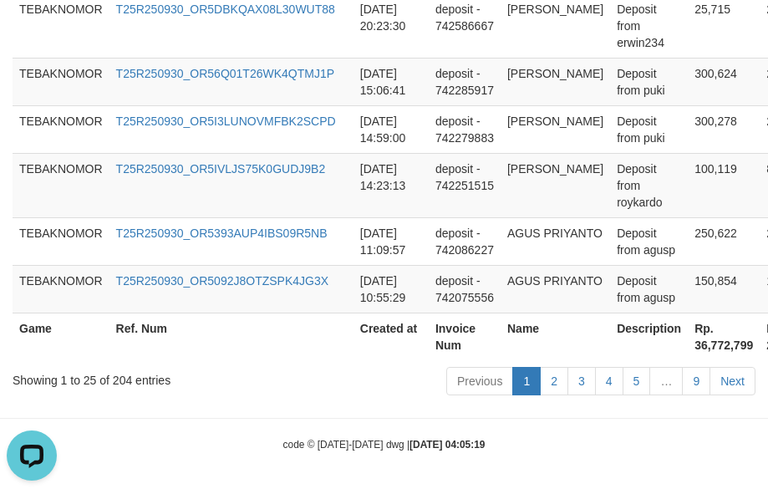
click at [688, 340] on th "Rp. 36,772,799" at bounding box center [724, 336] width 72 height 48
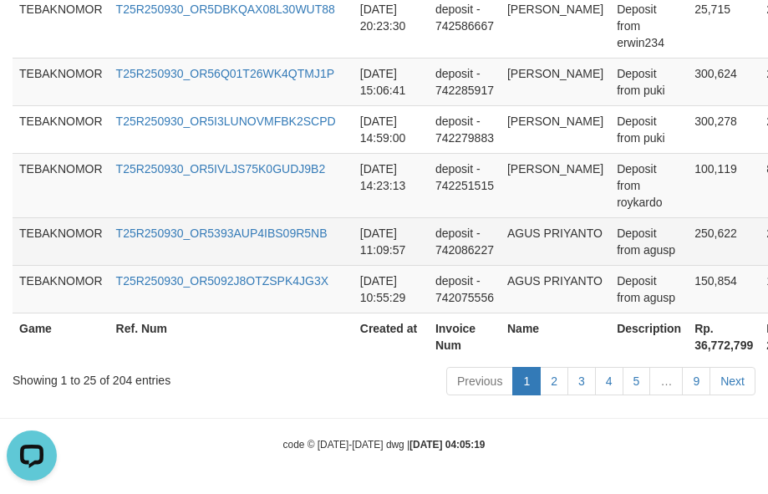
click at [618, 235] on td "Deposit from agusp" at bounding box center [649, 241] width 78 height 48
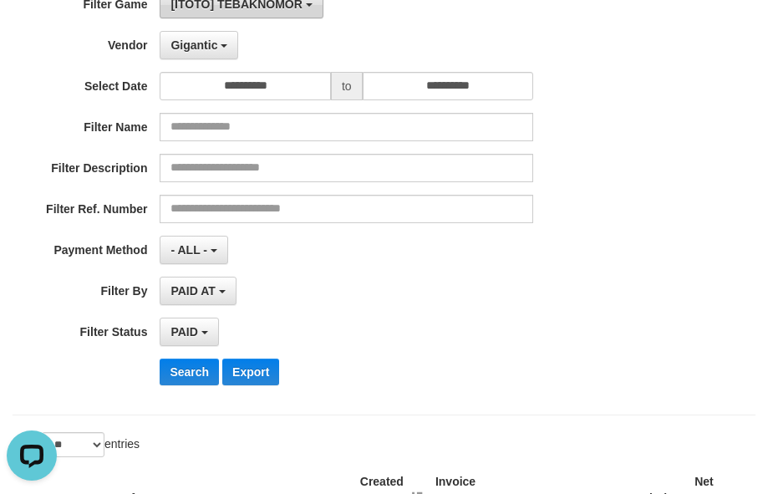
scroll to position [0, 0]
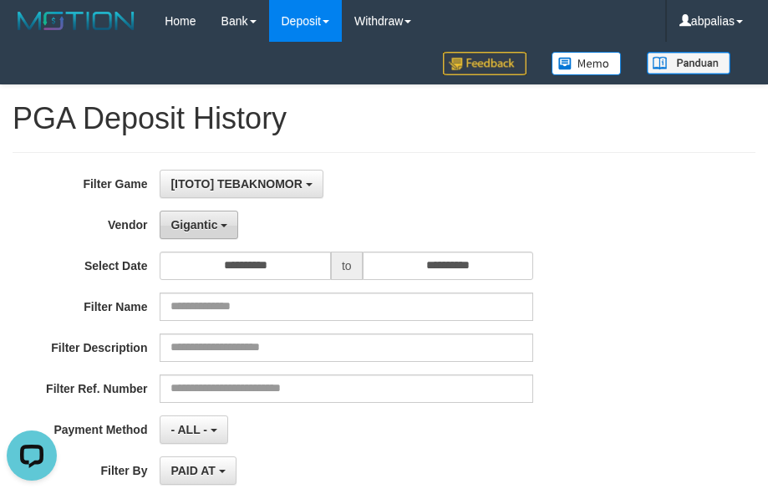
click at [190, 216] on button "Gigantic" at bounding box center [199, 225] width 79 height 28
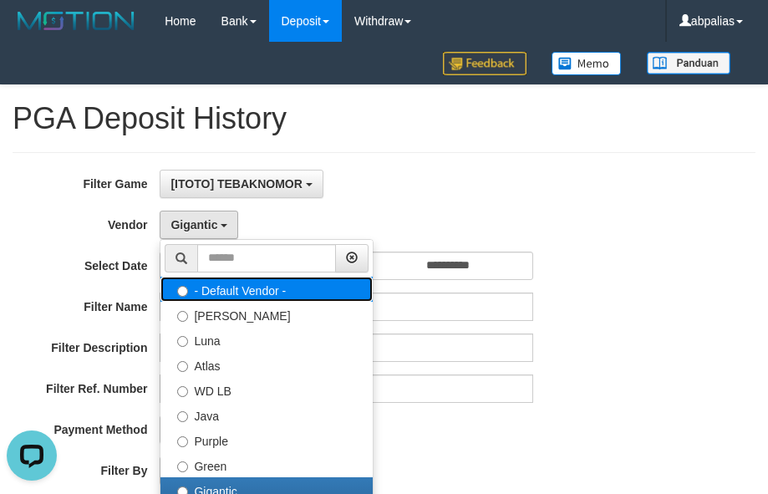
click at [233, 295] on label "- Default Vendor -" at bounding box center [266, 289] width 212 height 25
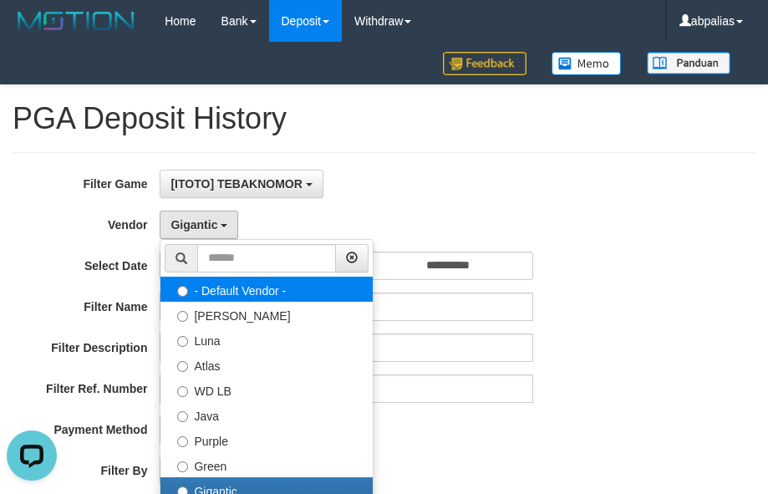
select select
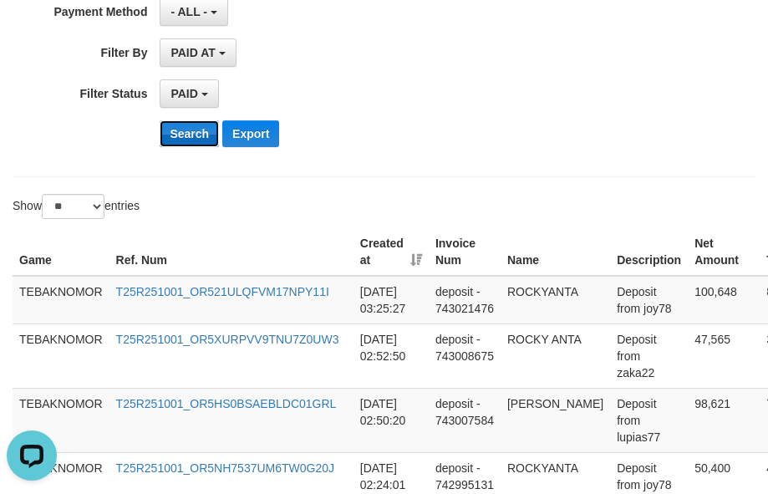
click at [192, 130] on button "Search" at bounding box center [189, 133] width 59 height 27
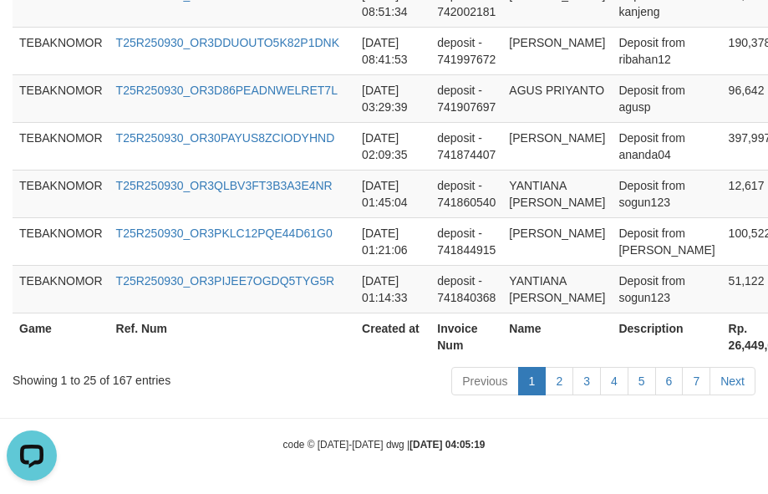
scroll to position [1922, 0]
click at [697, 340] on th "Rp. 26,449,660" at bounding box center [758, 336] width 72 height 48
click at [697, 343] on th "Rp. 26,449,660" at bounding box center [758, 336] width 72 height 48
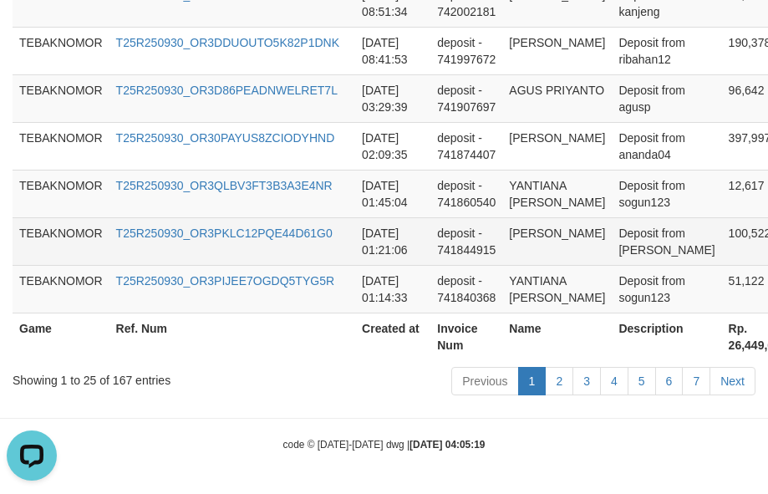
click at [652, 230] on td "Deposit from hamid" at bounding box center [666, 241] width 109 height 48
